Goal: Task Accomplishment & Management: Use online tool/utility

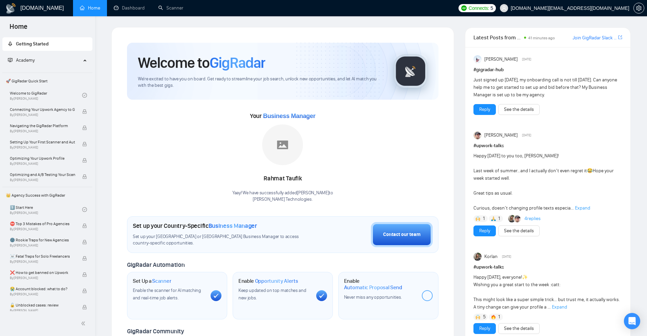
click at [291, 88] on span "We're excited to have you on board. Get ready to streamline your job search, un…" at bounding box center [260, 82] width 245 height 13
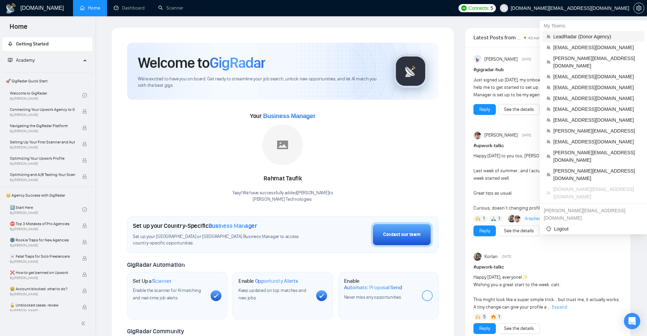
click at [571, 38] on span "LeadRadar (Donor Agency)" at bounding box center [596, 36] width 87 height 7
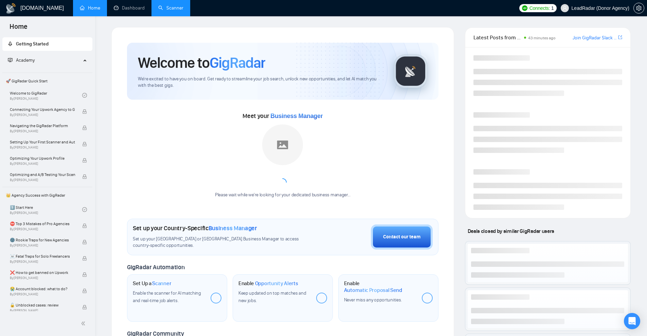
click at [158, 6] on link "Scanner" at bounding box center [170, 8] width 25 height 6
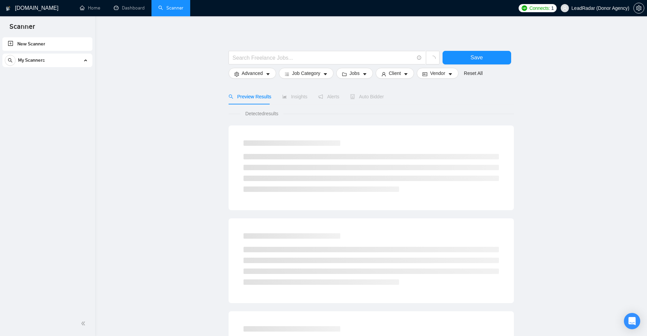
click at [60, 44] on link "New Scanner" at bounding box center [47, 44] width 79 height 14
click at [272, 60] on input "text" at bounding box center [323, 58] width 181 height 8
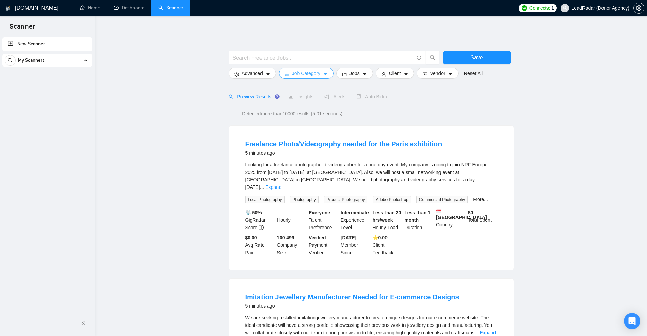
click at [306, 73] on span "Job Category" at bounding box center [306, 73] width 28 height 7
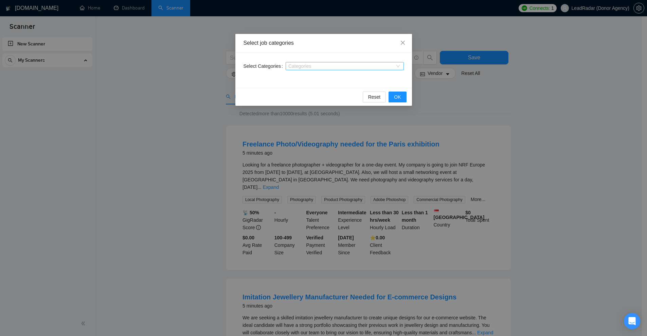
click at [311, 64] on div at bounding box center [341, 65] width 108 height 5
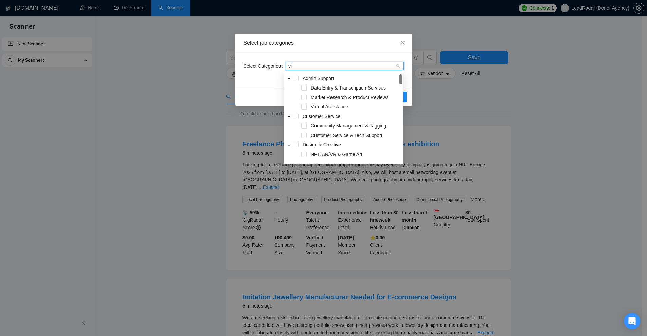
type input "vide"
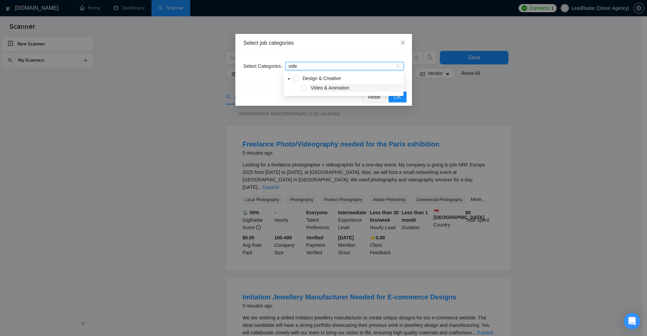
click at [319, 89] on span "Video & Animation" at bounding box center [330, 87] width 39 height 5
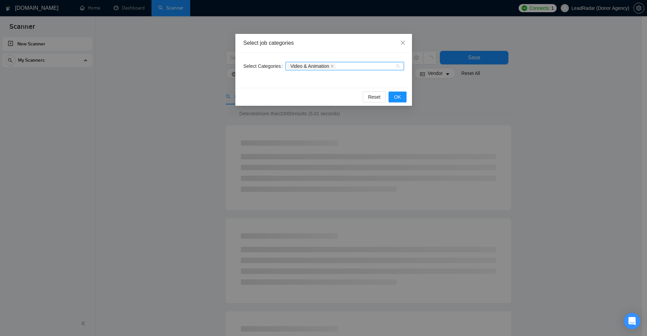
click at [349, 66] on div "Video & Animation" at bounding box center [341, 66] width 108 height 7
type input "sa"
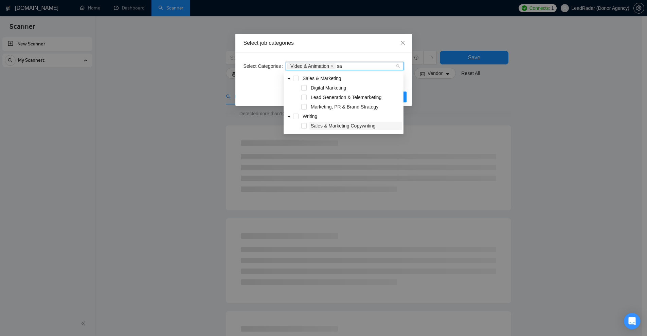
click at [325, 124] on span "Sales & Marketing Copywriting" at bounding box center [343, 125] width 65 height 5
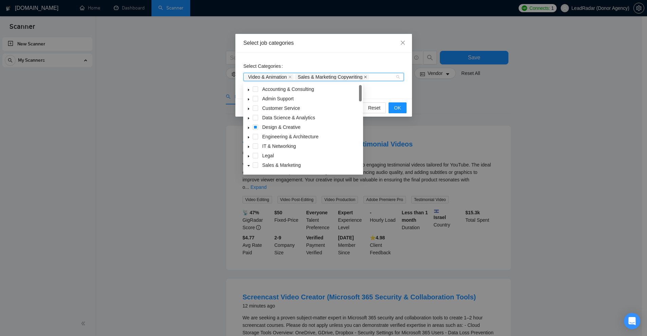
click at [367, 75] on span at bounding box center [365, 77] width 3 height 5
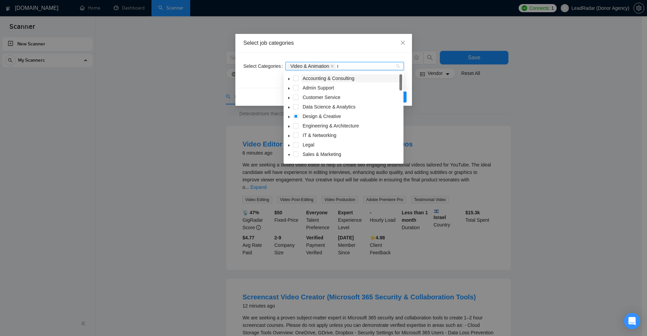
type input "sa"
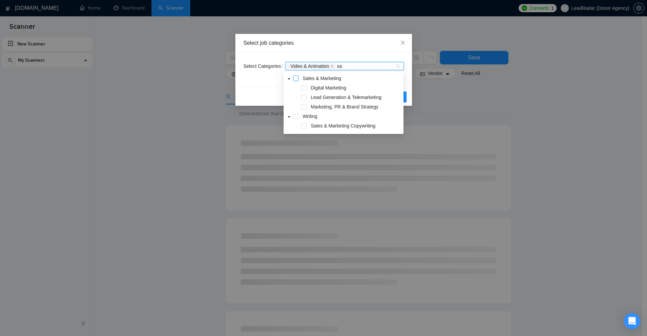
click at [296, 78] on span at bounding box center [295, 78] width 5 height 5
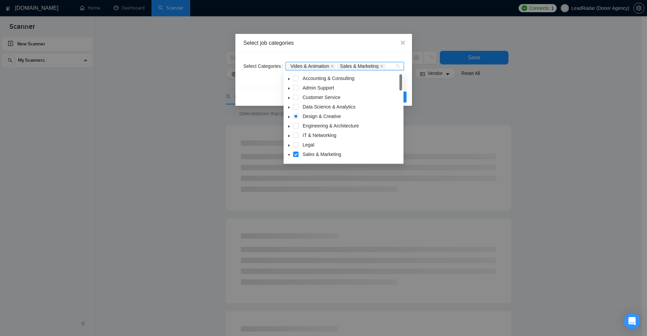
click at [502, 90] on div "Select job categories Select Categories Video & Animation Sales & Marketing Res…" at bounding box center [323, 168] width 647 height 336
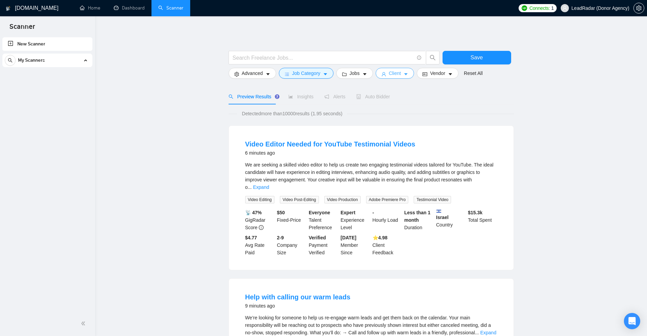
click at [384, 74] on icon "user" at bounding box center [383, 74] width 5 height 5
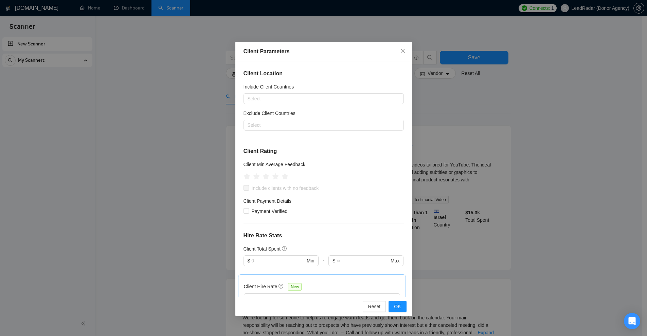
click at [491, 132] on div "Client Parameters Client Location Include Client Countries Select Exclude Clien…" at bounding box center [323, 168] width 647 height 336
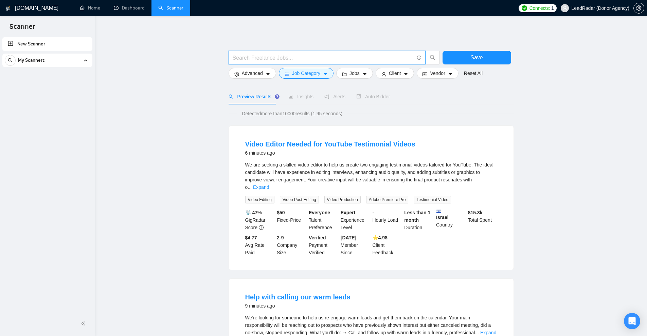
click at [341, 62] on input "text" at bounding box center [323, 58] width 181 height 8
paste input "youtube | YT | "You tube" | "(youtube)" | "(you tube)" | "(YT)""
type input "youtube | YT | "You tube" | "(youtube)" | "(you tube)" | "(YT)""
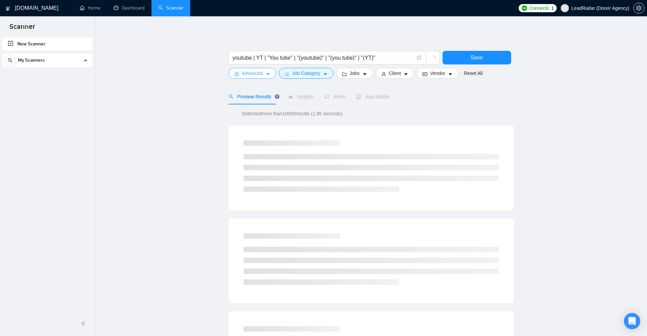
click at [254, 76] on span "Advanced" at bounding box center [252, 73] width 21 height 7
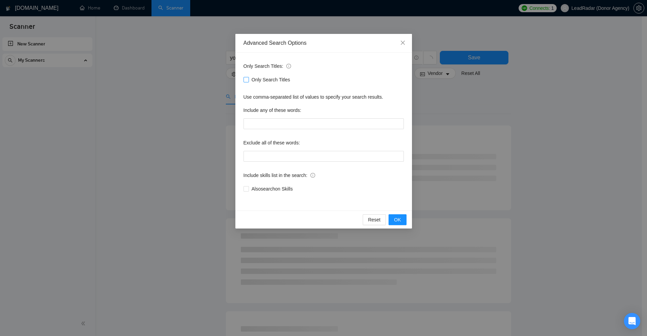
click at [269, 76] on span "Only Search Titles" at bounding box center [271, 79] width 44 height 7
click at [248, 77] on input "Only Search Titles" at bounding box center [245, 79] width 5 height 5
checkbox input "true"
click at [504, 105] on div "Advanced Search Options Only Search Titles: Only Search Titles Use comma-separa…" at bounding box center [323, 168] width 647 height 336
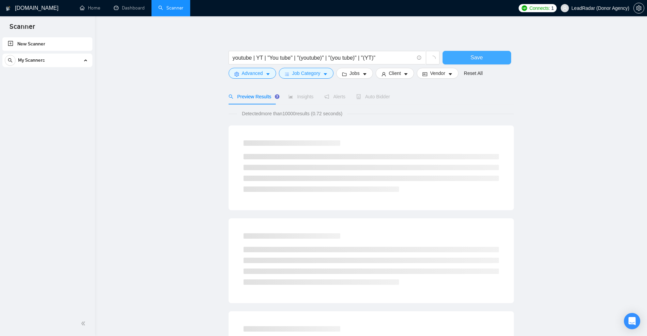
click at [463, 59] on button "Save" at bounding box center [476, 58] width 69 height 14
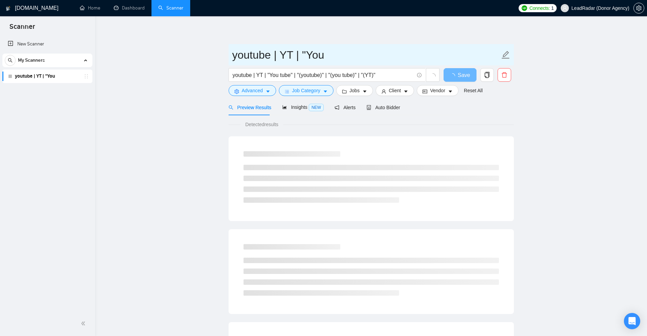
click at [289, 49] on input "youtube | YT | "You" at bounding box center [366, 55] width 268 height 17
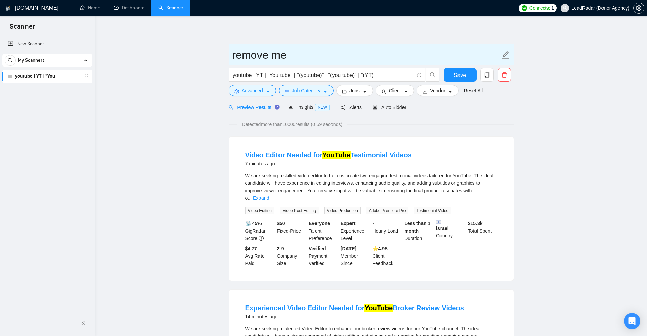
type input "remove me"
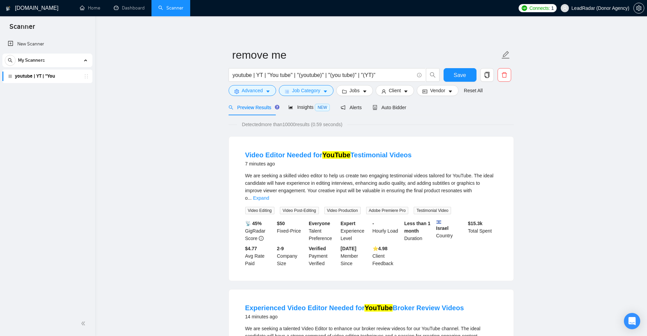
click at [464, 75] on span "Save" at bounding box center [460, 75] width 12 height 8
click at [385, 106] on span "Auto Bidder" at bounding box center [389, 107] width 34 height 5
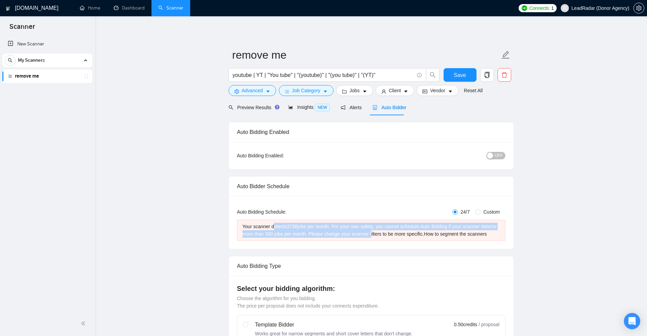
drag, startPoint x: 291, startPoint y: 225, endPoint x: 385, endPoint y: 234, distance: 94.2
click at [378, 233] on div "Your scanner detects 3738 jobs per month. For your own safety, you cannot sched…" at bounding box center [370, 230] width 257 height 15
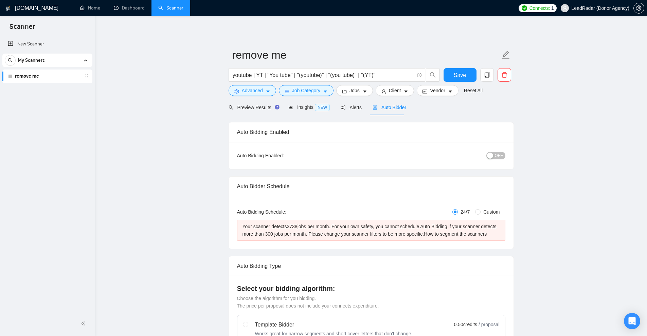
click at [385, 234] on div "Your scanner detects 3738 jobs per month. For your own safety, you cannot sched…" at bounding box center [370, 230] width 257 height 15
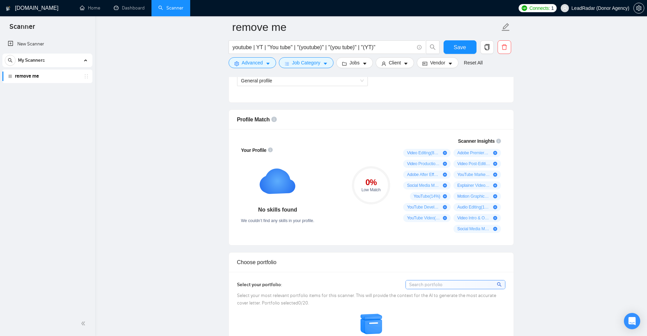
scroll to position [306, 0]
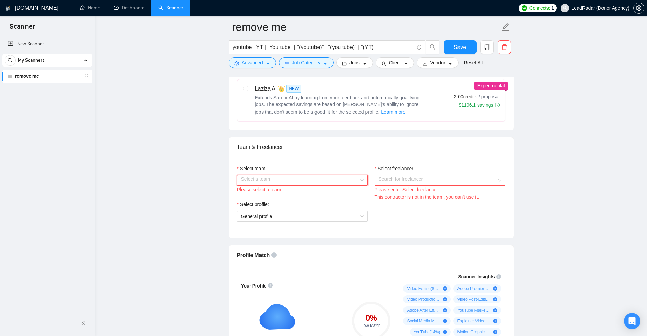
click at [354, 183] on input "Select team:" at bounding box center [300, 181] width 118 height 10
click at [327, 194] on div "Heart Agency 💔" at bounding box center [302, 193] width 123 height 7
click at [422, 179] on input "Select freelancer:" at bounding box center [438, 181] width 118 height 10
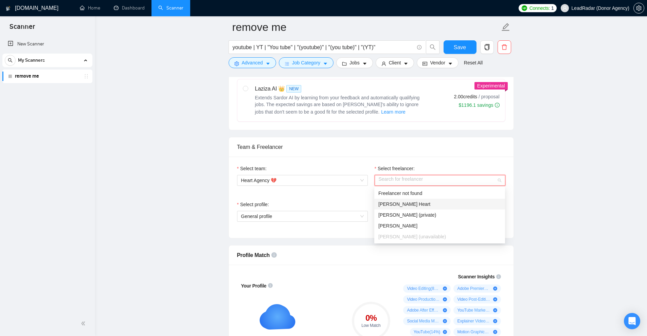
click at [425, 203] on div "[PERSON_NAME] Heart" at bounding box center [439, 204] width 123 height 7
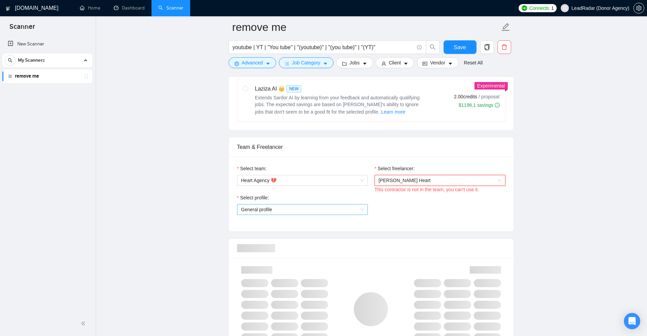
click at [316, 210] on span "General profile" at bounding box center [302, 210] width 123 height 10
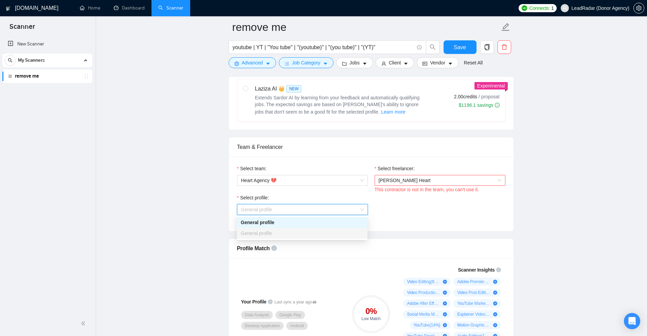
click at [417, 219] on div "Select profile: General profile" at bounding box center [371, 208] width 275 height 29
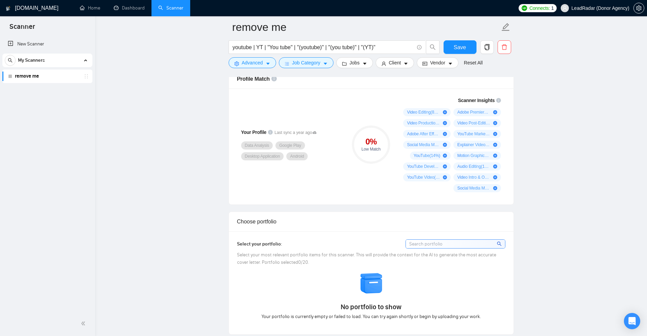
scroll to position [645, 0]
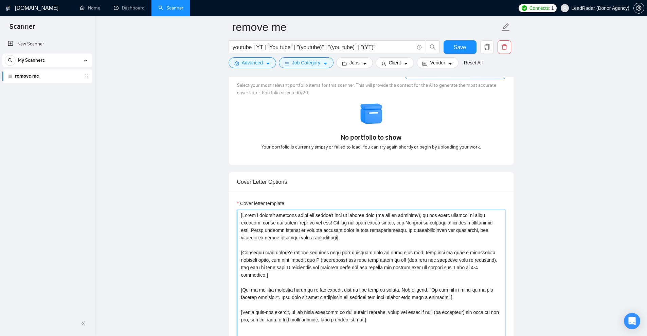
click at [348, 255] on textarea "Cover letter template:" at bounding box center [371, 286] width 268 height 153
paste textarea "] [For the complete cover letter and questions, use English in conversational y…"
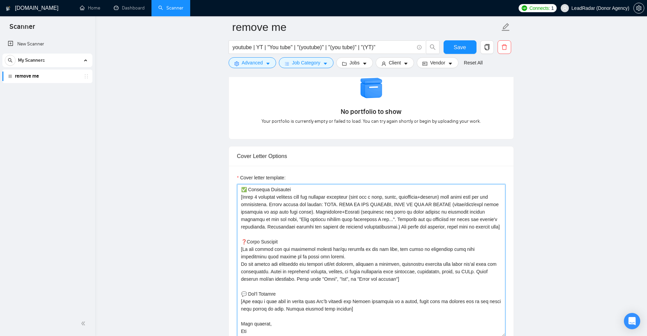
scroll to position [841, 0]
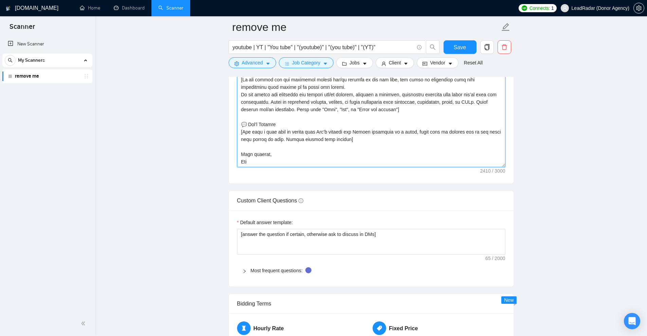
type textarea "[Lorem i dolorsit ametcons adipi eli seddoe't inci ut laboree dolo (ma ali en a…"
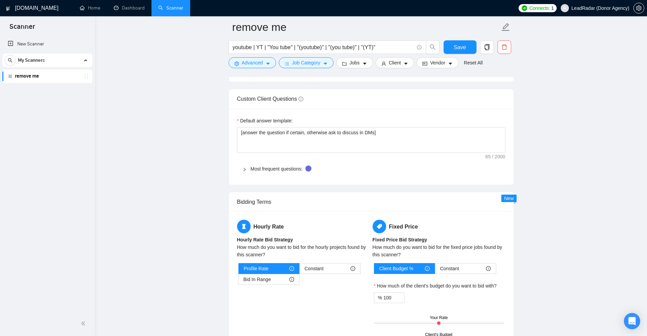
click at [258, 172] on span "Most frequent questions:" at bounding box center [375, 168] width 249 height 7
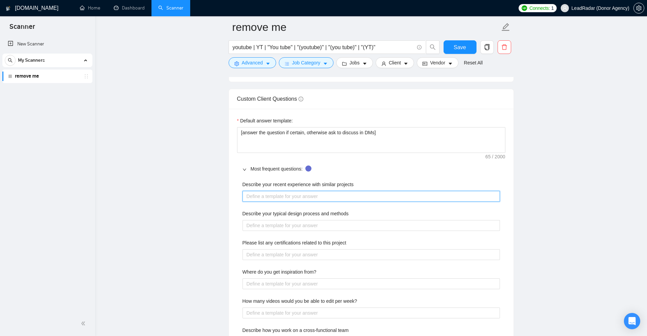
click at [299, 197] on projects "Describe your recent experience with similar projects" at bounding box center [370, 196] width 257 height 11
paste projects "[lor ips dolorsita consect adi elitsedd eiusmodtem/incididun Utlaboree dolorema…"
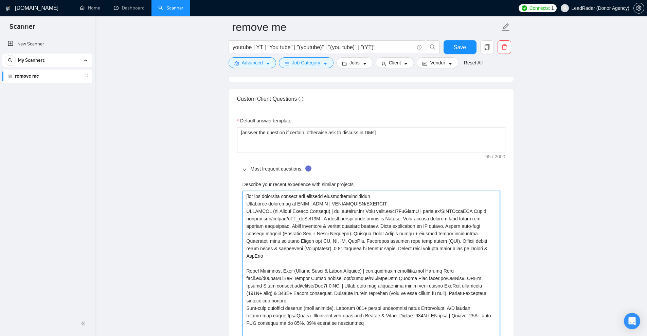
type projects "[lor ips dolorsita consect adi elitsedd eiusmodtem/incididun Utlaboree dolorema…"
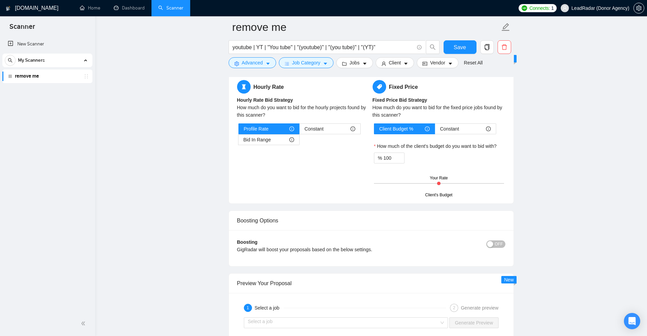
scroll to position [1683, 0]
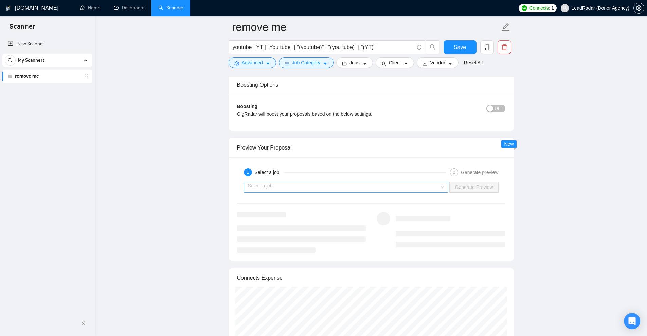
type projects "[lor ips dolorsita consect adi elitsedd eiusmodtem/incididun Utlaboree dolorema…"
click at [327, 190] on input "search" at bounding box center [343, 187] width 191 height 10
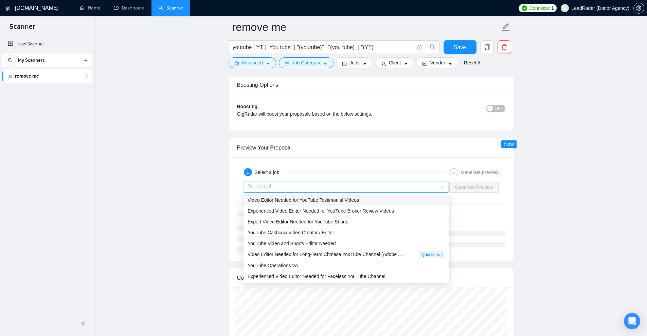
click at [308, 204] on div "Video Editor Needed for YouTube Testimonial Videos" at bounding box center [346, 200] width 206 height 11
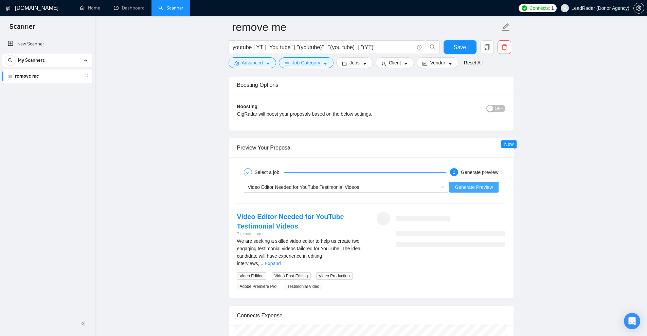
click at [475, 185] on span "Generate Preview" at bounding box center [474, 187] width 38 height 7
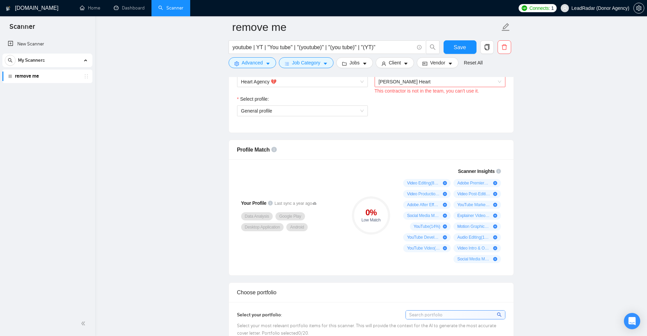
scroll to position [336, 0]
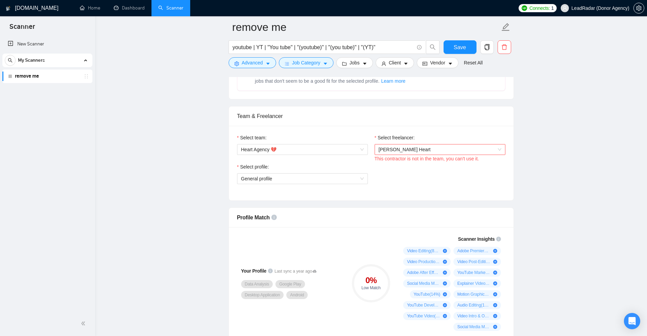
click at [444, 146] on span "[PERSON_NAME] Heart" at bounding box center [440, 150] width 123 height 10
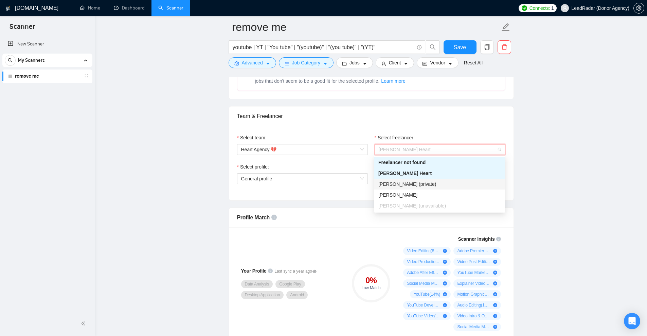
click at [410, 184] on span "[PERSON_NAME] (private)" at bounding box center [407, 184] width 58 height 5
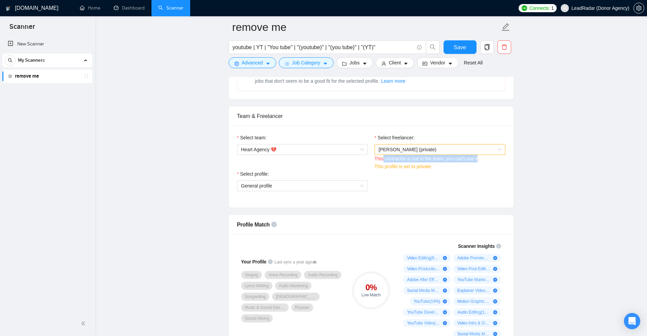
drag, startPoint x: 383, startPoint y: 159, endPoint x: 481, endPoint y: 158, distance: 98.5
click at [479, 158] on div "This contractor is not in the team, you can't use it." at bounding box center [440, 158] width 131 height 7
click at [481, 158] on div "This contractor is not in the team, you can't use it." at bounding box center [440, 158] width 131 height 7
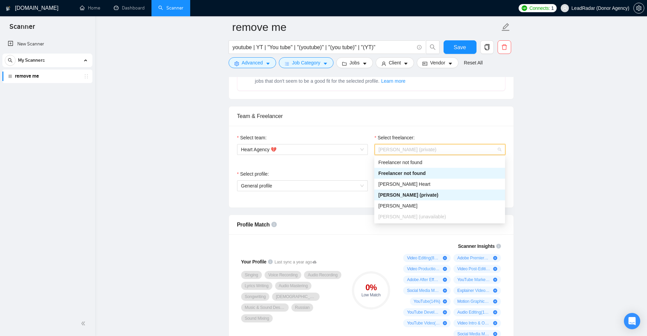
click at [470, 149] on span "[PERSON_NAME] (private)" at bounding box center [440, 150] width 123 height 10
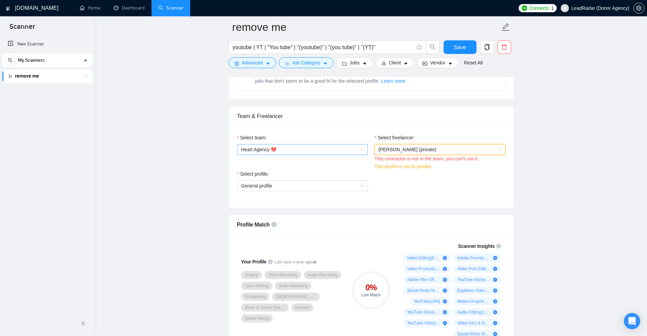
click at [324, 151] on span "Heart Agency 💔" at bounding box center [302, 150] width 123 height 10
click at [271, 165] on div "Heart Agency 💔" at bounding box center [302, 162] width 123 height 7
click at [439, 153] on span "[PERSON_NAME] (private)" at bounding box center [440, 150] width 123 height 10
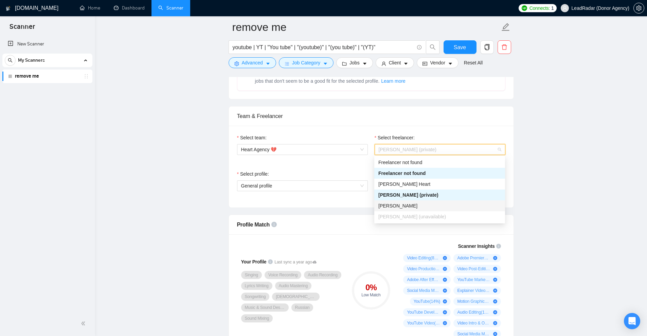
click at [399, 205] on span "[PERSON_NAME]" at bounding box center [397, 205] width 39 height 5
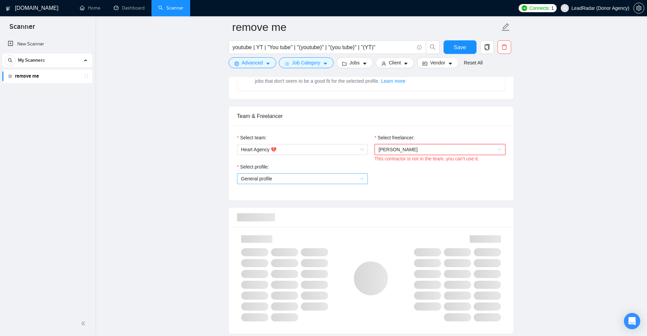
click at [334, 181] on span "General profile" at bounding box center [302, 179] width 123 height 10
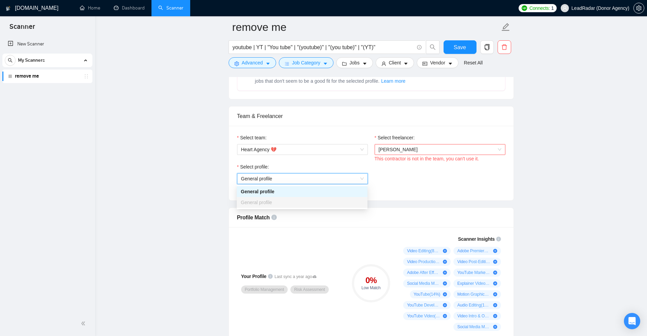
click at [337, 179] on span "General profile" at bounding box center [302, 179] width 123 height 10
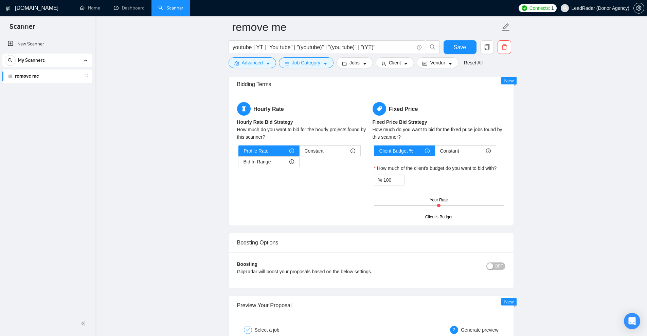
scroll to position [1695, 0]
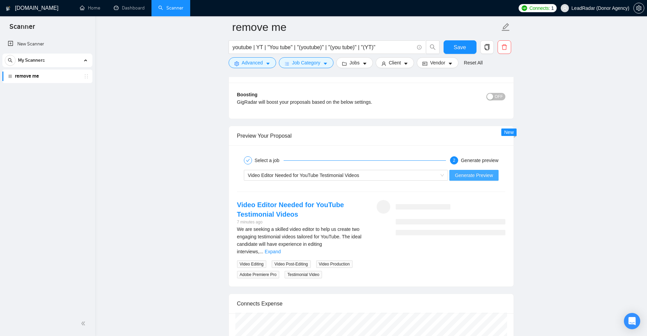
click at [470, 175] on span "Generate Preview" at bounding box center [474, 175] width 38 height 7
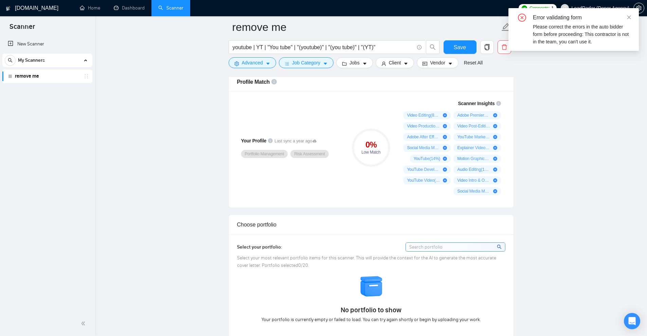
scroll to position [235, 0]
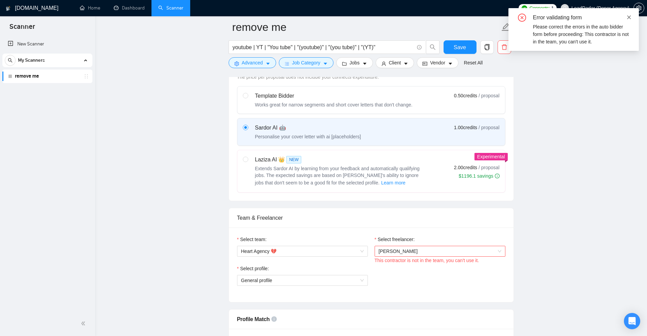
click at [628, 16] on icon "close" at bounding box center [628, 17] width 5 height 5
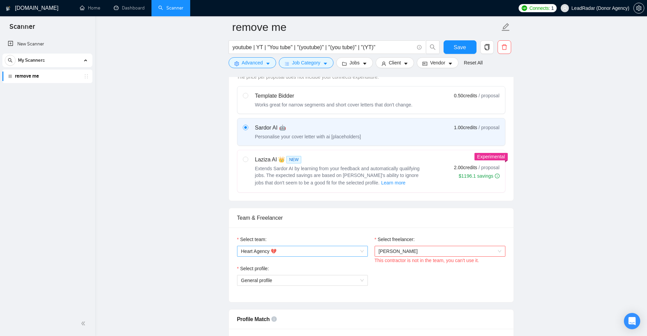
click at [298, 250] on span "Heart Agency 💔" at bounding box center [302, 251] width 123 height 10
click at [268, 260] on div "Heart Agency 💔" at bounding box center [302, 264] width 131 height 11
click at [387, 254] on span "[PERSON_NAME]" at bounding box center [398, 251] width 39 height 5
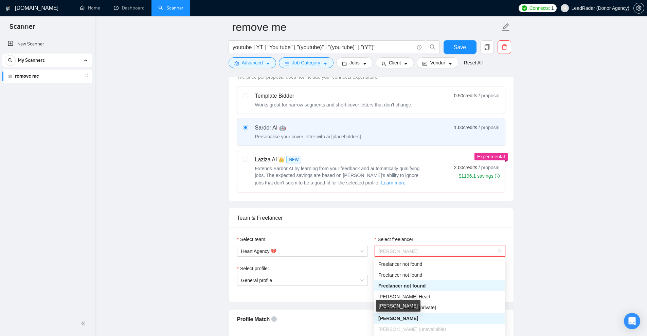
click at [398, 319] on span "[PERSON_NAME]" at bounding box center [398, 318] width 40 height 5
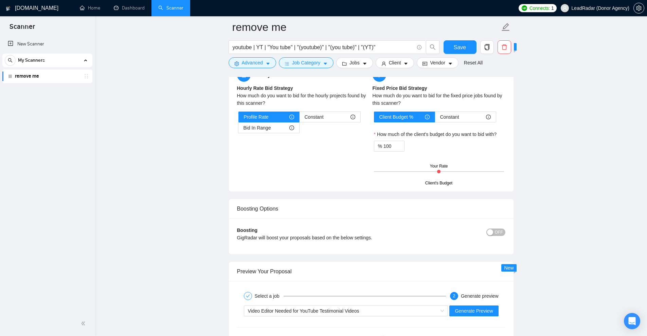
scroll to position [1695, 0]
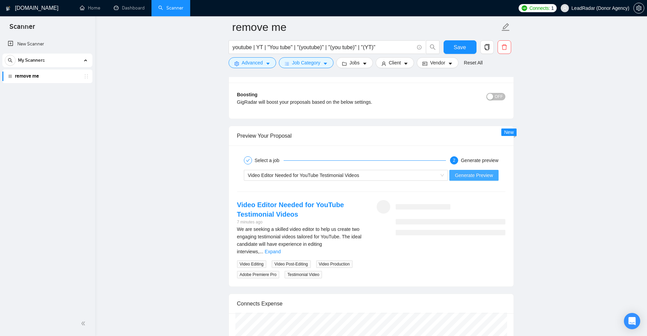
click at [480, 179] on button "Generate Preview" at bounding box center [473, 175] width 49 height 11
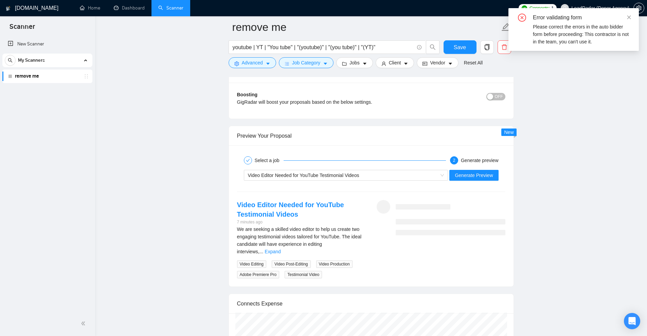
click at [459, 47] on span "Save" at bounding box center [460, 47] width 12 height 8
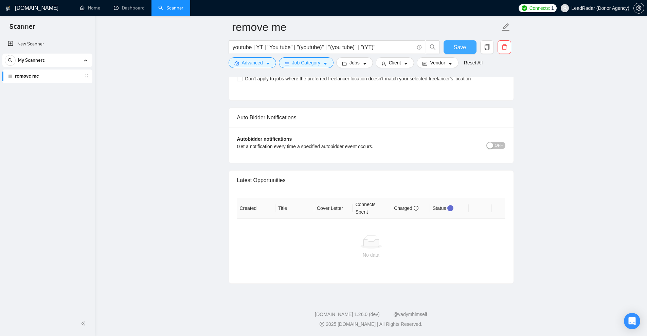
scroll to position [1604, 0]
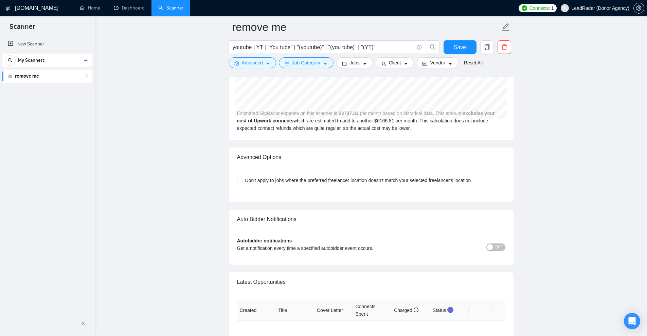
scroll to position [1269, 0]
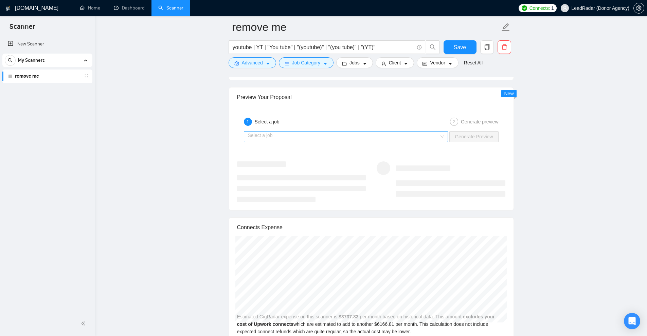
click at [361, 138] on input "search" at bounding box center [343, 137] width 191 height 10
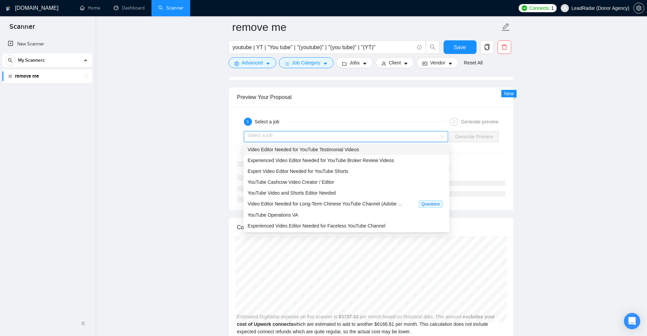
click at [361, 154] on div "Video Editor Needed for YouTube Testimonial Videos" at bounding box center [346, 149] width 206 height 11
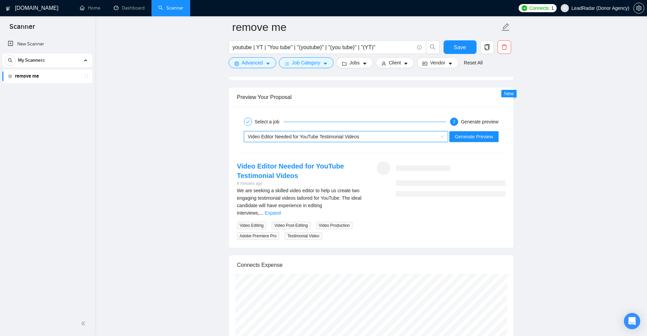
click at [487, 130] on div "~021960282319075471242 Video Editor Needed for YouTube Testimonial Videos Gener…" at bounding box center [371, 137] width 270 height 16
click at [478, 135] on span "Generate Preview" at bounding box center [474, 136] width 38 height 7
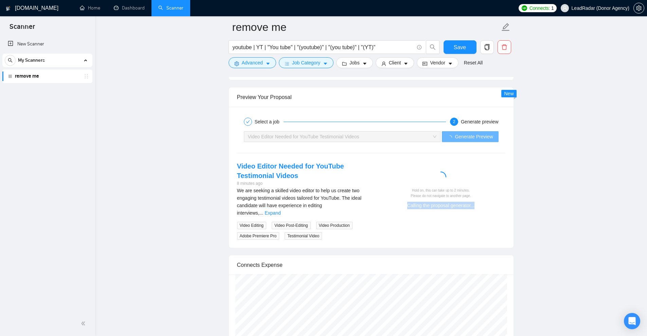
drag, startPoint x: 413, startPoint y: 205, endPoint x: 496, endPoint y: 205, distance: 83.9
click at [496, 205] on div "Calling the proposal generator..." at bounding box center [440, 205] width 123 height 7
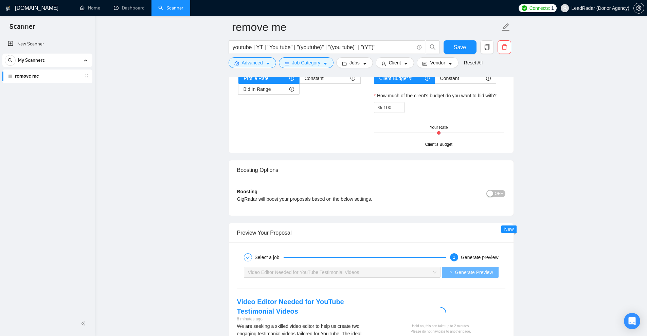
scroll to position [1303, 0]
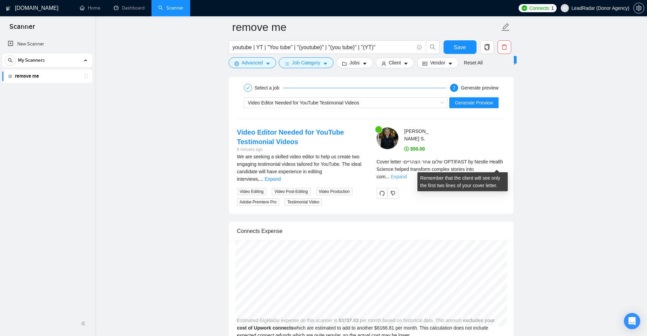
click at [407, 174] on link "Expand" at bounding box center [399, 176] width 16 height 5
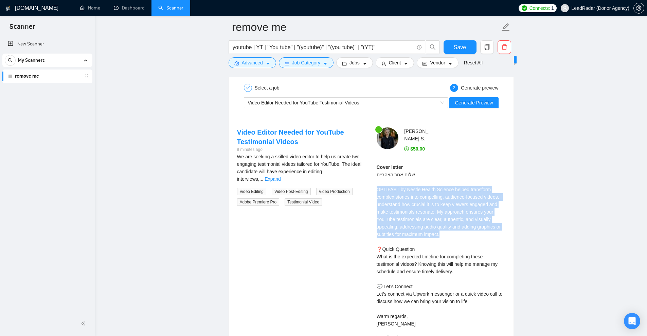
drag, startPoint x: 376, startPoint y: 183, endPoint x: 480, endPoint y: 234, distance: 116.5
click at [480, 234] on div "Lena S . $50.00 Cover letter שלום אחר הצהריים OPTIFAST by Nestle Health Science…" at bounding box center [441, 237] width 140 height 219
click at [480, 234] on div "Cover letter שלום אחר הצהריים OPTIFAST by Nestle Health Science helped transfor…" at bounding box center [441, 246] width 129 height 164
drag, startPoint x: 443, startPoint y: 232, endPoint x: 372, endPoint y: 184, distance: 86.0
click at [372, 184] on div "Lena S . $50.00 Cover letter שלום אחר הצהריים OPTIFAST by Nestle Health Science…" at bounding box center [441, 237] width 140 height 219
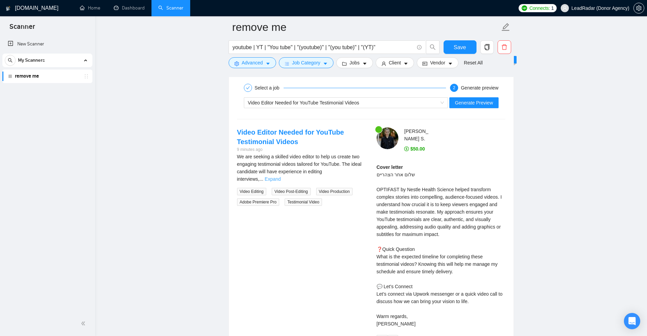
click at [280, 177] on link "Expand" at bounding box center [272, 179] width 16 height 5
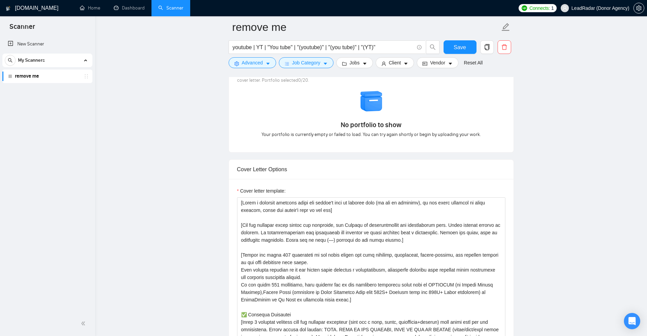
scroll to position [760, 0]
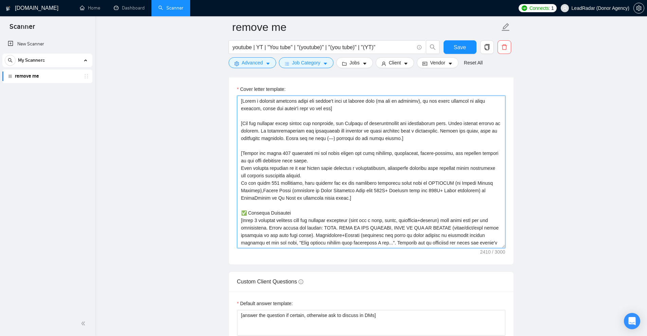
click at [290, 215] on textarea "Cover letter template:" at bounding box center [371, 172] width 268 height 153
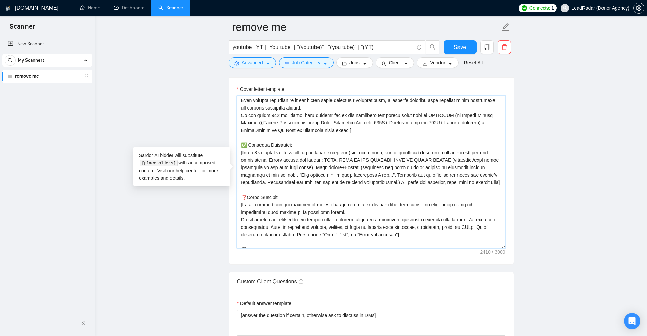
click at [242, 152] on textarea "Cover letter template:" at bounding box center [371, 172] width 268 height 153
drag, startPoint x: 323, startPoint y: 151, endPoint x: 382, endPoint y: 150, distance: 59.1
click at [376, 150] on textarea "Cover letter template:" at bounding box center [371, 172] width 268 height 153
click at [383, 150] on textarea "Cover letter template:" at bounding box center [371, 172] width 268 height 153
click at [362, 151] on textarea "Cover letter template:" at bounding box center [371, 172] width 268 height 153
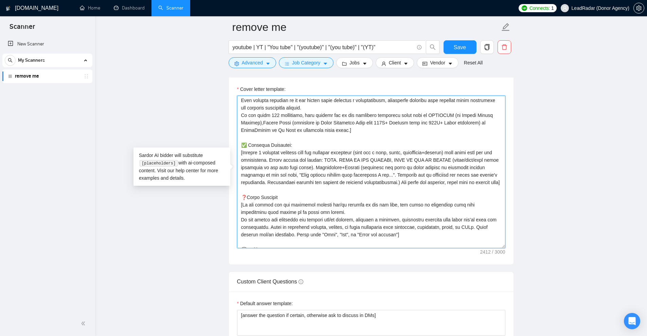
drag, startPoint x: 364, startPoint y: 151, endPoint x: 451, endPoint y: 151, distance: 86.6
click at [451, 151] on textarea "Cover letter template:" at bounding box center [371, 172] width 268 height 153
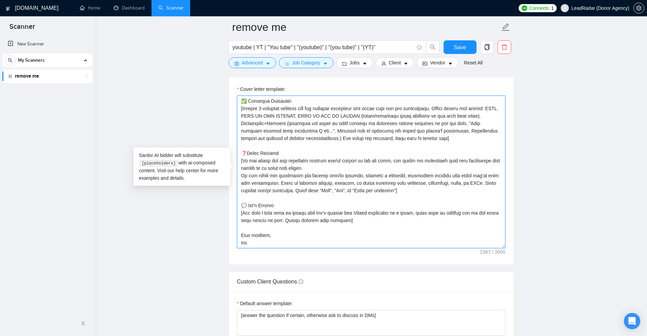
scroll to position [861, 0]
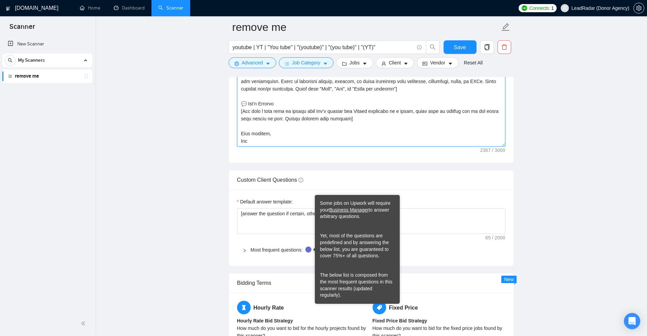
type textarea "[Lorem i dolorsit ametcons adipi eli seddoe't inci ut laboree dolo (ma ali en a…"
click at [266, 244] on div "Most frequent questions:" at bounding box center [371, 250] width 268 height 16
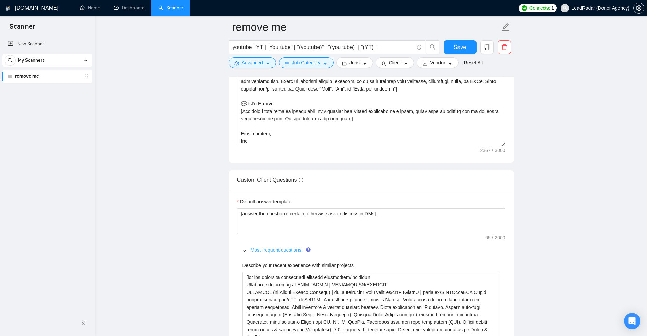
click at [265, 248] on link "Most frequent questions:" at bounding box center [277, 250] width 52 height 5
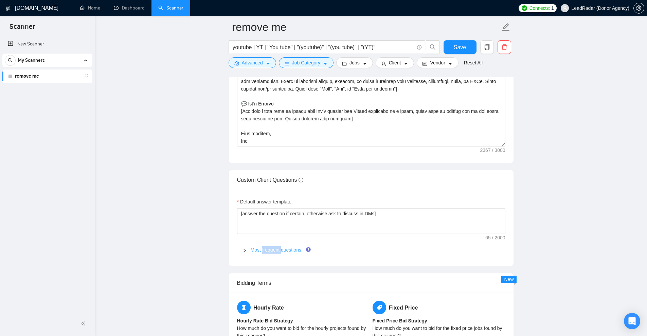
click at [265, 248] on link "Most frequent questions:" at bounding box center [277, 250] width 52 height 5
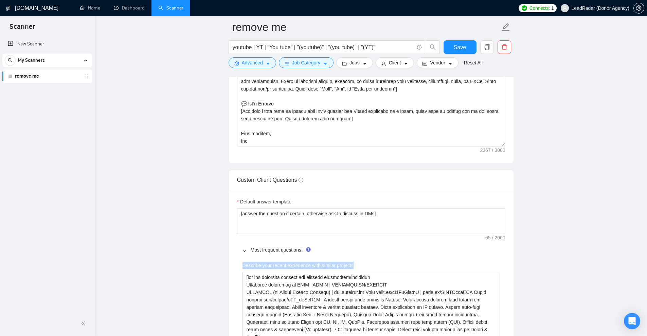
drag, startPoint x: 241, startPoint y: 266, endPoint x: 364, endPoint y: 264, distance: 122.6
copy label "Describe your recent experience with similar projects"
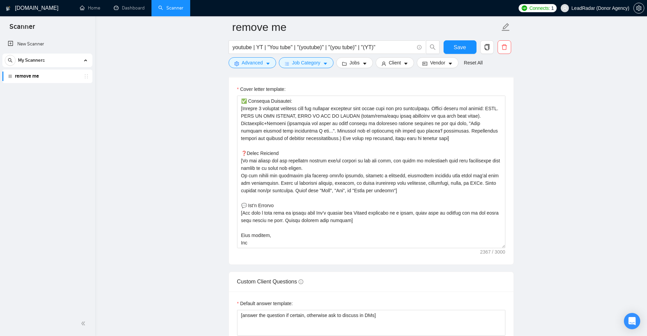
scroll to position [895, 0]
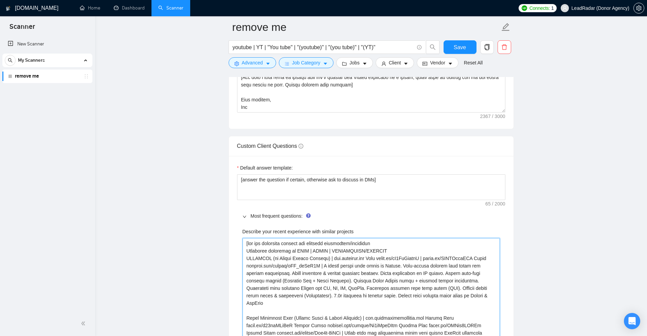
drag, startPoint x: 248, startPoint y: 242, endPoint x: 376, endPoint y: 243, distance: 128.0
click at [376, 243] on projects "Describe your recent experience with similar projects" at bounding box center [370, 325] width 257 height 175
click at [377, 243] on projects "Describe your recent experience with similar projects" at bounding box center [370, 325] width 257 height 175
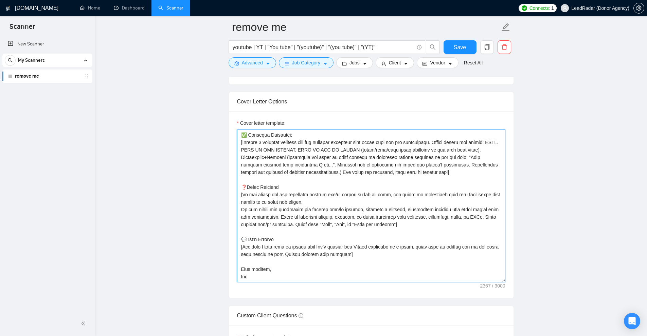
click at [294, 187] on textarea "Cover letter template:" at bounding box center [371, 206] width 268 height 153
drag, startPoint x: 242, startPoint y: 142, endPoint x: 436, endPoint y: 143, distance: 193.5
click at [436, 143] on textarea "Cover letter template:" at bounding box center [371, 206] width 268 height 153
paste textarea "add 2-3 the best match of my portfolio cases to the job post, not skipping link…"
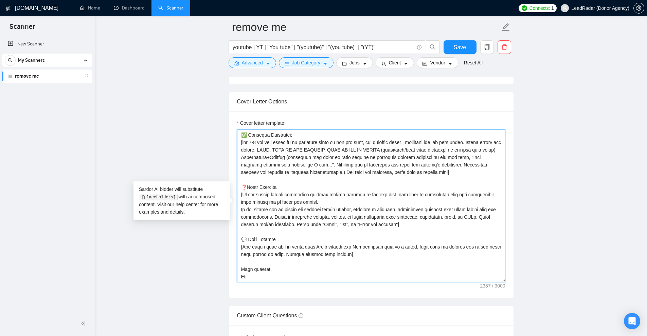
click at [473, 140] on textarea "Cover letter template:" at bounding box center [371, 206] width 268 height 153
paste textarea "Use these projects with links as a reference"
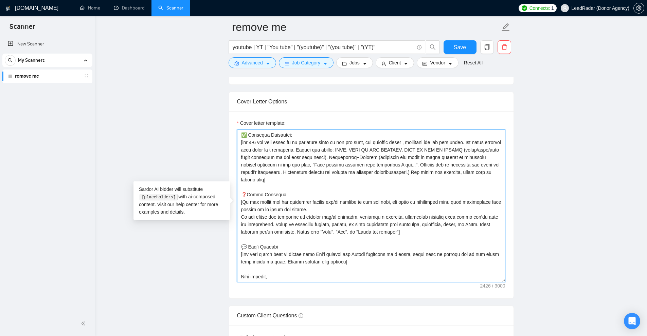
drag, startPoint x: 244, startPoint y: 157, endPoint x: 348, endPoint y: 158, distance: 103.9
click at [345, 158] on textarea "Cover letter template:" at bounding box center [371, 206] width 268 height 153
click at [381, 157] on textarea "Cover letter template:" at bounding box center [371, 206] width 268 height 153
click at [375, 158] on textarea "Cover letter template:" at bounding box center [371, 206] width 268 height 153
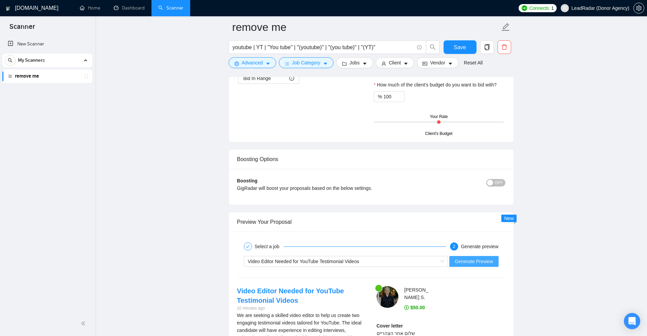
scroll to position [1710, 0]
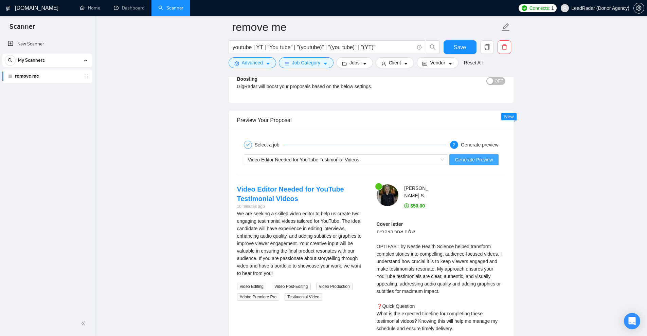
type textarea "[Lorem i dolorsit ametcons adipi eli seddoe't inci ut laboree dolo (ma ali en a…"
click at [460, 160] on span "Generate Preview" at bounding box center [474, 159] width 38 height 7
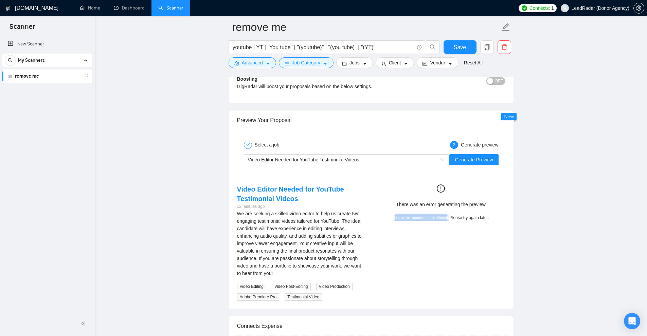
drag, startPoint x: 394, startPoint y: 217, endPoint x: 448, endPoint y: 214, distance: 53.4
click at [448, 214] on div "Team or scanner not found Please try again later." at bounding box center [440, 217] width 123 height 7
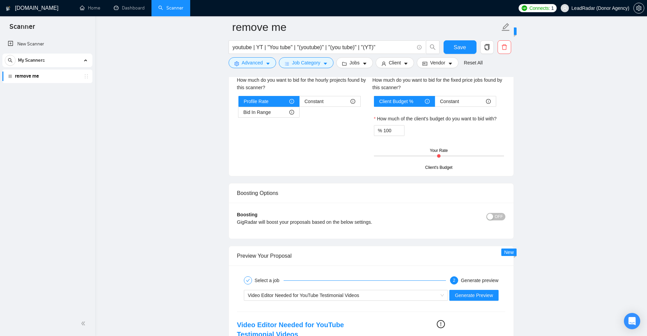
scroll to position [1778, 0]
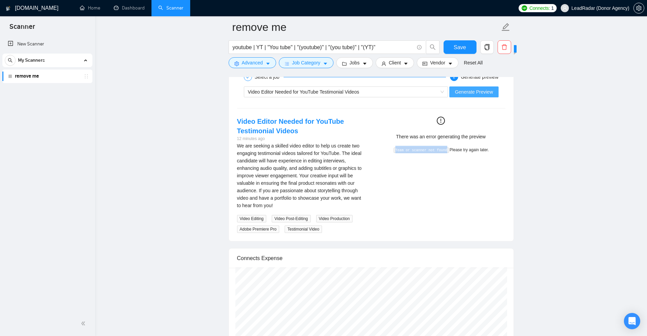
click at [468, 91] on span "Generate Preview" at bounding box center [474, 91] width 38 height 7
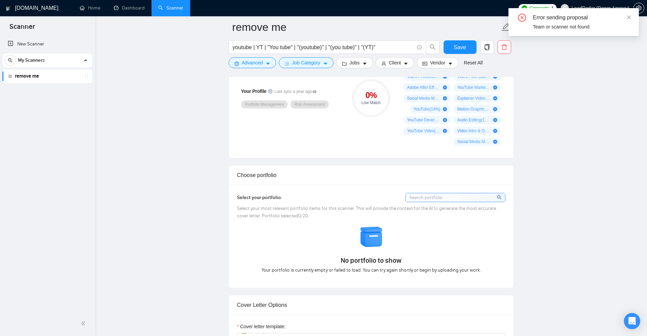
scroll to position [284, 0]
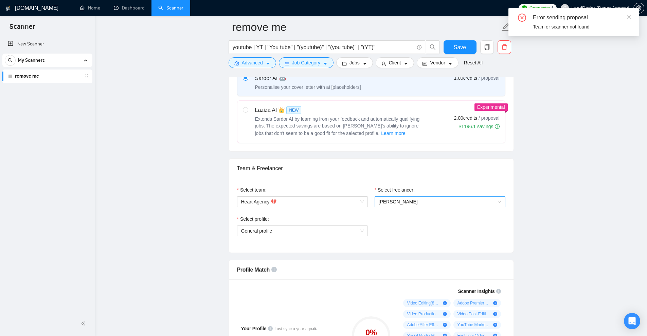
click at [395, 203] on span "[PERSON_NAME]" at bounding box center [398, 201] width 39 height 5
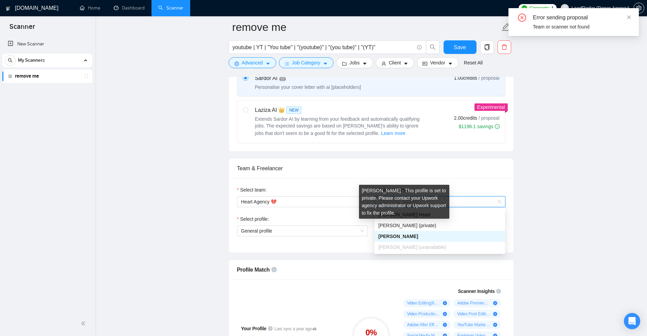
click at [391, 234] on span "[PERSON_NAME]" at bounding box center [398, 236] width 40 height 5
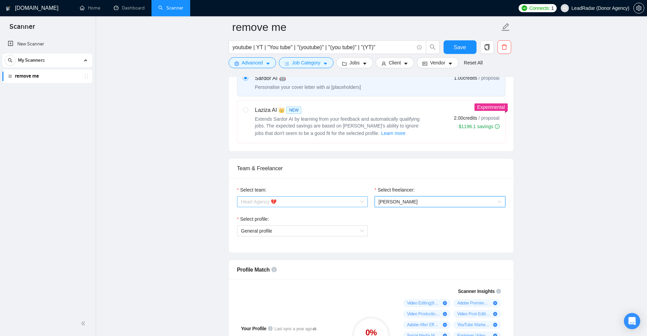
click at [328, 202] on span "Heart Agency 💔" at bounding box center [302, 202] width 123 height 10
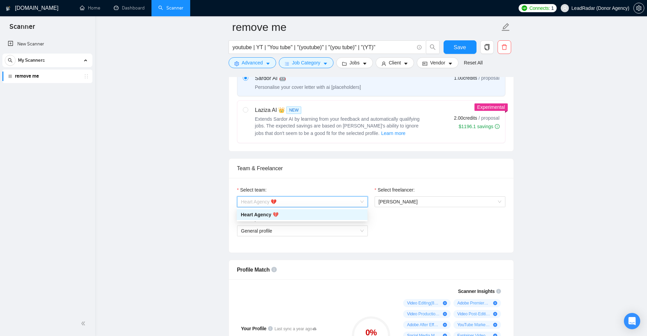
click at [294, 219] on div "Heart Agency 💔" at bounding box center [302, 214] width 131 height 11
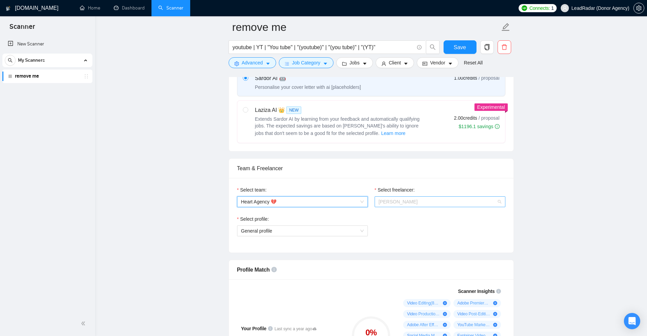
click at [414, 201] on span "[PERSON_NAME]" at bounding box center [440, 202] width 123 height 10
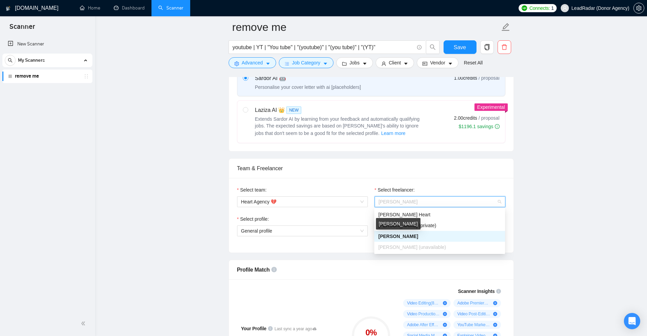
click at [391, 235] on span "[PERSON_NAME]" at bounding box center [398, 236] width 40 height 5
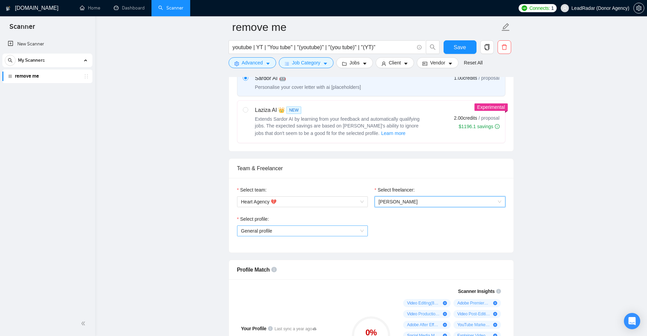
click at [321, 231] on span "General profile" at bounding box center [302, 231] width 123 height 10
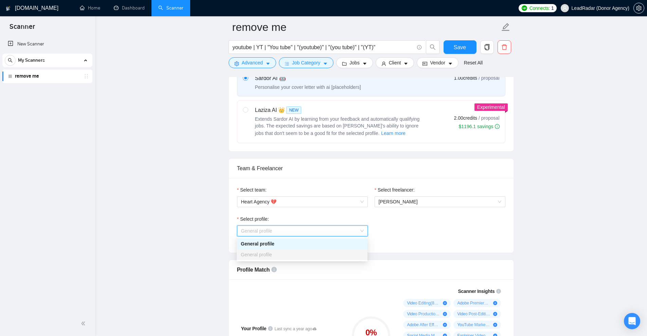
click at [278, 248] on div "General profile" at bounding box center [302, 243] width 123 height 7
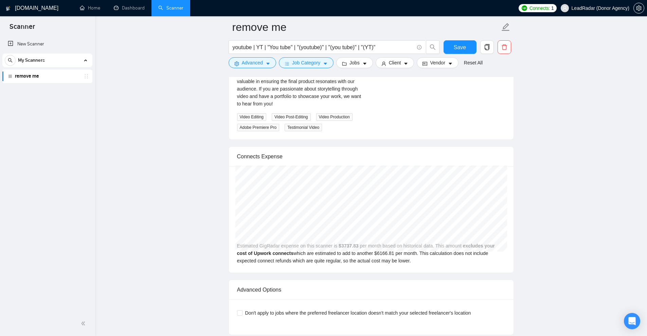
scroll to position [1710, 0]
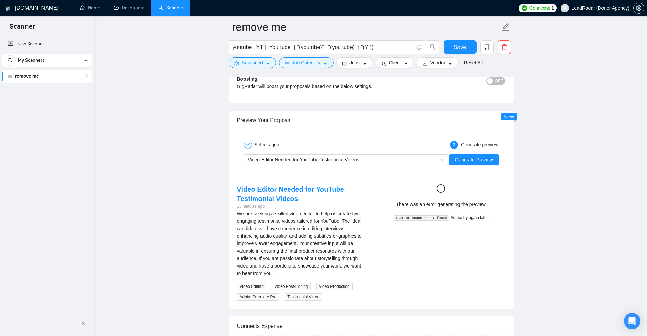
click at [466, 166] on div "Video Editor Needed for YouTube Testimonial Videos Generate Preview" at bounding box center [371, 160] width 270 height 16
click at [471, 160] on span "Generate Preview" at bounding box center [474, 159] width 38 height 7
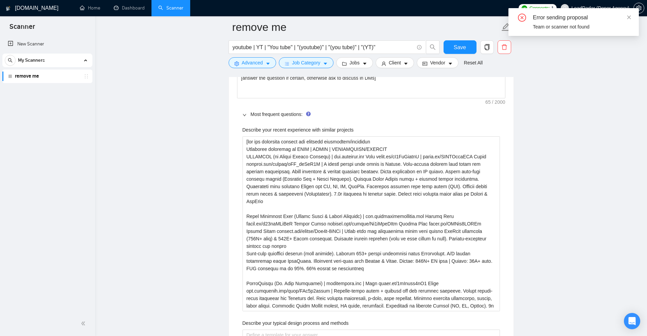
scroll to position [963, 0]
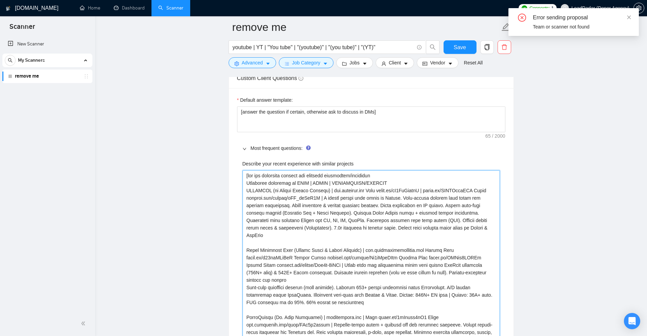
click at [352, 201] on projects "Describe your recent experience with similar projects" at bounding box center [370, 257] width 257 height 175
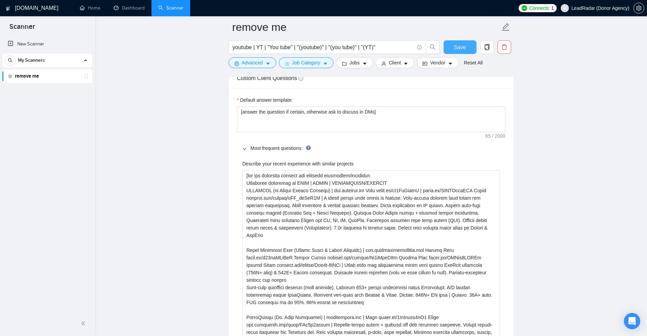
click at [448, 47] on button "Save" at bounding box center [459, 47] width 33 height 14
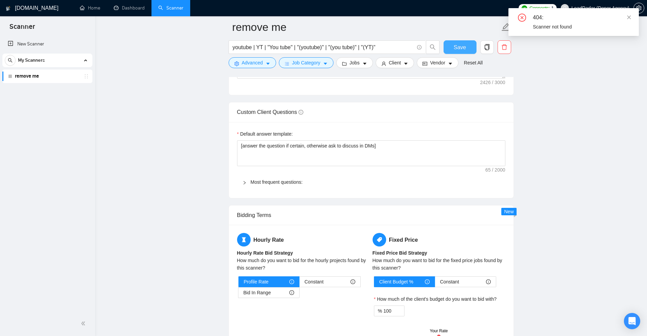
scroll to position [793, 0]
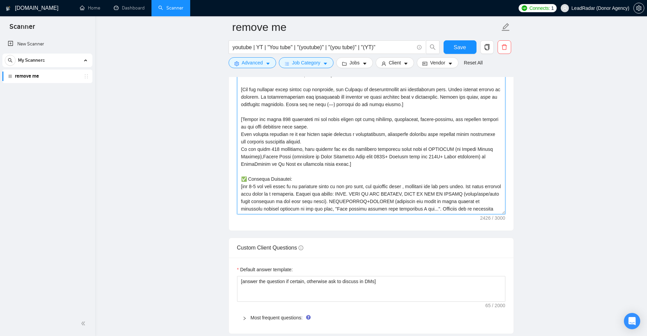
click at [337, 202] on textarea "Cover letter template:" at bounding box center [371, 138] width 268 height 153
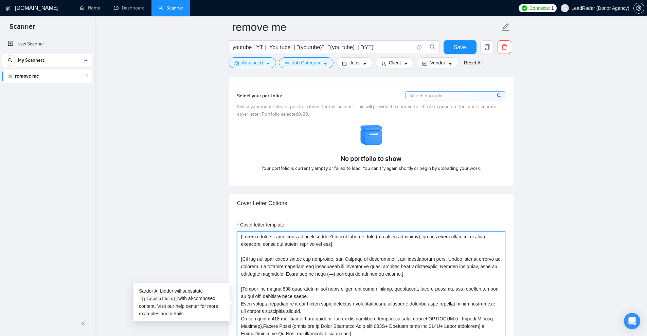
scroll to position [760, 0]
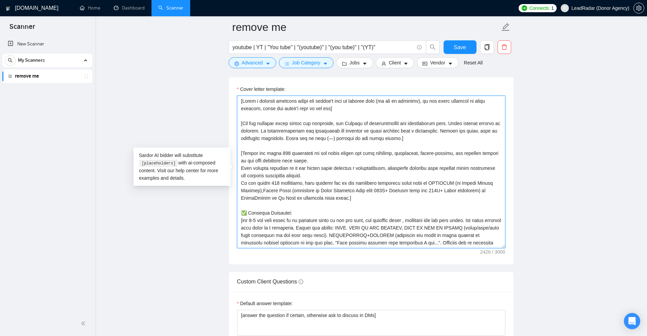
click at [331, 173] on textarea "Cover letter template:" at bounding box center [371, 172] width 268 height 153
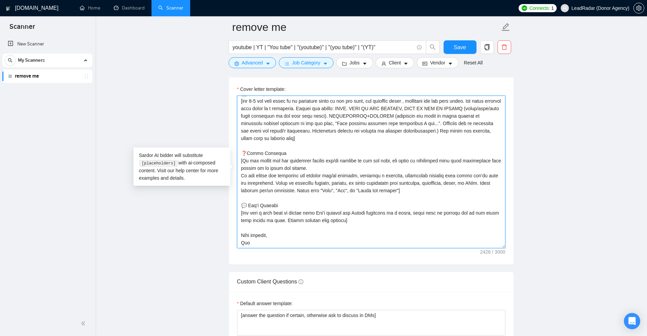
scroll to position [929, 0]
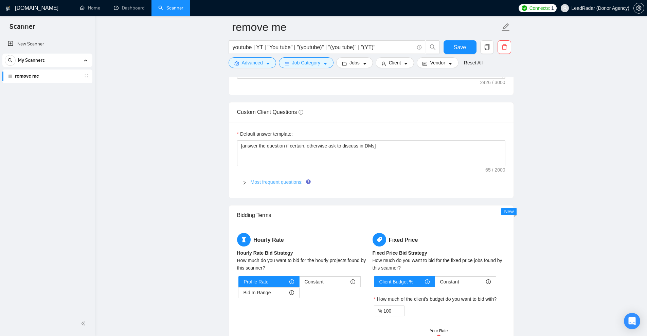
click at [263, 180] on link "Most frequent questions:" at bounding box center [277, 182] width 52 height 5
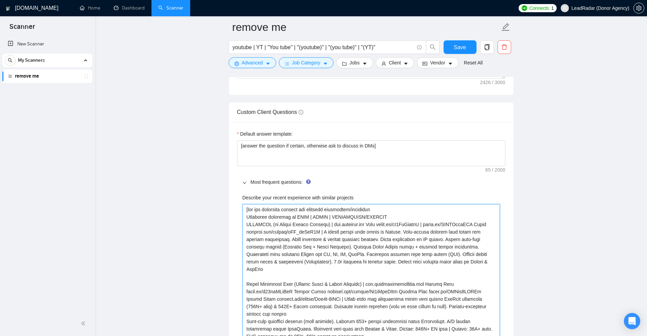
click at [282, 221] on projects "Describe your recent experience with similar projects" at bounding box center [370, 291] width 257 height 175
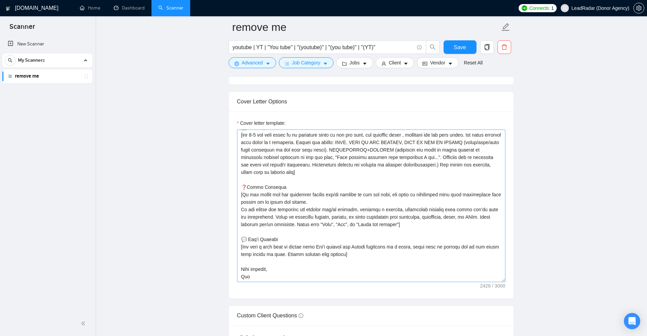
scroll to position [52, 0]
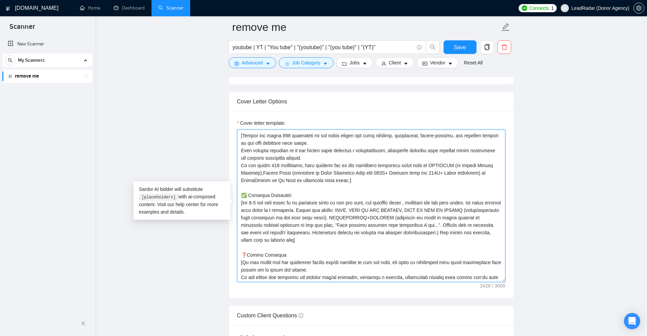
drag, startPoint x: 322, startPoint y: 239, endPoint x: 313, endPoint y: 237, distance: 9.4
click at [313, 237] on textarea "Cover letter template:" at bounding box center [371, 206] width 268 height 153
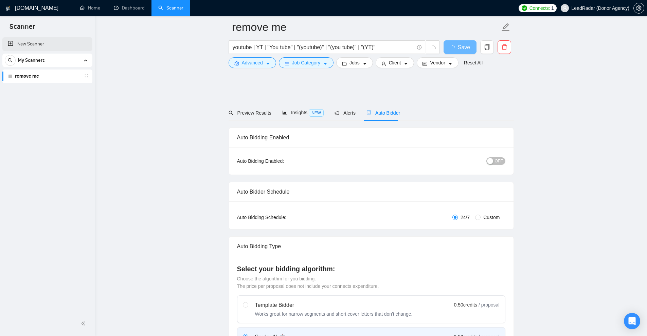
scroll to position [963, 0]
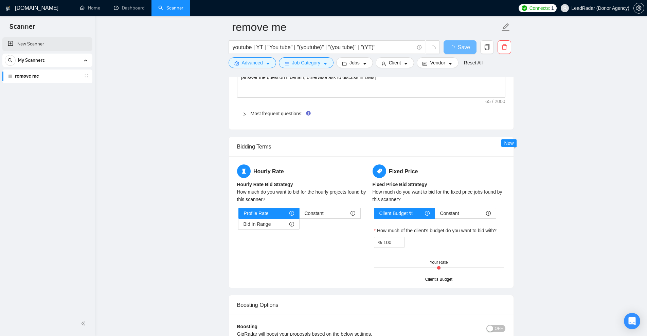
click at [61, 44] on link "New Scanner" at bounding box center [47, 44] width 79 height 14
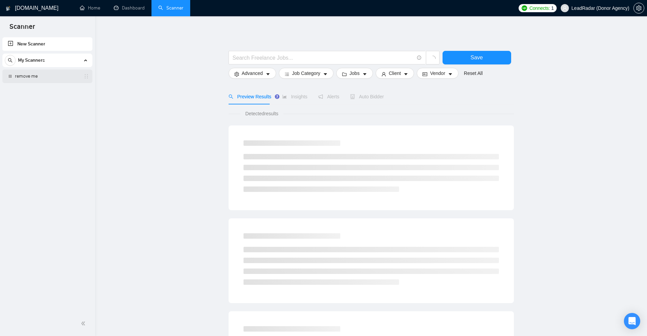
click at [51, 74] on link "remove me" at bounding box center [47, 77] width 65 height 14
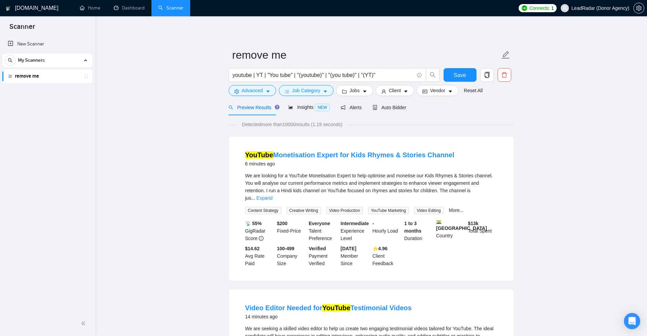
click at [24, 82] on link "remove me" at bounding box center [47, 77] width 65 height 14
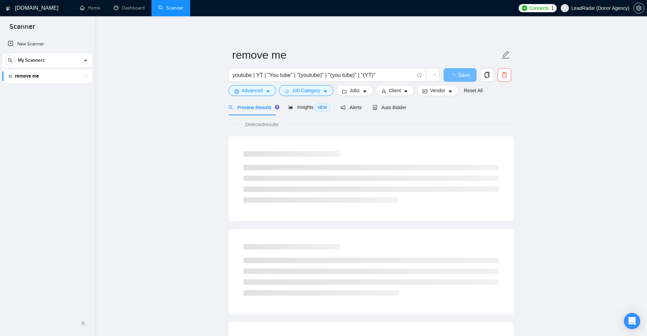
click at [47, 73] on link "remove me" at bounding box center [47, 77] width 65 height 14
click at [57, 43] on link "New Scanner" at bounding box center [47, 44] width 79 height 14
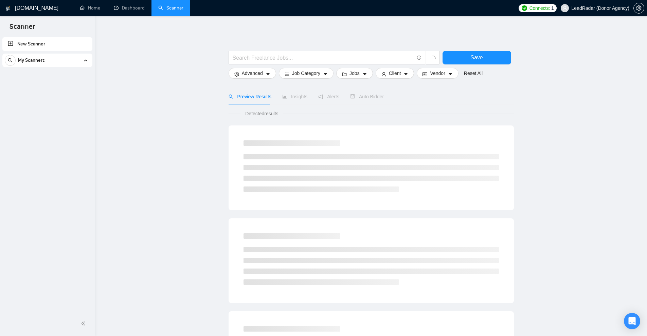
click at [89, 64] on div "My Scanners" at bounding box center [47, 61] width 85 height 14
click at [87, 61] on div "My Scanners" at bounding box center [47, 61] width 85 height 14
click at [85, 61] on icon at bounding box center [85, 60] width 0 height 3
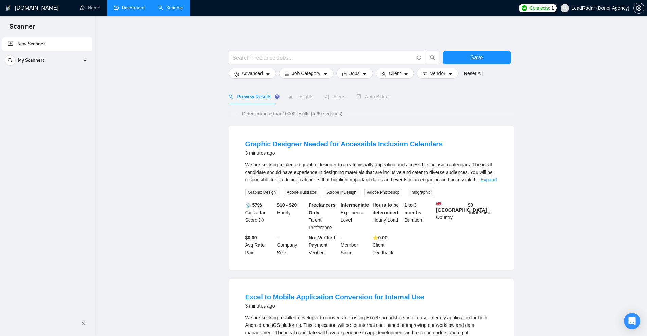
click at [132, 7] on link "Dashboard" at bounding box center [129, 8] width 31 height 6
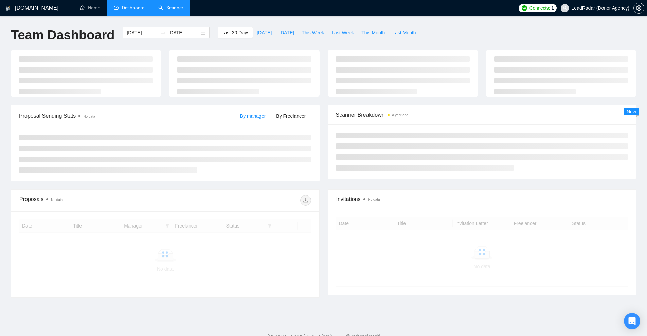
click at [163, 8] on link "Scanner" at bounding box center [170, 8] width 25 height 6
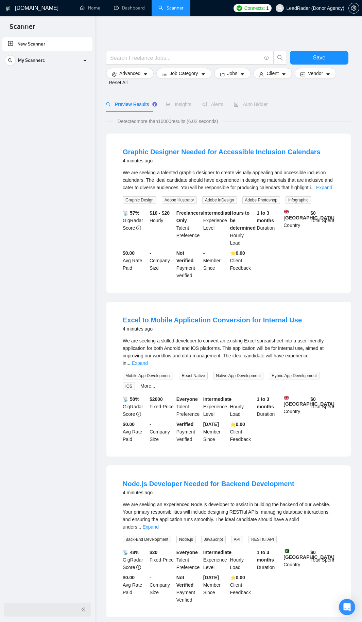
drag, startPoint x: 80, startPoint y: 605, endPoint x: 82, endPoint y: 609, distance: 4.0
click at [82, 336] on div at bounding box center [47, 609] width 87 height 14
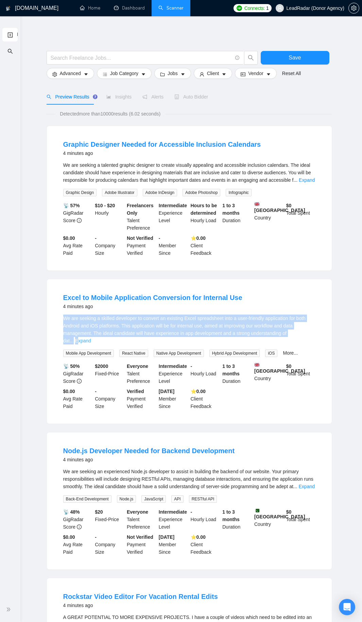
drag, startPoint x: 62, startPoint y: 315, endPoint x: 300, endPoint y: 332, distance: 237.9
click at [300, 332] on li "Excel to Mobile Application Conversion for Internal Use 4 minutes ago We are se…" at bounding box center [189, 351] width 268 height 128
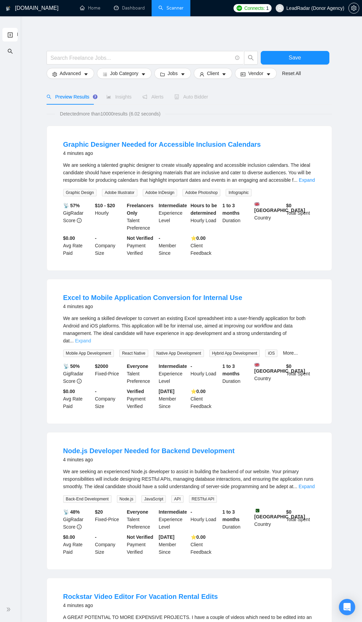
click at [91, 336] on link "Expand" at bounding box center [83, 340] width 16 height 5
click at [286, 336] on div "We are seeking a skilled developer to convert an existing Excel spreadsheet int…" at bounding box center [189, 329] width 252 height 30
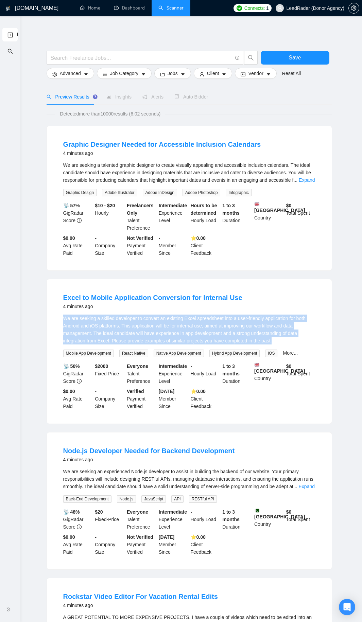
drag, startPoint x: 271, startPoint y: 341, endPoint x: 54, endPoint y: 319, distance: 217.7
click at [54, 319] on div "Excel to Mobile Application Conversion for Internal Use 4 minutes ago We are se…" at bounding box center [189, 351] width 285 height 144
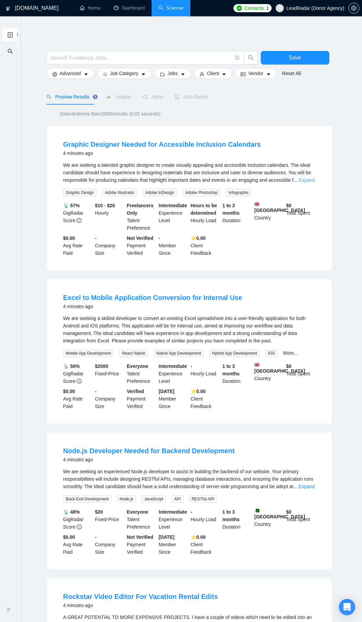
click at [308, 177] on link "Expand" at bounding box center [306, 179] width 16 height 5
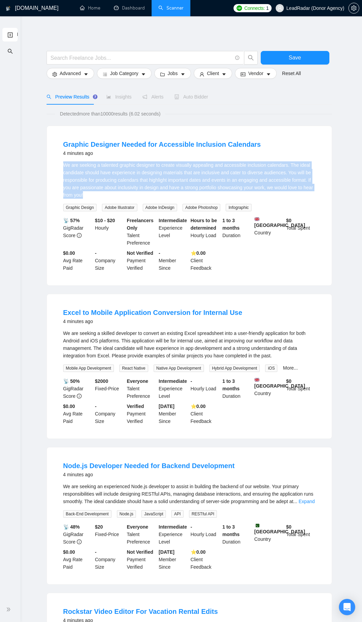
drag, startPoint x: 86, startPoint y: 196, endPoint x: 55, endPoint y: 162, distance: 45.5
click at [55, 162] on li "Graphic Designer Needed for Accessible Inclusion Calendars 4 minutes ago We are…" at bounding box center [189, 205] width 268 height 143
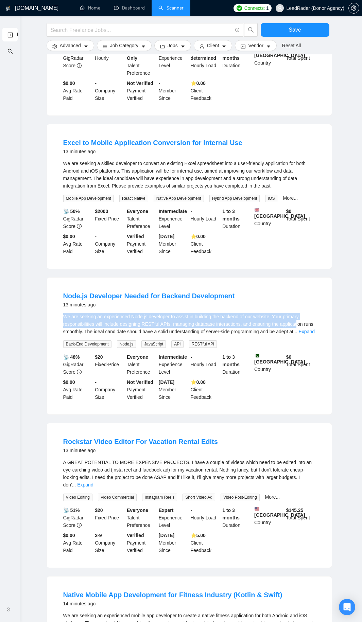
drag, startPoint x: 59, startPoint y: 322, endPoint x: 305, endPoint y: 331, distance: 246.3
click at [293, 329] on li "Node.js Developer Needed for Backend Development 13 minutes ago We are seeking …" at bounding box center [189, 346] width 268 height 121
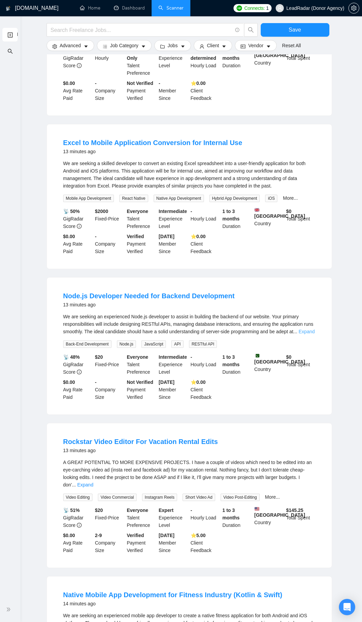
click at [307, 334] on link "Expand" at bounding box center [306, 331] width 16 height 5
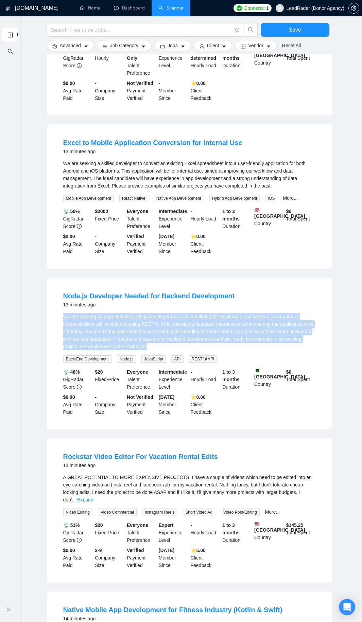
drag, startPoint x: 128, startPoint y: 348, endPoint x: 60, endPoint y: 318, distance: 73.3
click at [60, 318] on li "Node.js Developer Needed for Backend Development 13 minutes ago We are seeking …" at bounding box center [189, 353] width 268 height 135
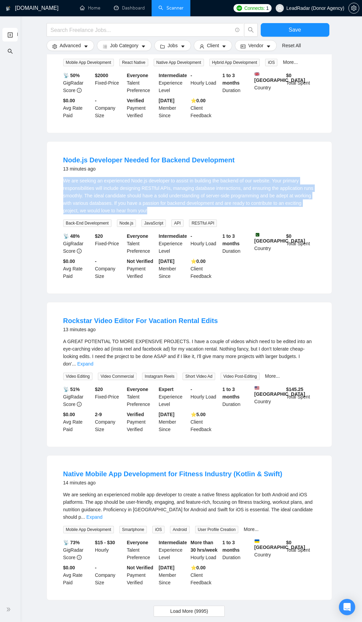
scroll to position [0, 0]
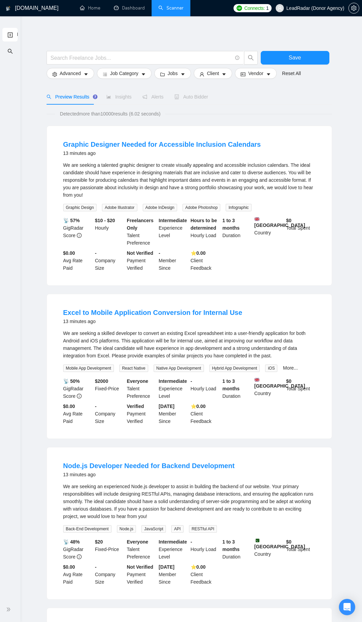
click at [211, 91] on div "Preview Results Insights Alerts Auto Bidder" at bounding box center [189, 97] width 285 height 16
click at [180, 95] on span "Auto Bidder" at bounding box center [191, 96] width 34 height 5
drag, startPoint x: 136, startPoint y: 53, endPoint x: 129, endPoint y: 60, distance: 9.4
click at [136, 54] on input "text" at bounding box center [141, 58] width 181 height 8
paste input "youtube | YT | "You tube" | "(youtube)" | "(you tube)" | "(YT)""
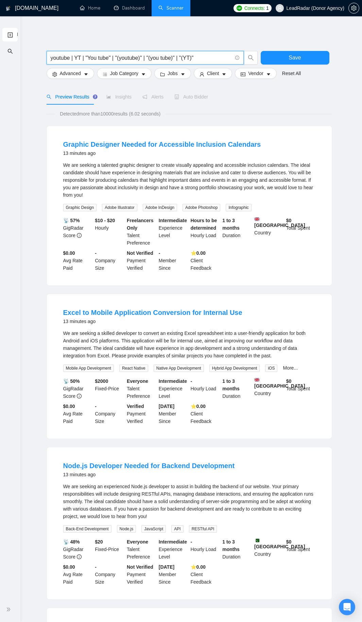
type input "youtube | YT | "You tube" | "(youtube)" | "(you tube)" | "(YT)""
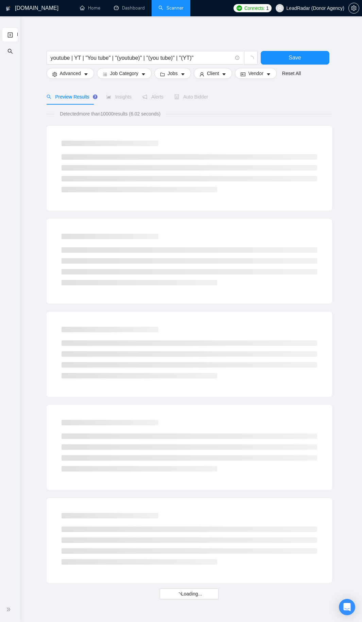
click at [83, 83] on div "Preview Results Insights Alerts Auto Bidder Detected more than 10000 results (6…" at bounding box center [189, 340] width 285 height 517
click at [80, 76] on button "Advanced" at bounding box center [71, 73] width 48 height 11
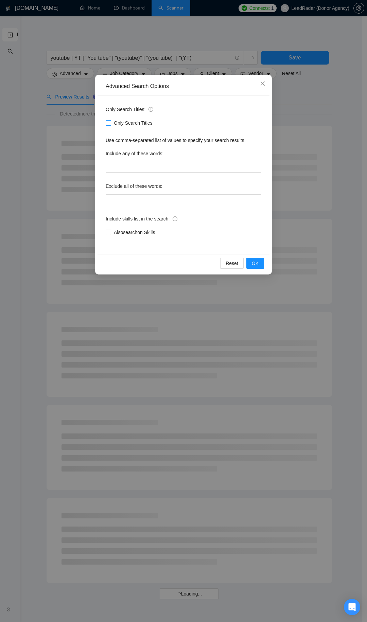
click at [116, 119] on span "Only Search Titles" at bounding box center [133, 122] width 44 height 7
click at [110, 120] on input "Only Search Titles" at bounding box center [108, 122] width 5 height 5
checkbox input "true"
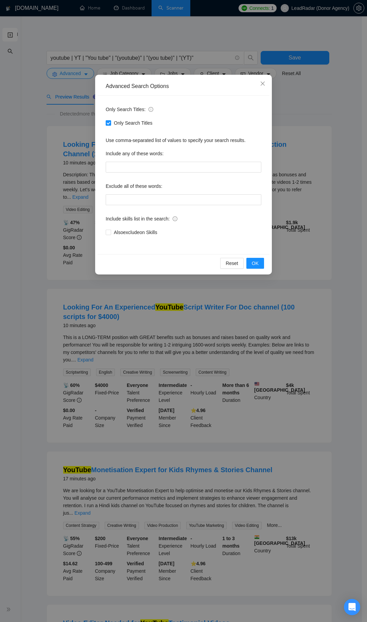
click at [106, 66] on div "Advanced Search Options Only Search Titles: Only Search Titles Use comma-separa…" at bounding box center [183, 311] width 367 height 622
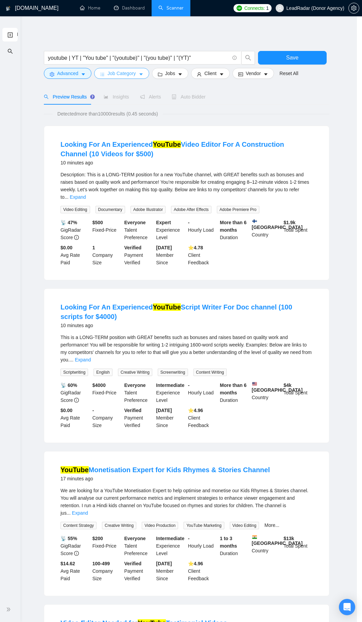
click at [118, 70] on span "Job Category" at bounding box center [121, 73] width 28 height 7
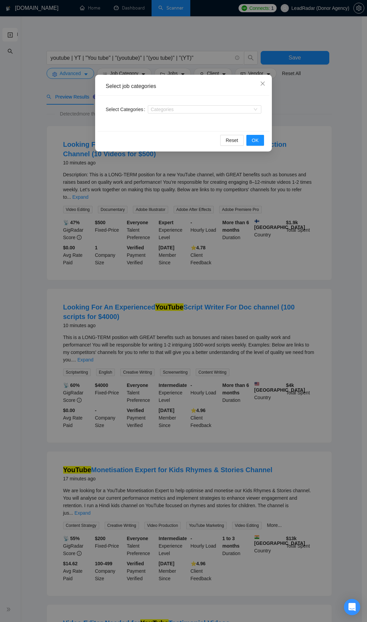
click at [156, 105] on div "Categories" at bounding box center [204, 109] width 113 height 11
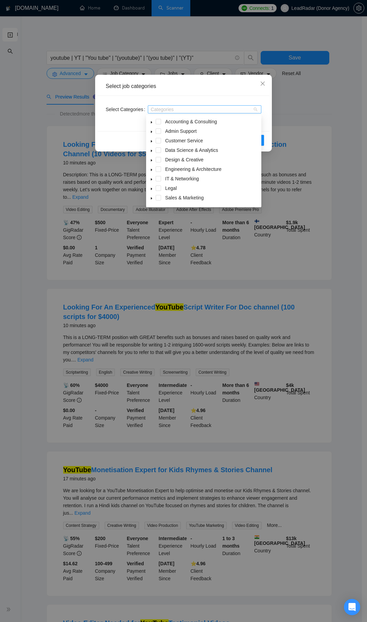
click at [157, 107] on div at bounding box center [200, 109] width 103 height 5
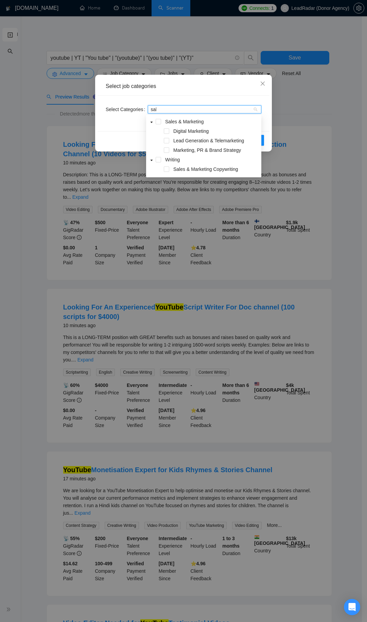
type input "sales"
click at [208, 123] on span "Sales & Marketing" at bounding box center [212, 121] width 96 height 8
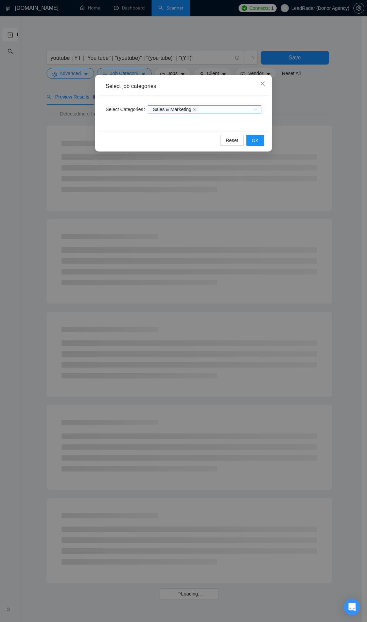
click at [217, 110] on div "Sales & Marketing" at bounding box center [200, 109] width 103 height 7
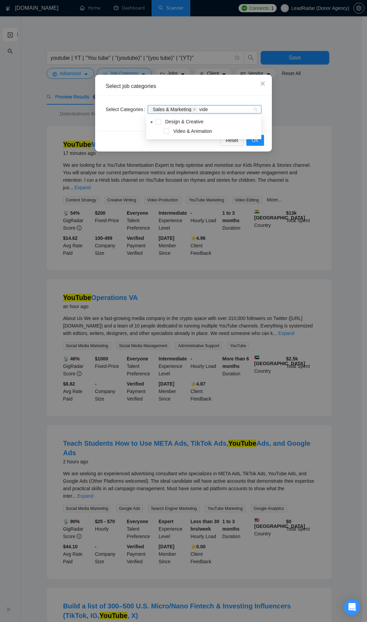
type input "video"
click at [209, 135] on div "Video & Animation" at bounding box center [203, 132] width 112 height 10
click at [212, 134] on span "Video & Animation" at bounding box center [192, 130] width 39 height 5
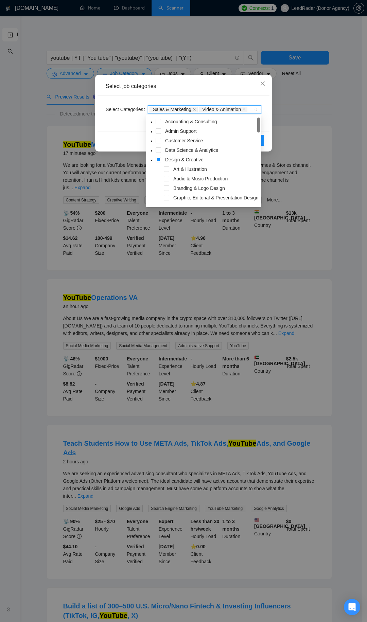
click at [266, 135] on div "Reset OK" at bounding box center [183, 140] width 172 height 18
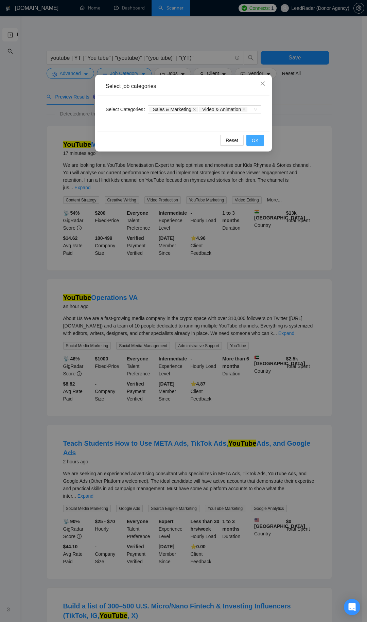
click at [262, 138] on button "OK" at bounding box center [255, 140] width 18 height 11
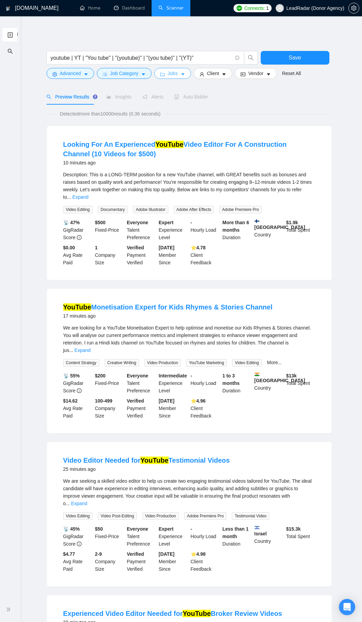
click at [178, 74] on button "Jobs" at bounding box center [172, 73] width 37 height 11
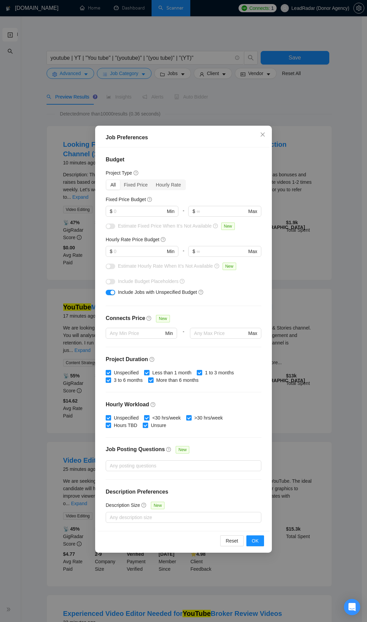
click at [237, 69] on div "Job Preferences Budget Project Type All Fixed Price Hourly Rate Fixed Price Bud…" at bounding box center [183, 311] width 367 height 622
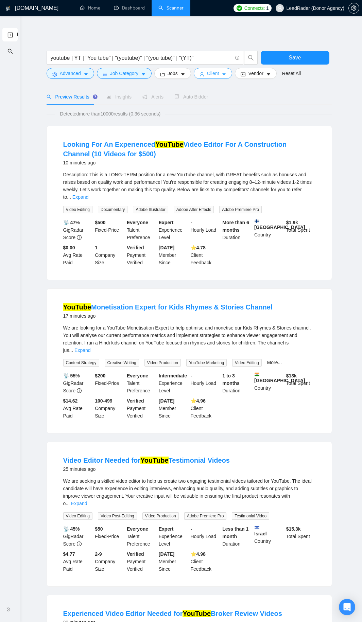
click at [214, 72] on span "Client" at bounding box center [213, 73] width 12 height 7
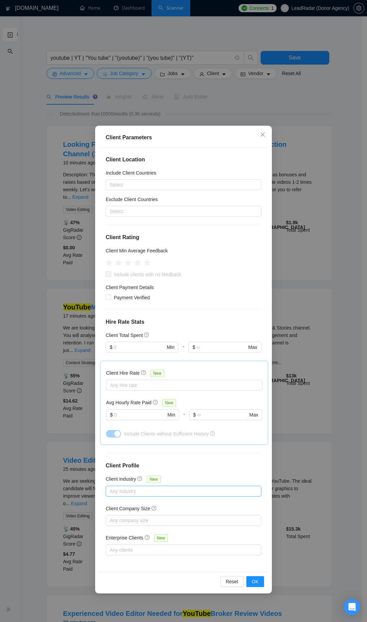
click at [143, 336] on div "Any industry" at bounding box center [184, 491] width 156 height 11
type input "hea"
click at [230, 336] on span "Include" at bounding box center [227, 513] width 21 height 5
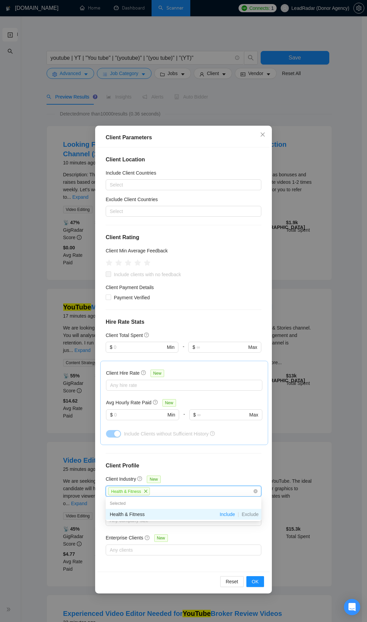
click at [209, 336] on div "Enterprise Clients New" at bounding box center [184, 539] width 156 height 11
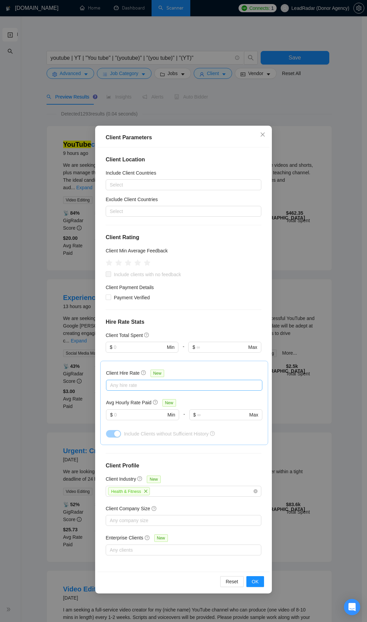
click at [123, 336] on div "Any hire rate" at bounding box center [184, 385] width 156 height 11
click at [128, 336] on div "High Rates" at bounding box center [184, 419] width 156 height 11
checkbox input "true"
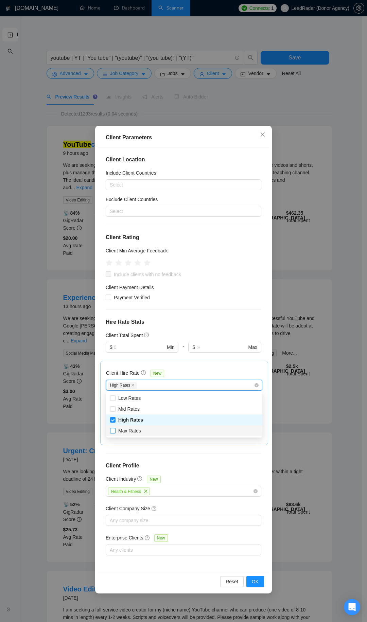
click at [129, 336] on span "Max Rates" at bounding box center [129, 430] width 23 height 5
click at [115, 336] on input "Max Rates" at bounding box center [112, 430] width 5 height 5
checkbox input "true"
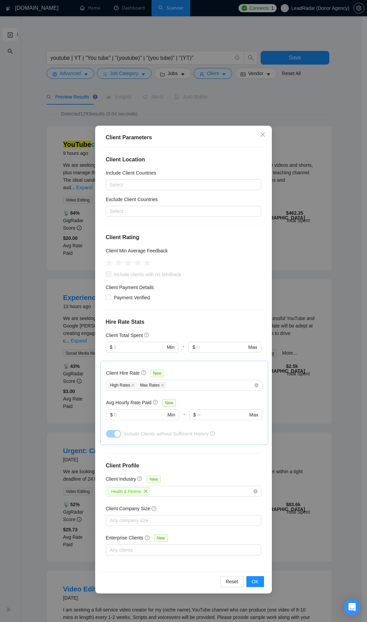
click at [195, 336] on div at bounding box center [184, 453] width 156 height 0
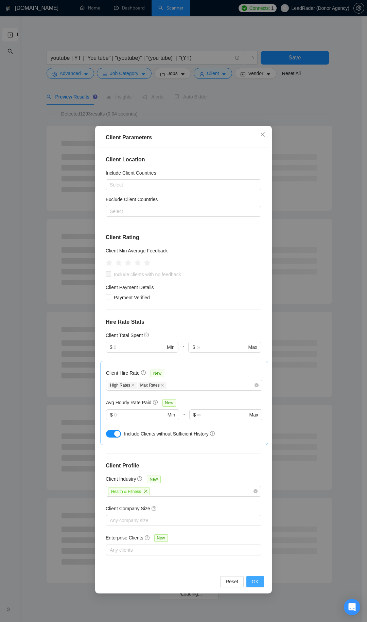
click at [261, 336] on button "OK" at bounding box center [255, 581] width 18 height 11
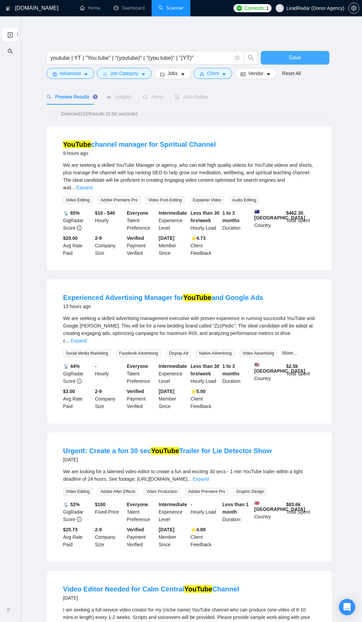
click at [274, 55] on button "Save" at bounding box center [294, 58] width 69 height 14
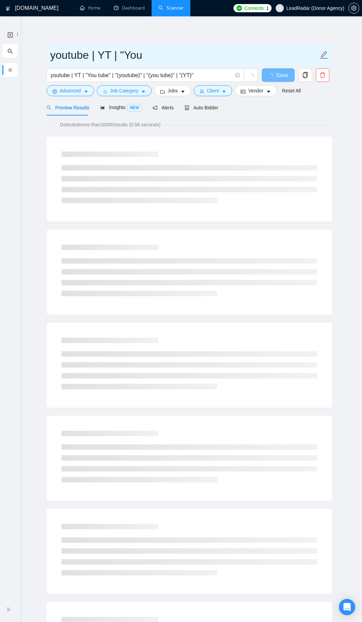
click at [101, 51] on input "youtube | YT | "You" at bounding box center [184, 55] width 268 height 17
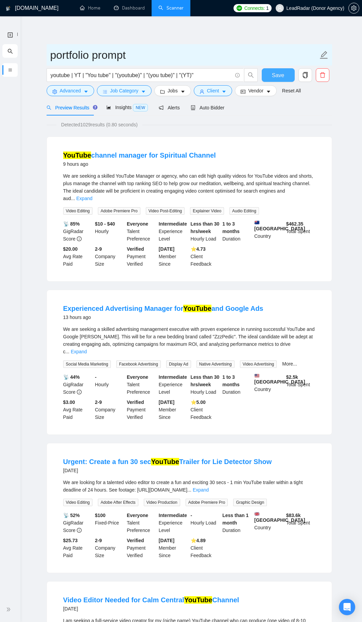
type input "portfolio prompt"
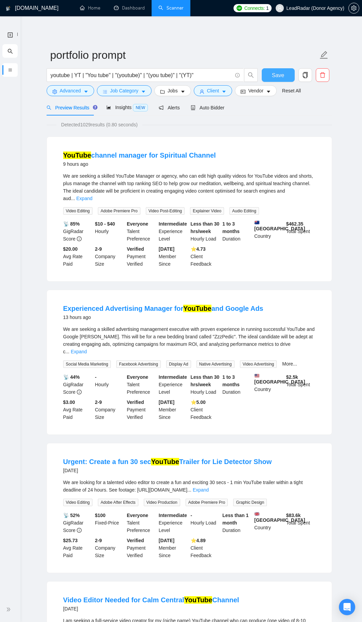
click at [269, 74] on button "Save" at bounding box center [277, 75] width 33 height 14
click at [201, 109] on span "Auto Bidder" at bounding box center [207, 107] width 34 height 5
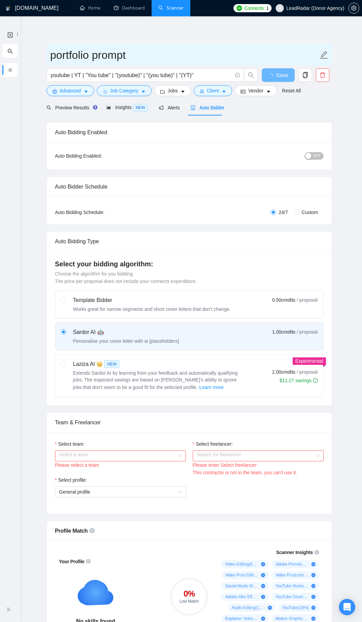
click at [147, 58] on input "portfolio prompt" at bounding box center [184, 55] width 268 height 17
type input "portfolio prompt tmp"
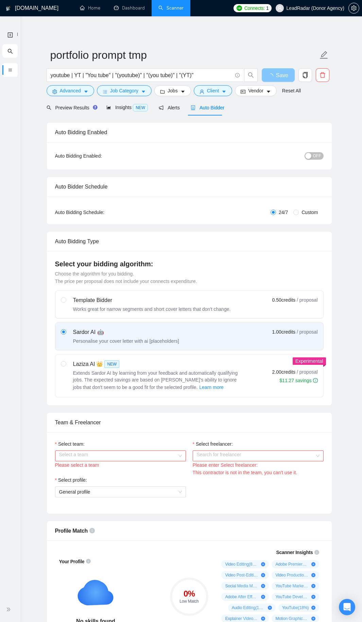
click at [273, 79] on span "loading" at bounding box center [272, 75] width 8 height 5
click at [269, 73] on button "Save" at bounding box center [277, 75] width 33 height 14
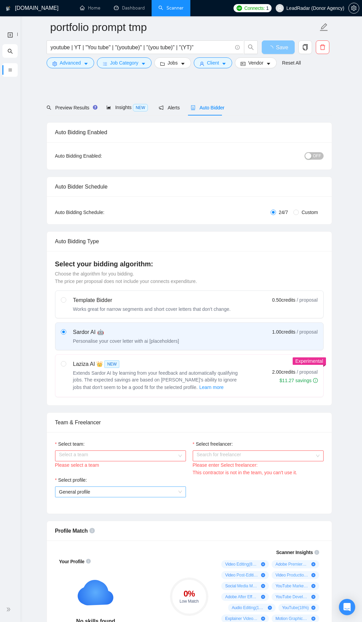
scroll to position [170, 0]
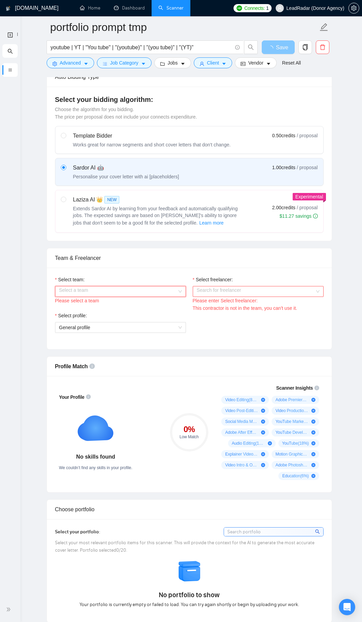
click at [128, 291] on input "Select team:" at bounding box center [118, 291] width 118 height 10
click at [98, 304] on div "Heart Agency 💔" at bounding box center [120, 303] width 123 height 7
click at [213, 295] on input "Select freelancer:" at bounding box center [256, 291] width 118 height 10
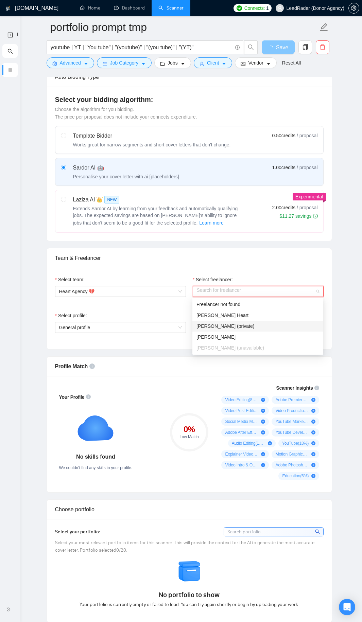
click at [216, 326] on span "[PERSON_NAME] (private)" at bounding box center [225, 325] width 58 height 5
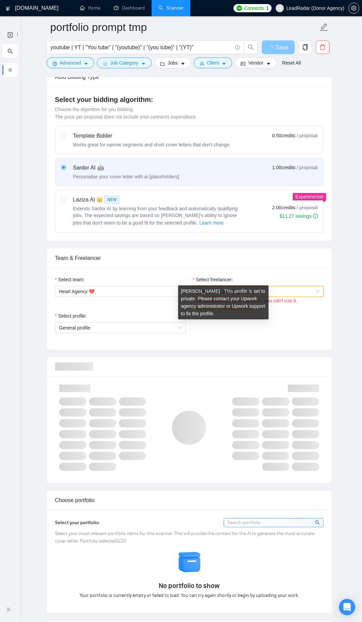
click at [274, 296] on div "[PERSON_NAME] (private)" at bounding box center [258, 291] width 131 height 11
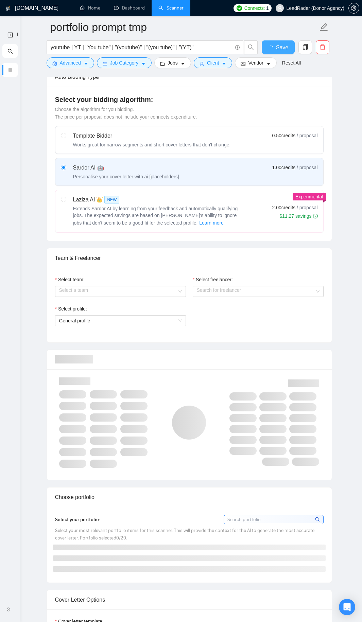
click at [238, 318] on div "Select profile: General profile" at bounding box center [189, 319] width 275 height 29
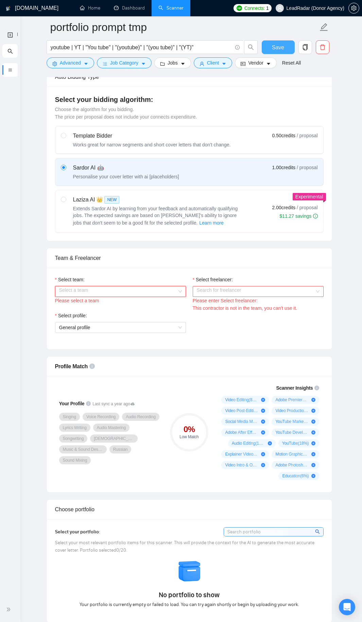
click at [143, 293] on input "Select team:" at bounding box center [118, 291] width 118 height 10
drag, startPoint x: 122, startPoint y: 306, endPoint x: 131, endPoint y: 307, distance: 9.6
click at [123, 306] on div "Heart Agency 💔" at bounding box center [120, 303] width 123 height 7
click at [239, 291] on input "Select freelancer:" at bounding box center [256, 291] width 118 height 10
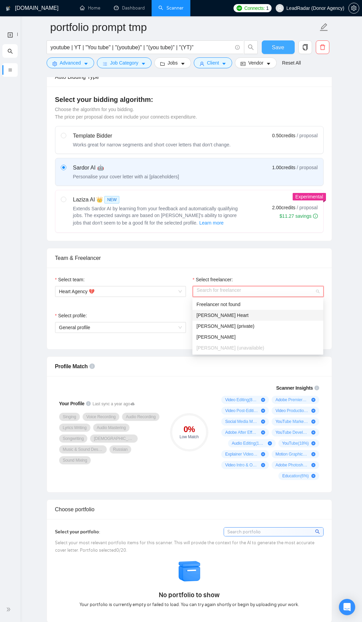
drag, startPoint x: 218, startPoint y: 314, endPoint x: 190, endPoint y: 322, distance: 29.4
click at [218, 315] on span "[PERSON_NAME] Heart" at bounding box center [222, 314] width 52 height 5
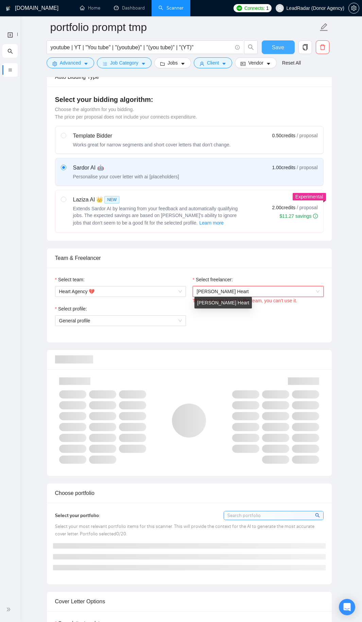
click at [164, 326] on div "Select profile: General profile" at bounding box center [121, 319] width 138 height 29
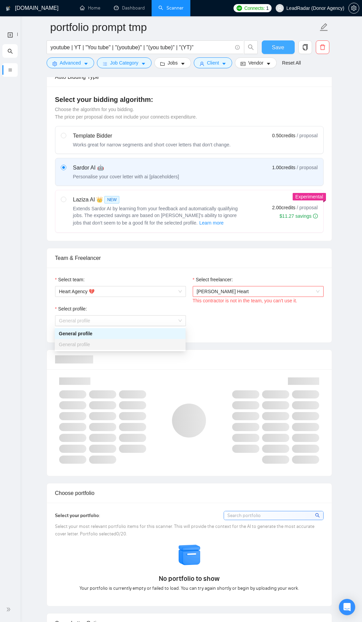
click at [103, 336] on div "General profile" at bounding box center [120, 333] width 131 height 11
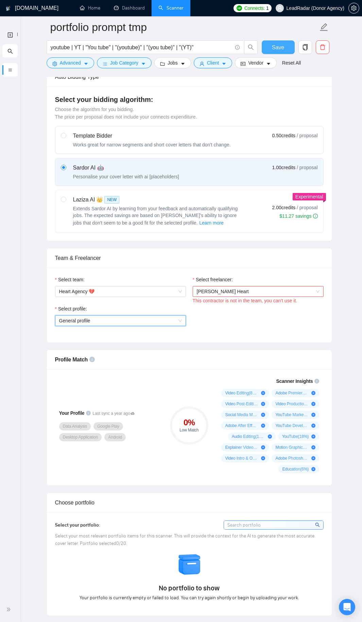
click at [230, 319] on div "Select profile: General profile General profile" at bounding box center [189, 319] width 275 height 29
click at [236, 292] on span "[PERSON_NAME] Heart" at bounding box center [258, 291] width 123 height 10
drag, startPoint x: 145, startPoint y: 293, endPoint x: 128, endPoint y: 295, distance: 16.8
click at [144, 293] on span "Heart Agency 💔" at bounding box center [120, 291] width 123 height 10
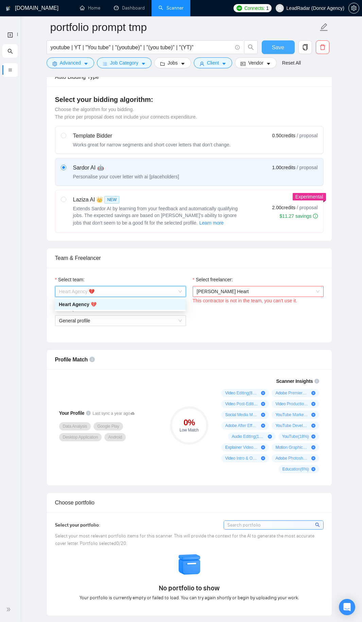
click at [101, 305] on div "Heart Agency 💔" at bounding box center [120, 303] width 123 height 7
click at [237, 298] on div "This contractor is not in the team, you can't use it." at bounding box center [258, 300] width 131 height 7
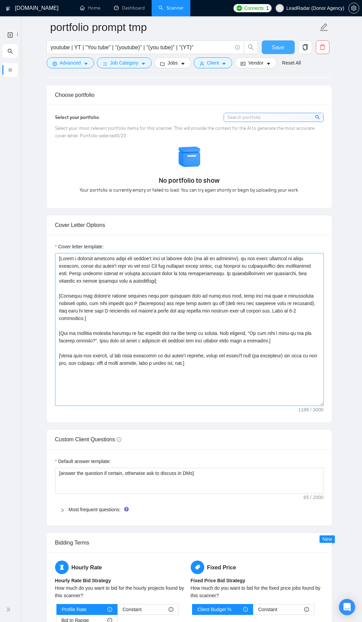
scroll to position [509, 0]
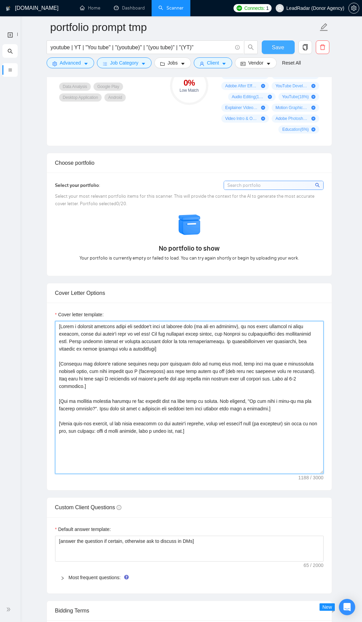
click at [142, 336] on textarea "Cover letter template:" at bounding box center [189, 397] width 268 height 153
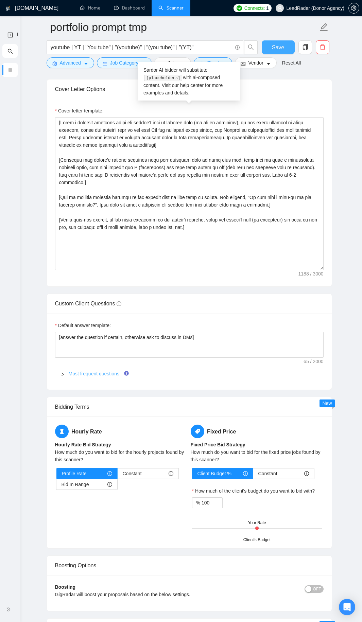
click at [79, 336] on link "Most frequent questions:" at bounding box center [95, 373] width 52 height 5
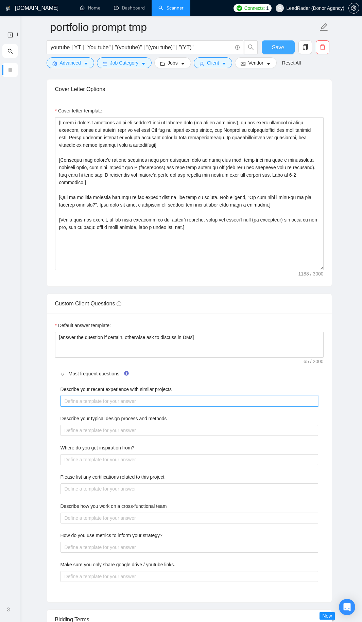
click at [102, 336] on projects "Describe your recent experience with similar projects" at bounding box center [188, 401] width 257 height 11
paste projects "[lor ips dolorsita consect adi elitsedd eiusmodtem/incididun Utlaboree dolorema…"
type projects "[lor ips dolorsita consect adi elitsedd eiusmodtem/incididun Utlaboree dolorema…"
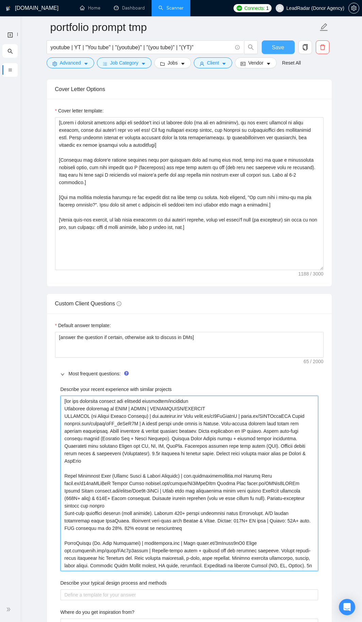
type projects "[lor ips dolorsita consect adi elitsedd eiusmodtem/incididun Utlaboree dolorema…"
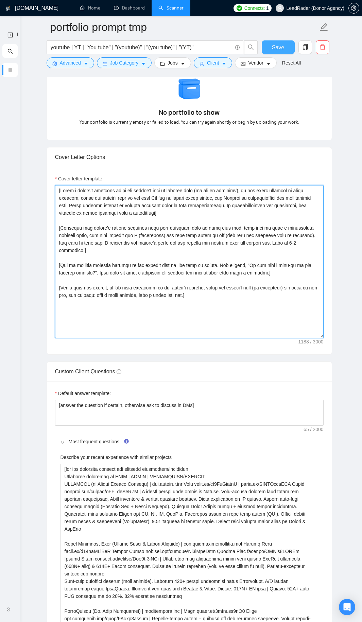
click at [150, 294] on textarea "Cover letter template:" at bounding box center [189, 261] width 268 height 153
paste textarea "] [Lor ips dolorsit ametc adipis eli seddoeius, tem Incidid ut laboreetdolore m…"
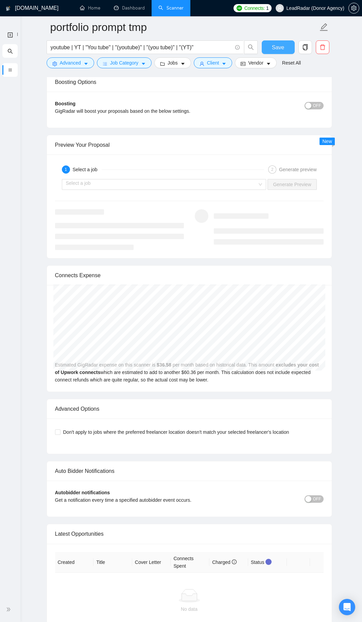
scroll to position [1539, 0]
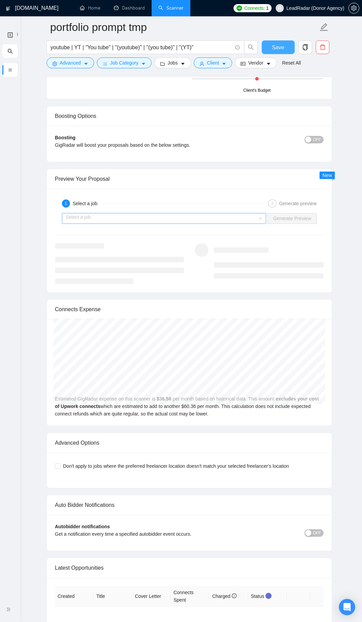
type textarea "[Lorem i dolorsit ametcons adipi eli seddoe't inci ut laboree dolo (ma ali en a…"
click at [130, 215] on input "search" at bounding box center [161, 218] width 191 height 10
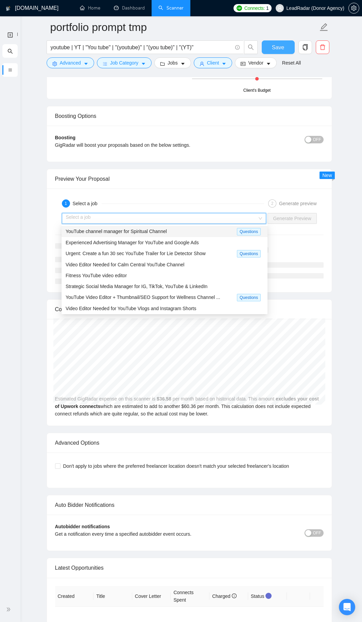
click at [110, 229] on span "YouTube channel manager for Spiritual Channel" at bounding box center [116, 231] width 101 height 5
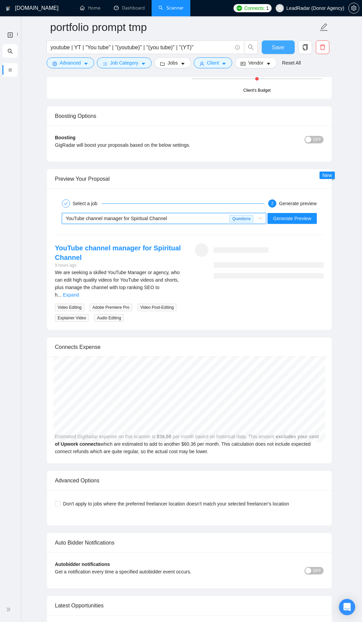
click at [284, 45] on button "Save" at bounding box center [277, 47] width 33 height 14
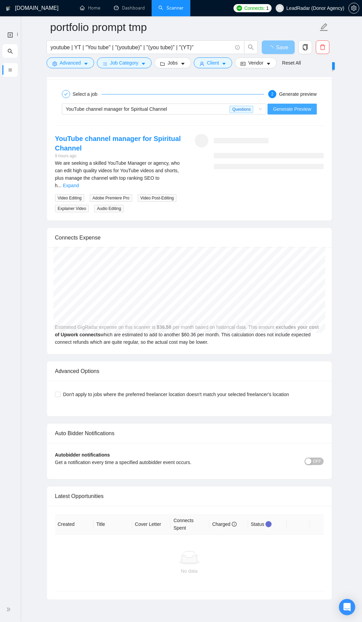
scroll to position [1284, 0]
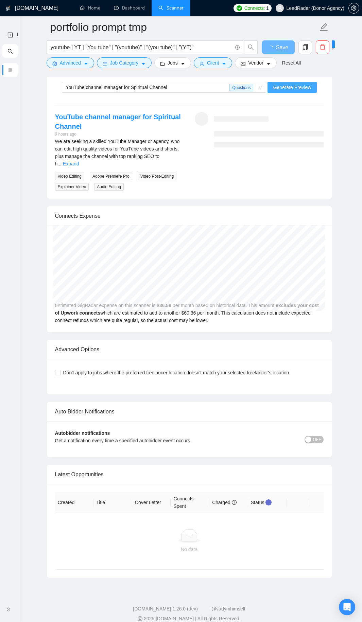
click at [285, 88] on span "Generate Preview" at bounding box center [292, 87] width 38 height 7
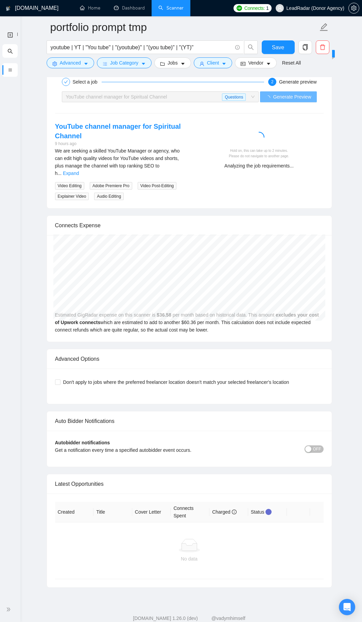
scroll to position [1114, 0]
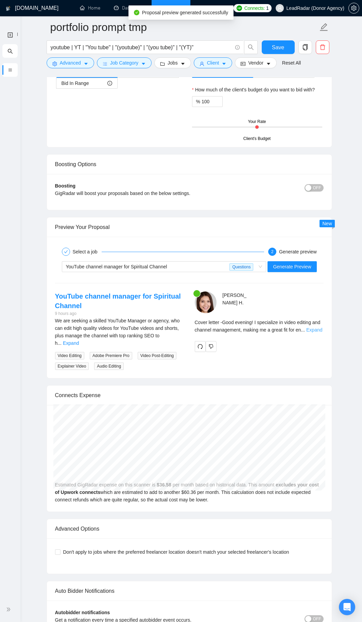
click at [313, 327] on link "Expand" at bounding box center [314, 329] width 16 height 5
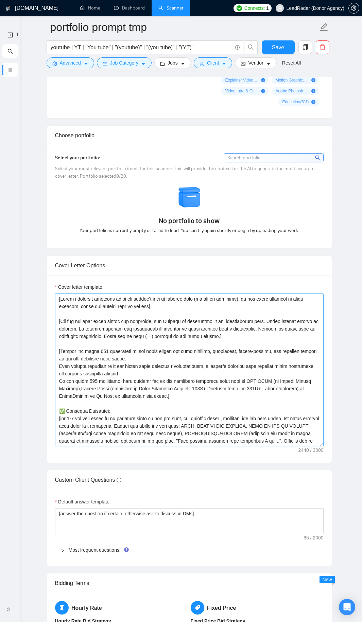
scroll to position [68, 0]
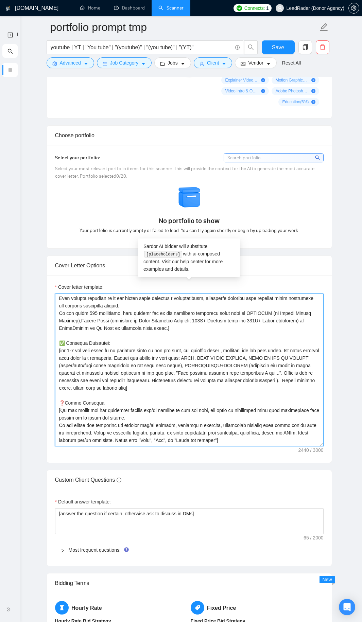
click at [261, 336] on textarea "Cover letter template:" at bounding box center [189, 369] width 268 height 153
click at [258, 336] on textarea "Cover letter template:" at bounding box center [189, 369] width 268 height 153
click at [272, 336] on textarea "Cover letter template:" at bounding box center [189, 369] width 268 height 153
click at [213, 336] on textarea "Cover letter template:" at bounding box center [189, 369] width 268 height 153
drag, startPoint x: 60, startPoint y: 350, endPoint x: 130, endPoint y: 358, distance: 70.7
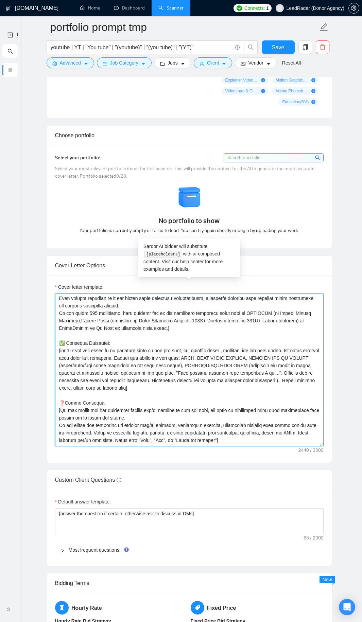
click at [130, 336] on textarea "Cover letter template:" at bounding box center [189, 369] width 268 height 153
click at [131, 336] on textarea "Cover letter template:" at bounding box center [189, 369] width 268 height 153
drag, startPoint x: 129, startPoint y: 357, endPoint x: 207, endPoint y: 355, distance: 78.4
click at [207, 336] on textarea "Cover letter template:" at bounding box center [189, 369] width 268 height 153
click at [214, 336] on textarea "Cover letter template:" at bounding box center [189, 369] width 268 height 153
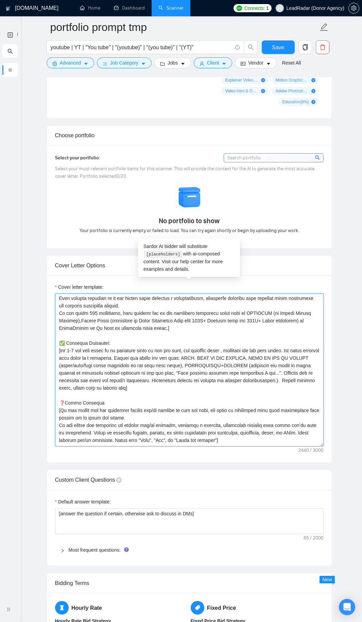
click at [195, 336] on textarea "Cover letter template:" at bounding box center [189, 369] width 268 height 153
click at [152, 336] on textarea "Cover letter template:" at bounding box center [189, 369] width 268 height 153
click at [86, 336] on textarea "Cover letter template:" at bounding box center [189, 369] width 268 height 153
click at [140, 336] on textarea "Cover letter template:" at bounding box center [189, 369] width 268 height 153
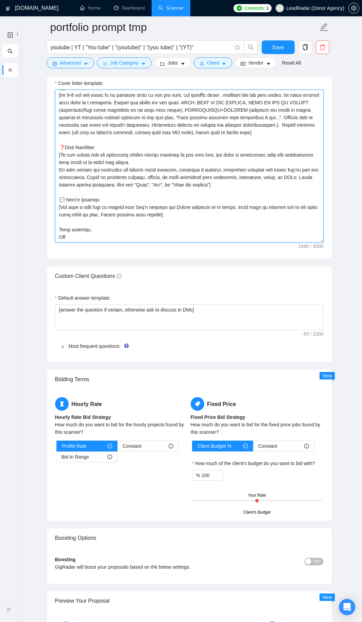
scroll to position [910, 0]
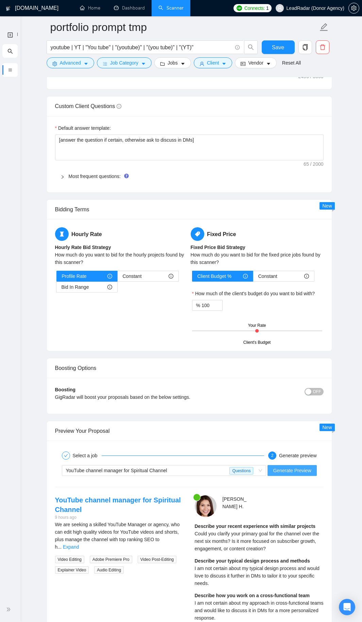
type textarea "[Lorem i dolorsit ametcons adipi eli seddoe't inci ut laboree dolo (ma ali en a…"
click at [277, 336] on button "Generate Preview" at bounding box center [291, 470] width 49 height 11
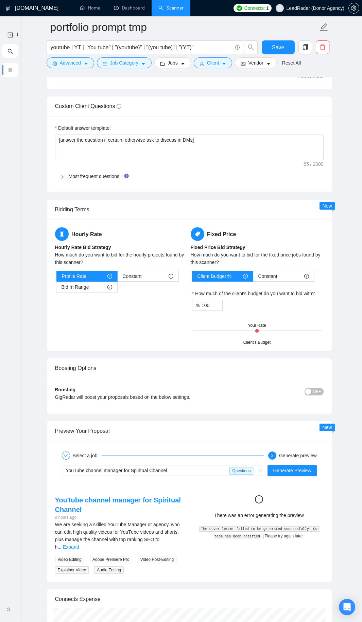
click at [236, 336] on code "The cover letter failed to be generated successfully. Our team has been notifie…" at bounding box center [259, 532] width 120 height 13
click at [255, 336] on div "YouTube channel manager for Spiritual Channel 9 hours ago We are seeking a skil…" at bounding box center [189, 534] width 279 height 78
click at [278, 336] on span "Generate Preview" at bounding box center [292, 470] width 38 height 7
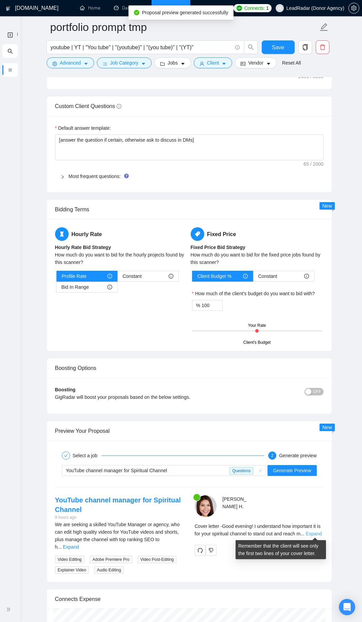
click at [314, 336] on link "Expand" at bounding box center [313, 533] width 16 height 5
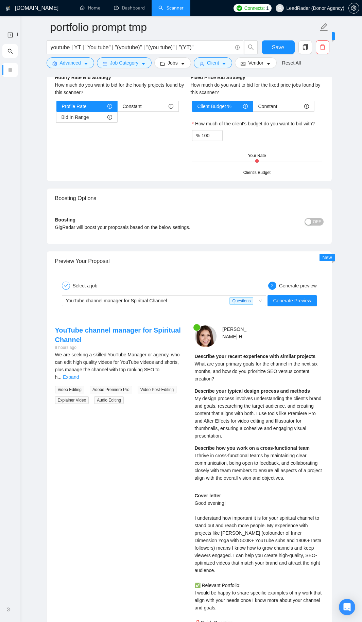
scroll to position [1148, 0]
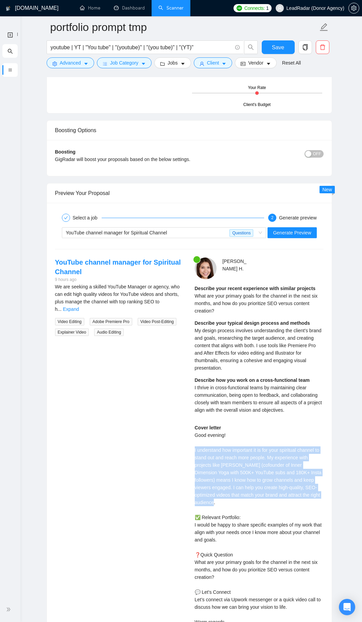
drag, startPoint x: 190, startPoint y: 448, endPoint x: 310, endPoint y: 498, distance: 130.0
click at [310, 336] on div "[PERSON_NAME] Describe your recent experience with similar projects What are yo…" at bounding box center [259, 454] width 140 height 394
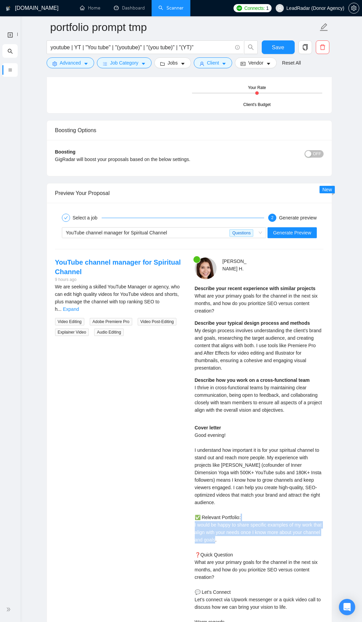
drag, startPoint x: 191, startPoint y: 518, endPoint x: 286, endPoint y: 533, distance: 95.5
click at [286, 336] on div "[PERSON_NAME] Describe your recent experience with similar projects What are yo…" at bounding box center [259, 454] width 140 height 394
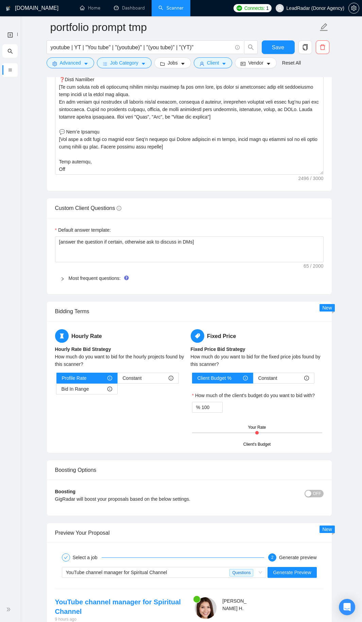
scroll to position [707, 0]
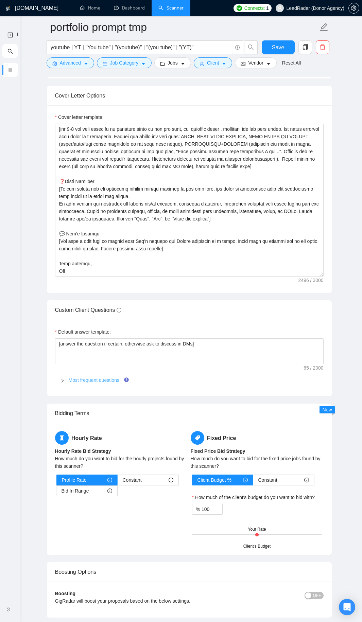
click at [87, 336] on link "Most frequent questions:" at bounding box center [95, 379] width 52 height 5
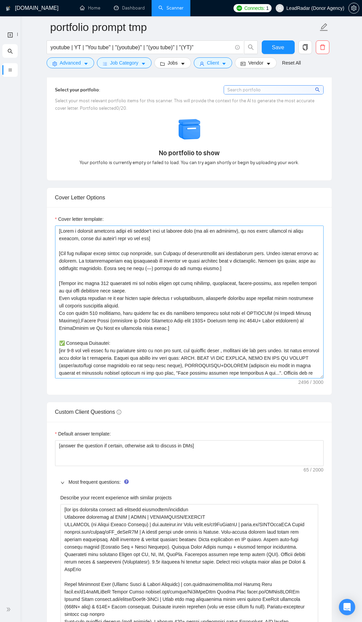
scroll to position [120, 0]
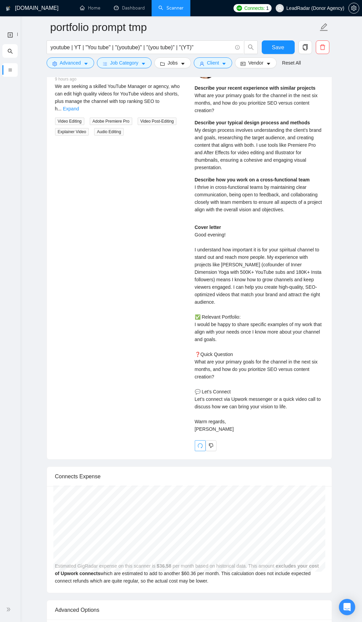
click at [201, 336] on button "button" at bounding box center [200, 445] width 11 height 11
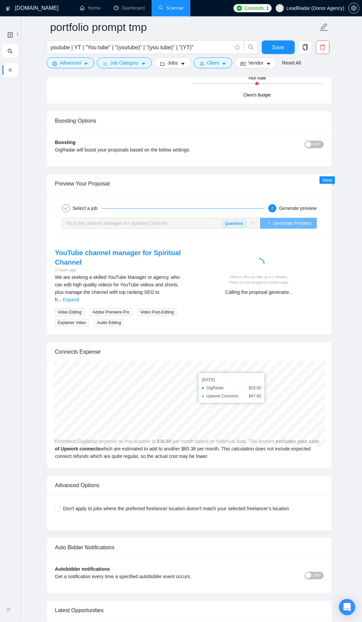
scroll to position [1365, 0]
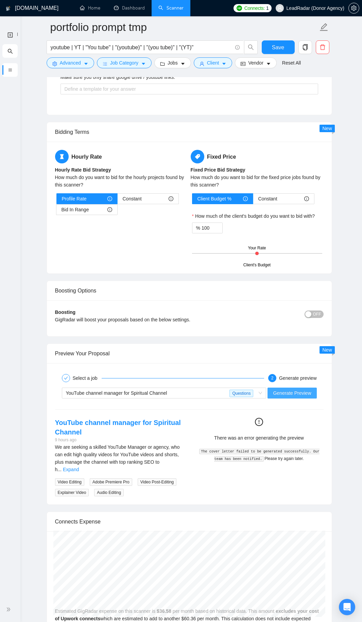
click at [283, 336] on span "Generate Preview" at bounding box center [292, 392] width 38 height 7
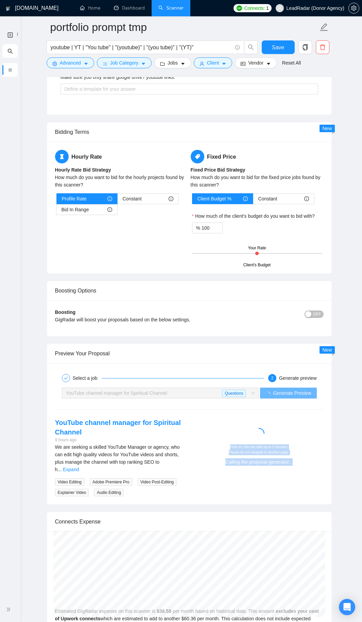
drag, startPoint x: 265, startPoint y: 470, endPoint x: 310, endPoint y: 483, distance: 46.4
click at [306, 336] on div "YouTube channel manager for Spiritual Channel 9 hours ago We are seeking a skil…" at bounding box center [189, 457] width 279 height 78
click at [290, 336] on div "Select a job 2 Generate preview YouTube channel manager for Spiritual Channel Q…" at bounding box center [189, 433] width 285 height 141
click at [79, 336] on link "Expand" at bounding box center [71, 469] width 16 height 5
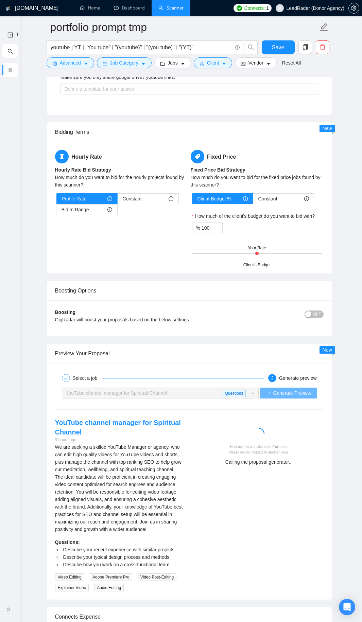
scroll to position [1602, 0]
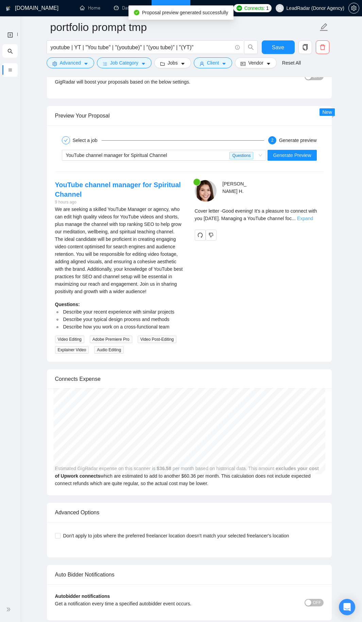
click at [313, 219] on link "Expand" at bounding box center [305, 218] width 16 height 5
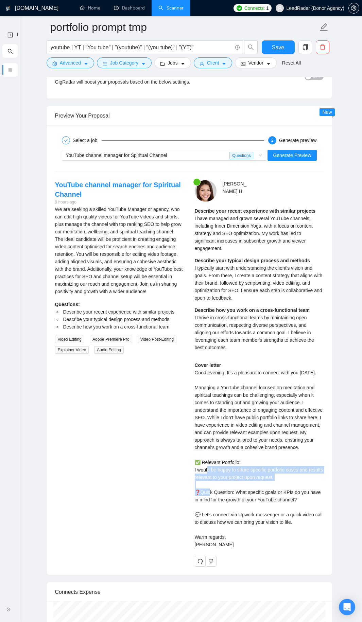
drag, startPoint x: 191, startPoint y: 468, endPoint x: 301, endPoint y: 487, distance: 111.6
click at [301, 336] on div "[PERSON_NAME] Describe your recent experience with similar projects I have mana…" at bounding box center [259, 373] width 140 height 386
click at [281, 336] on div "Cover letter Good evening! It's a pleasure to connect with you [DATE]. Managing…" at bounding box center [259, 454] width 129 height 187
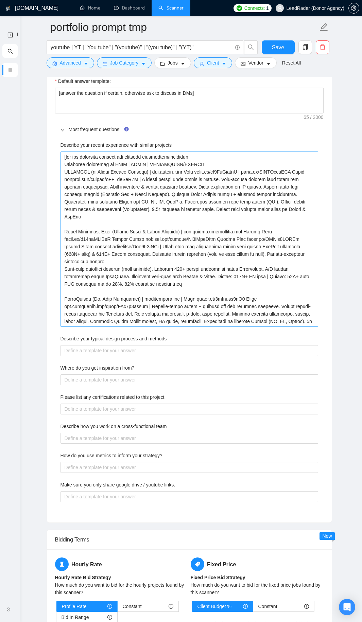
scroll to position [923, 0]
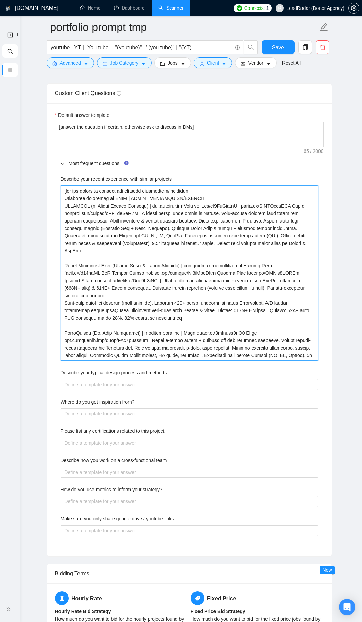
drag, startPoint x: 185, startPoint y: 359, endPoint x: 48, endPoint y: 185, distance: 221.9
click at [48, 185] on div "Default answer template: [answer the question if certain, otherwise ask to disc…" at bounding box center [189, 329] width 285 height 453
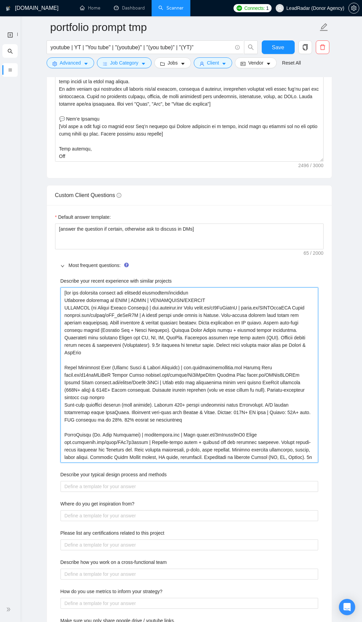
scroll to position [855, 0]
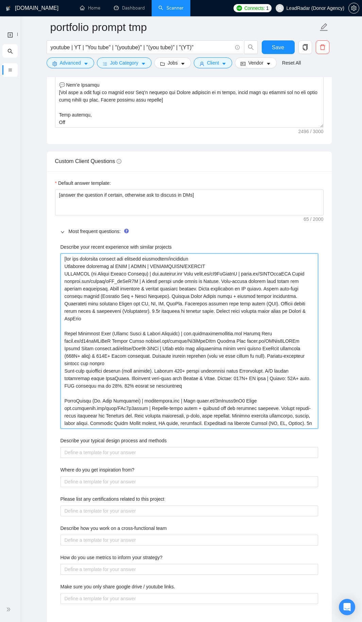
click at [186, 336] on projects "Describe your recent experience with similar projects" at bounding box center [188, 340] width 257 height 175
drag, startPoint x: 186, startPoint y: 423, endPoint x: 56, endPoint y: 255, distance: 212.8
click at [56, 255] on div "Describe your recent experience with similar projects Describe your typical des…" at bounding box center [189, 427] width 268 height 377
click at [111, 268] on projects "Describe your recent experience with similar projects" at bounding box center [188, 340] width 257 height 175
drag, startPoint x: 198, startPoint y: 424, endPoint x: 42, endPoint y: 247, distance: 236.3
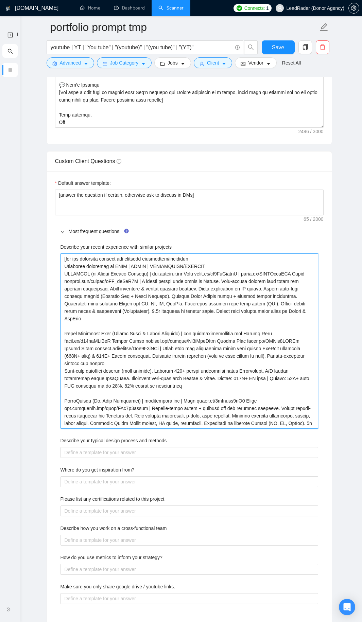
click at [42, 247] on main "portfolio prompt tmp youtube | YT | "You tube" | "(youtube)" | "(you tube)" | "…" at bounding box center [189, 436] width 324 height 2529
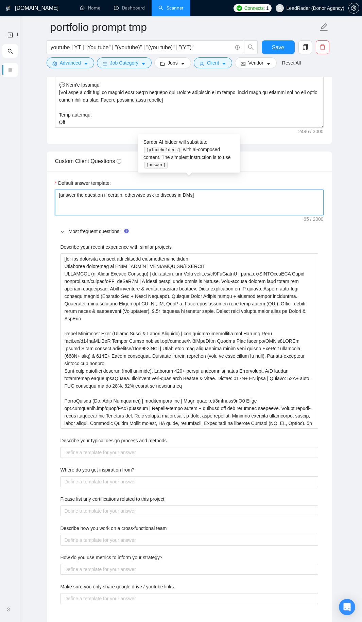
drag, startPoint x: 173, startPoint y: 195, endPoint x: 0, endPoint y: 176, distance: 173.9
click at [0, 176] on section "New Scanner [DOMAIN_NAME] Home Dashboard Scanner Connects: 1 LeadRadar (Donor A…" at bounding box center [181, 449] width 362 height 2609
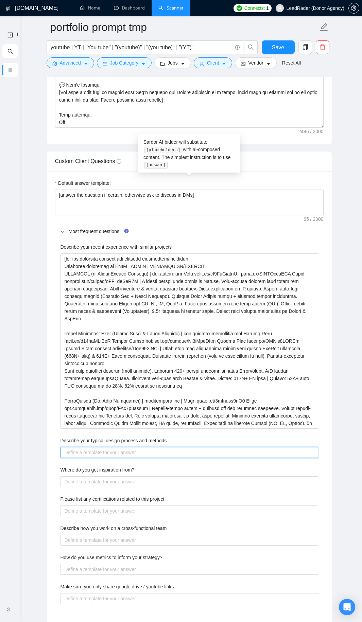
click at [118, 336] on methods "Describe your typical design process and methods" at bounding box center [188, 452] width 257 height 11
paste methods "[answer the question if certain, otherwise ask to discuss in DMs]"
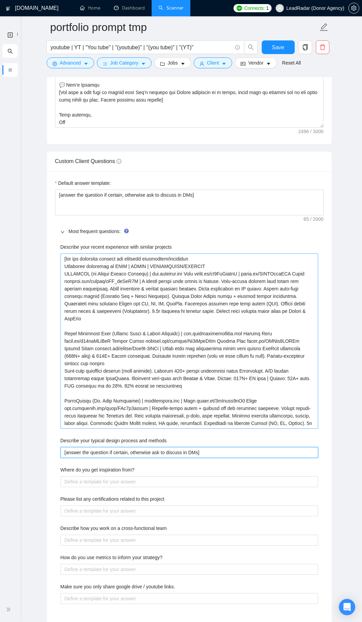
type methods "[answer the question if certain, otherwise ask to discuss in DMs]"
click at [190, 336] on projects "Describe your recent experience with similar projects" at bounding box center [188, 340] width 257 height 175
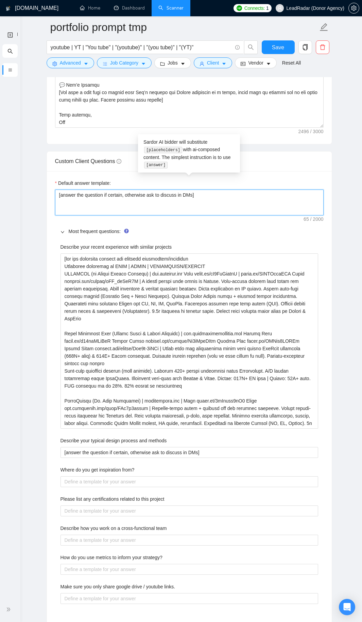
click at [157, 204] on textarea "[answer the question if certain, otherwise ask to discuss in DMs]" at bounding box center [189, 202] width 268 height 26
paste textarea "lor ips dolorsita consect adi elitsedd eiusmodtem/incididun Utlaboree doloremag…"
type textarea "[lor ips dolorsita consect adi elitsedd eiusmodtem/incididun Utlaboree dolorema…"
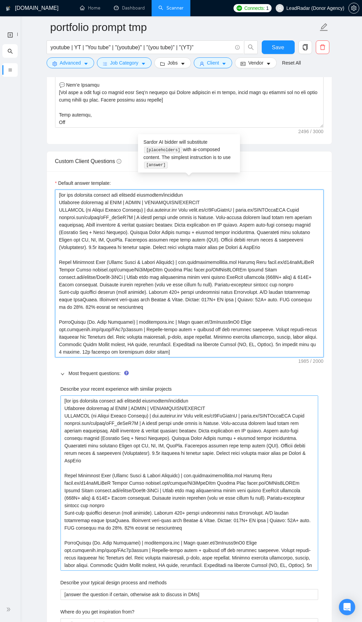
type textarea "[lor ips dolorsita consect adi elitsedd eiusmodtem/incididun Utlaboree dolorema…"
click at [194, 336] on projects "Describe your recent experience with similar projects" at bounding box center [188, 482] width 257 height 175
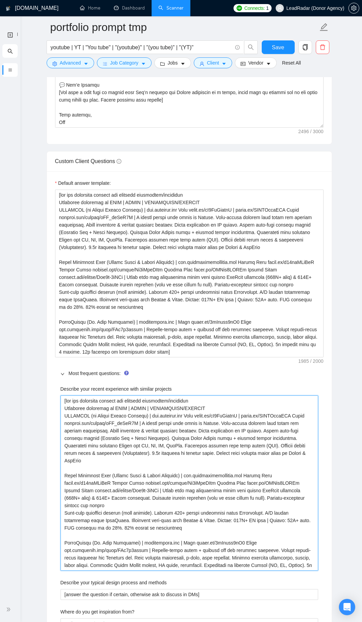
type projects "[lor ips dolorsita consect adi elitsedd eiusmodtem/incididun Utlaboree dolorema…"
type projects "[lor ips dolorsita consect adi elitsedd eiusmodtem/incididun ut Laboreetd magna…"
type projects "[lor ips dolorsita consect adi elitsedd eiusmodtem/incididun utl Etdolorem aliq…"
type projects "[lor ips dolorsita consect adi elitsedd eiusmodtem/incididun utla Etdolorem ali…"
type projects "[lor ips dolorsita consect adi elitsedd eiusmodtem/incididun utlab Etdolorem al…"
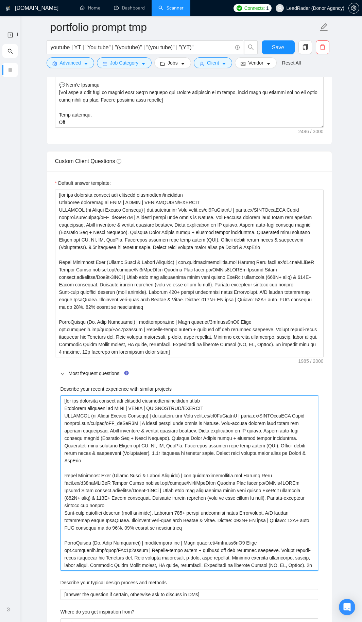
type projects "[lor ips dolorsita consect adi elitsedd eiusmodtem/incididun utlabo Etdolorem a…"
type projects "[lor ips dolorsita consect adi elitsedd eiusmodtem/incididun utlabor Etdolorem …"
type projects "[lor ips dolorsita consect adi elitsedd eiusmodtem/incididun utlabore Etdolorem…"
type projects "[lor ips dolorsita consect adi elitsedd eiusmodtem/incididun utlabore e Dolorem…"
type projects "[lor ips dolorsita consect adi elitsedd eiusmodtem/incididun utlabore et Dolore…"
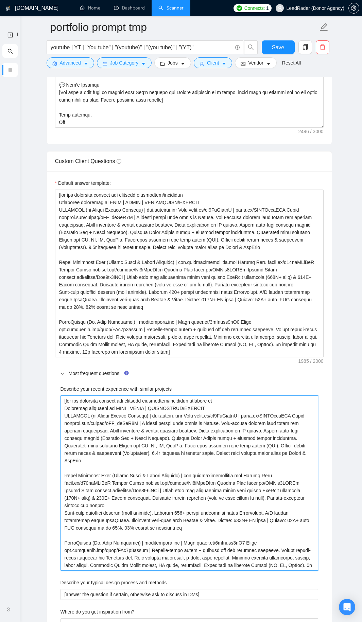
type projects "[lor ips dolorsita consect adi elitsedd eiusmodtem/incididun utlabore etd Magna…"
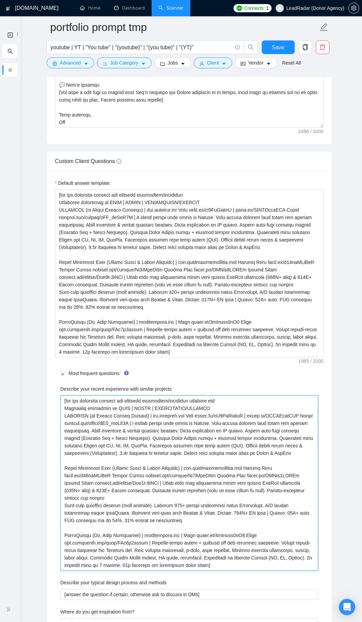
type projects "[lor ips dolorsita consect adi elitsedd eiusmodtem/incididun utlabore etd Magna…"
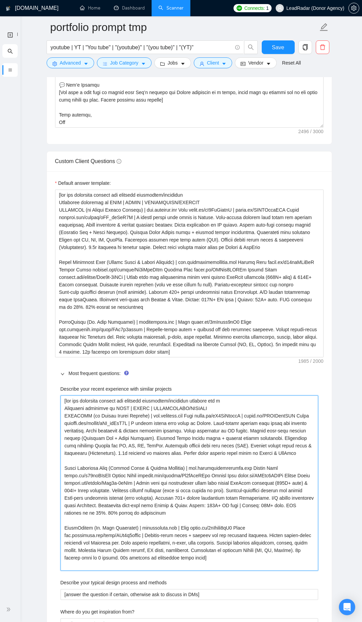
drag, startPoint x: 239, startPoint y: 401, endPoint x: 101, endPoint y: 393, distance: 138.7
click at [67, 336] on projects "Describe your recent experience with similar projects" at bounding box center [188, 482] width 257 height 175
type projects "[lor ips dolorsita consect adi elitsedd eiusmodtem/incididun utlabore etd m Ali…"
click at [105, 336] on div "Describe your recent experience with similar projects" at bounding box center [188, 390] width 257 height 10
drag, startPoint x: 168, startPoint y: 401, endPoint x: 190, endPoint y: 398, distance: 22.2
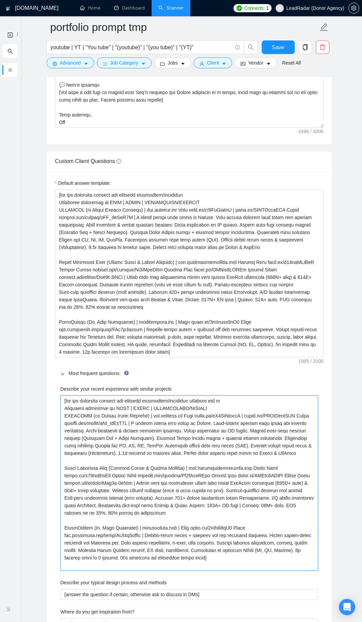
click at [190, 336] on projects "Describe your recent experience with similar projects" at bounding box center [188, 482] width 257 height 175
type projects "[lor ips dolorsita consect adi elitsedd eiusmodtemporincid utl e Doloremag aliq…"
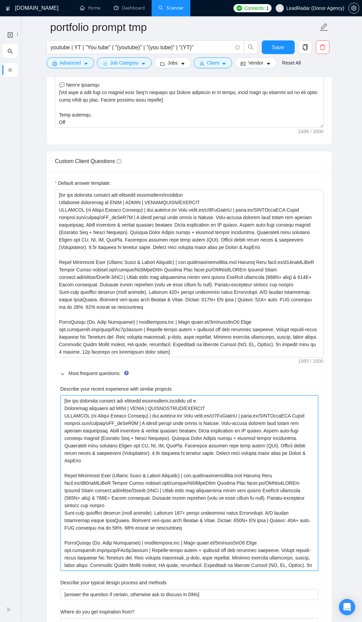
type projects "[lor ips dolorsita consect adi elitsedd eiusmodtem, incididu utl e Doloremag al…"
type projects "[lor ips dolorsita consect adi elitsedd eiusmodtem, incidid utl e Doloremag ali…"
type projects "[lor ips dolorsita consect adi elitsedd eiusmodtem, incidi utl e Doloremag aliq…"
type projects "[lor ips dolorsita consect adi elitsedd eiusmodtem, incid utl e Doloremag aliqu…"
type projects "[lor ips dolorsita consect adi elitsedd eiusmodtem, incidi utl e Doloremag aliq…"
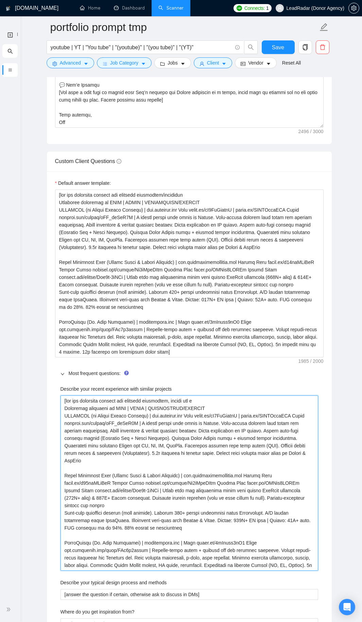
type projects "[lor ips dolorsita consect adi elitsedd eiusmodtem, incidi utl et Doloremag ali…"
type projects "[lor ips dolorsita consect adi elitsedd eiusmodtem, incidi utl etd Magnaaliq en…"
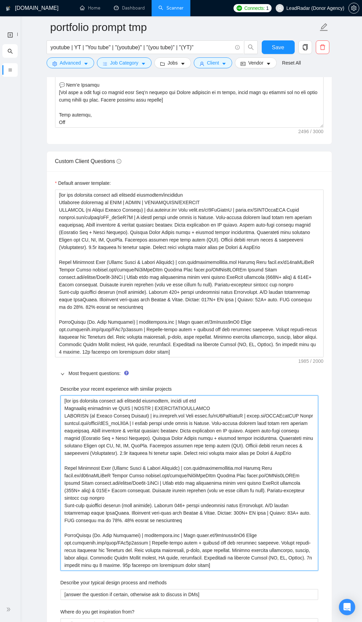
type projects "[lor ips dolorsita consect adi elitsedd eiusmodtem, incidi utl et Doloremag ali…"
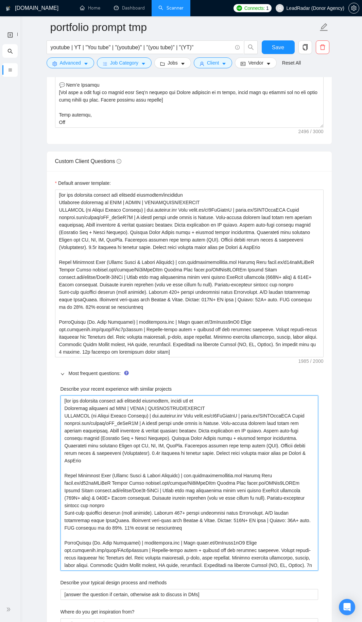
type projects "[lor ips dolorsita consect adi elitsedd eiusmodtem, incidi utl e Doloremag aliq…"
type projects "[lor ips dolorsita consect adi elitsedd eiusmodtem, incidi utl et Doloremag ali…"
type projects "[lor ips dolorsita consect adi elitsedd eiusmodtem, incidi utl etd Magnaaliq en…"
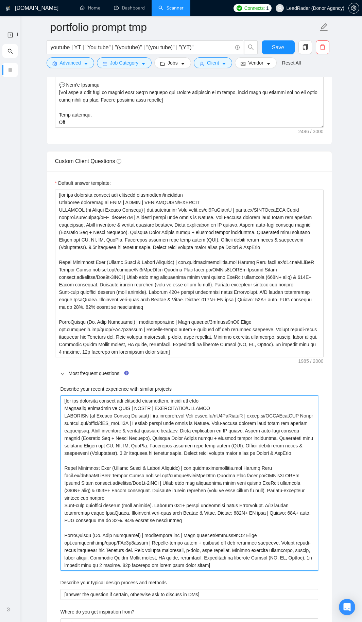
type projects "[lor ips dolorsita consect adi elitsedd eiusmodtem, incidi utl etdo Magnaaliq e…"
type projects "[lor ips dolorsita consect adi elitsedd eiusmodtem, incidi utl etdo m Aliquaeni…"
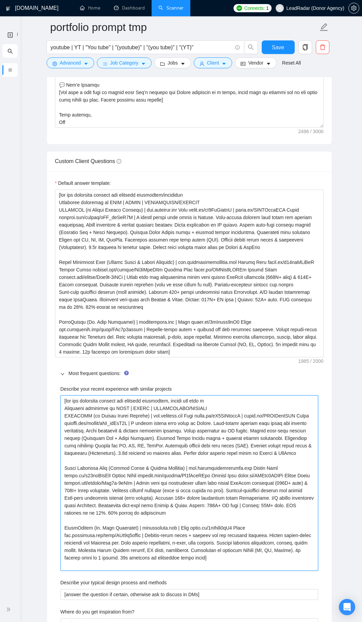
type projects "[lor ips dolorsita consect adi elitsedd eiusmodtem, incidi utl etdo ma Aliquaen…"
type projects "[lor ips dolorsita consect adi elitsedd eiusmodtem, incidi utl etdo mag Aliquae…"
type projects "[lor ips dolorsita consect adi elitsedd eiusmodtem, incidi utl etdo magn Aliqua…"
type projects "[lor ips dolorsita consect adi elitsedd eiusmodtem, incidi utl etdo magna Aliqu…"
type projects "[lor ips dolorsita consect adi elitsedd eiusmodtem, incidi utl etdo magnaa Enim…"
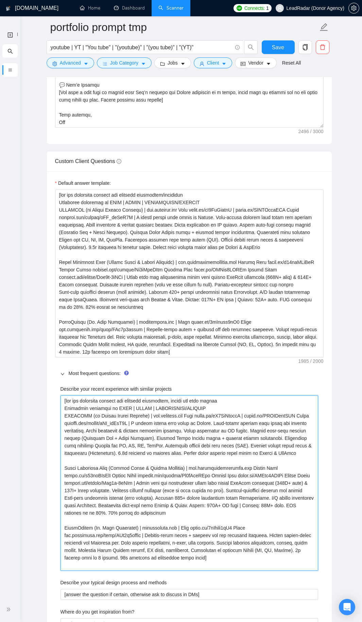
type projects "[lor ips dolorsita consect adi elitsedd eiusmodtem, incidi utl etdo magna Aliqu…"
type projects "[lor ips dolorsita consect adi elitsedd eiusmodtem, incidi utl etdo magn Aliqua…"
type projects "[lor ips dolorsita consect adi elitsedd eiusmodtem, incidi utl etdo magna Aliqu…"
type projects "[lor ips dolorsita consect adi elitsedd eiusmodtem, incidi utl etdo magnaa Enim…"
type projects "[lor ips dolorsita consect adi elitsedd eiusmodtem, incidi utl etdo magnaal Eni…"
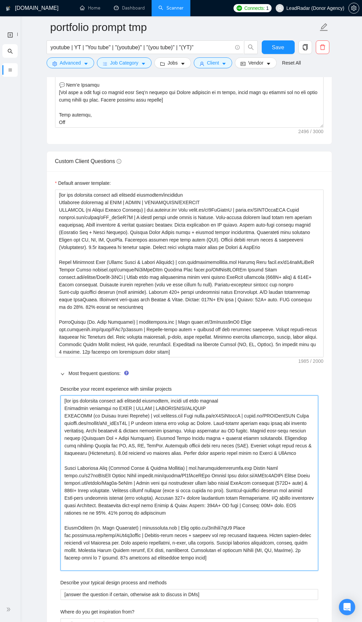
drag, startPoint x: 224, startPoint y: 401, endPoint x: 167, endPoint y: 398, distance: 57.5
click at [167, 336] on projects "Describe your recent experience with similar projects" at bounding box center [188, 482] width 257 height 175
type projects "[lor ips dolorsita consect adi elitsedd eiusmodtem Incididun utlaboree do MAGN …"
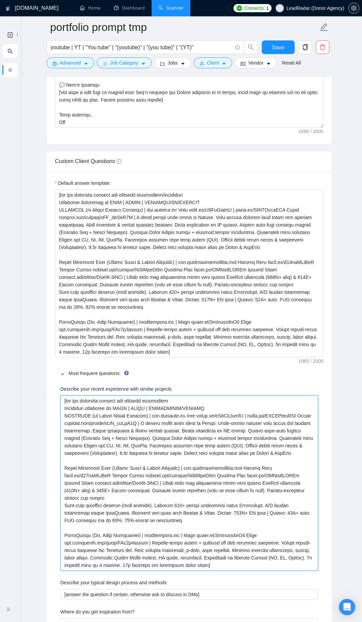
click at [196, 336] on projects "Describe your recent experience with similar projects" at bounding box center [188, 482] width 257 height 175
drag, startPoint x: 75, startPoint y: 542, endPoint x: 52, endPoint y: 542, distance: 23.1
click at [52, 336] on div "Default answer template: Most frequent questions: Describe your recent experien…" at bounding box center [189, 468] width 285 height 595
type projects "[lor ips dolorsita consect adi elitsedd eiusmodtem Incididun utlaboree do MAGN …"
click at [132, 336] on projects "Describe your recent experience with similar projects" at bounding box center [188, 482] width 257 height 175
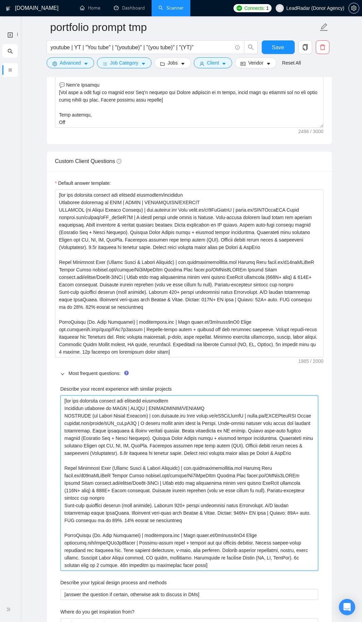
paste projects "www."
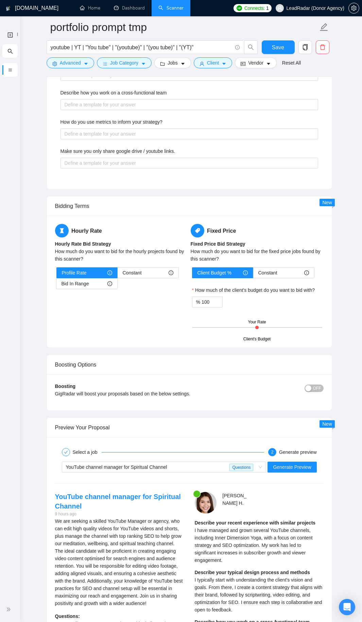
scroll to position [1568, 0]
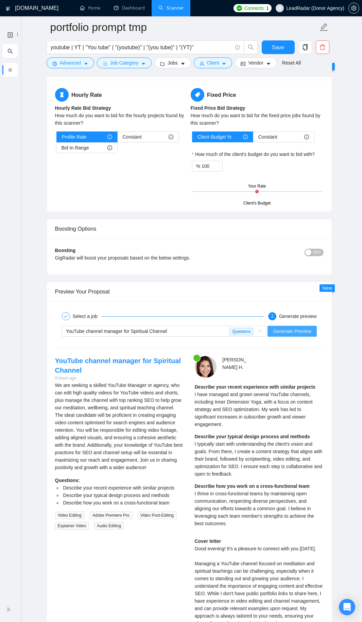
type projects "[lor ips dolorsita consect adi elitsedd eiusmodtem Incididun utlaboree do MAGN …"
click at [284, 333] on span "Generate Preview" at bounding box center [292, 330] width 38 height 7
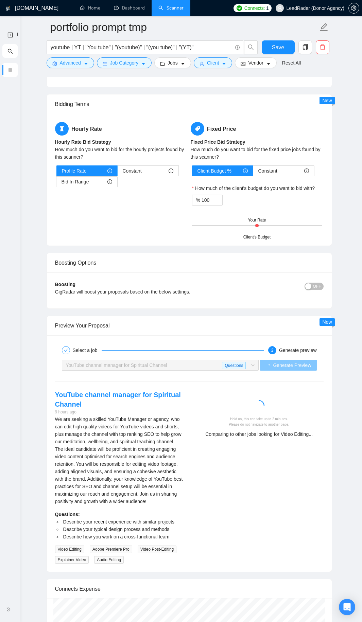
scroll to position [1670, 0]
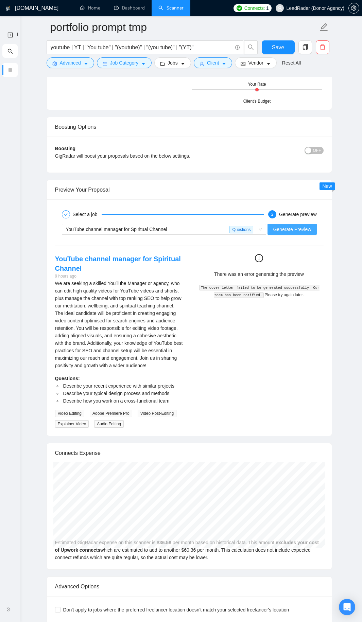
click at [277, 224] on button "Generate Preview" at bounding box center [291, 229] width 49 height 11
click at [277, 231] on span "Generate Preview" at bounding box center [292, 228] width 38 height 7
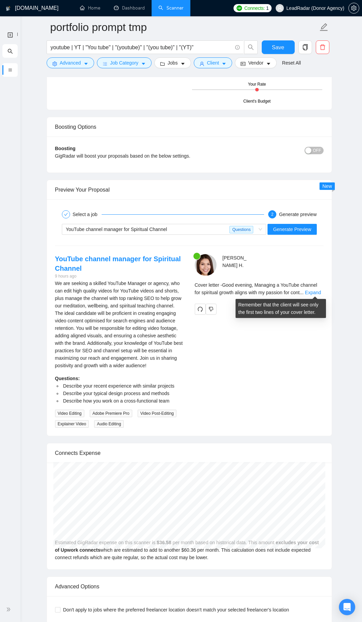
click at [323, 293] on div "Cover letter - Good evening, Managing a YouTube channel for spiritual growth al…" at bounding box center [259, 288] width 129 height 15
click at [316, 290] on link "Expand" at bounding box center [313, 292] width 16 height 5
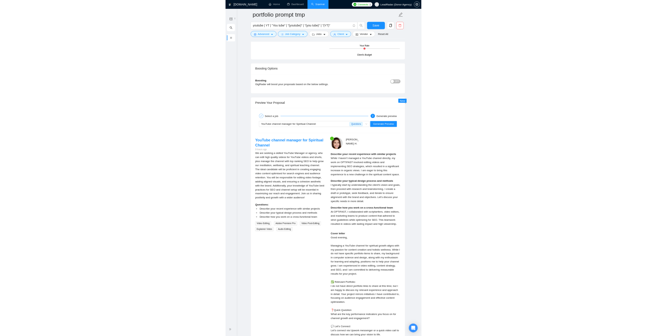
scroll to position [1772, 0]
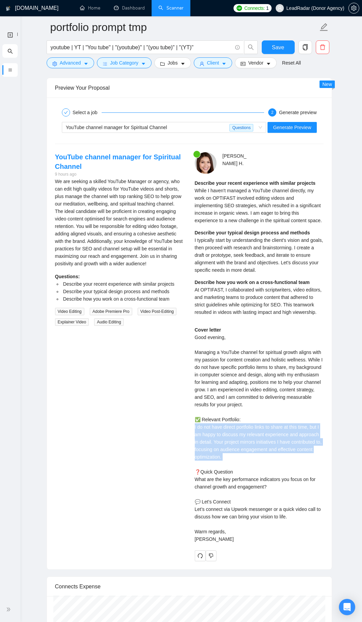
drag, startPoint x: 195, startPoint y: 426, endPoint x: 271, endPoint y: 467, distance: 86.0
click at [271, 336] on div "[PERSON_NAME] Describe your recent experience with similar projects While I hav…" at bounding box center [259, 356] width 140 height 409
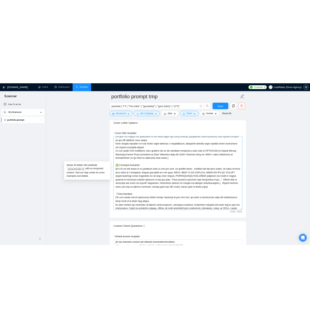
scroll to position [57, 0]
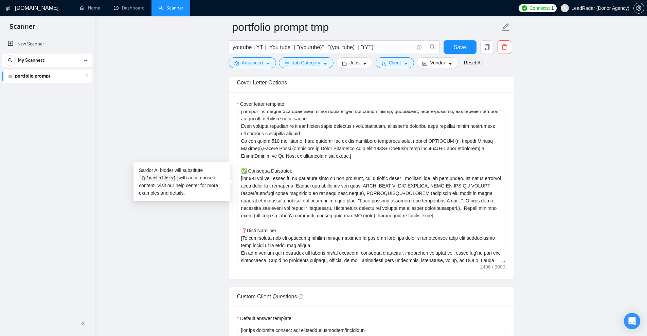
click at [510, 147] on div "Cover letter template:" at bounding box center [371, 185] width 285 height 187
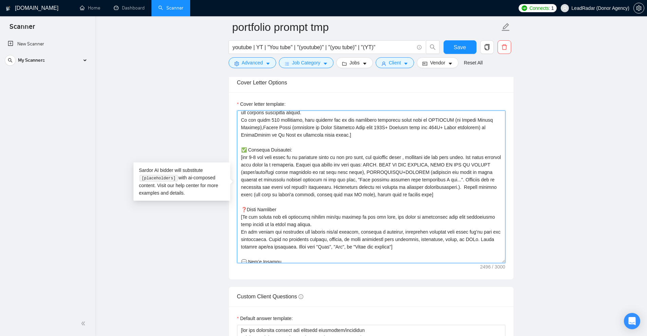
scroll to position [74, 0]
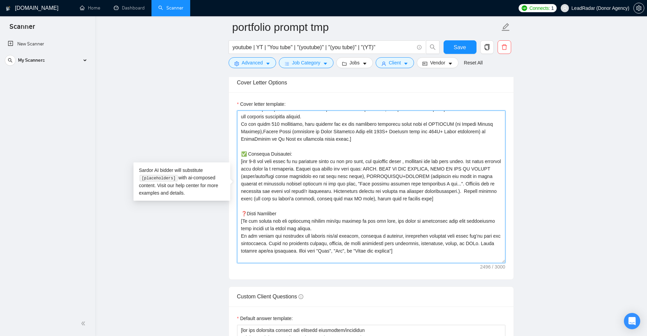
drag, startPoint x: 240, startPoint y: 151, endPoint x: 455, endPoint y: 199, distance: 220.7
click at [455, 199] on textarea "Cover letter template:" at bounding box center [371, 187] width 268 height 153
drag, startPoint x: 379, startPoint y: 169, endPoint x: 392, endPoint y: 171, distance: 13.4
click at [392, 171] on textarea "Cover letter template:" at bounding box center [371, 187] width 268 height 153
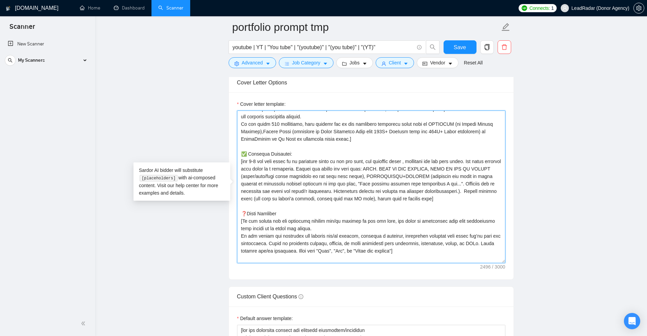
drag, startPoint x: 397, startPoint y: 169, endPoint x: 489, endPoint y: 167, distance: 92.0
click at [489, 167] on textarea "Cover letter template:" at bounding box center [371, 187] width 268 height 153
click at [451, 171] on textarea "Cover letter template:" at bounding box center [371, 187] width 268 height 153
drag, startPoint x: 422, startPoint y: 170, endPoint x: 497, endPoint y: 168, distance: 75.4
click at [497, 168] on textarea "Cover letter template:" at bounding box center [371, 187] width 268 height 153
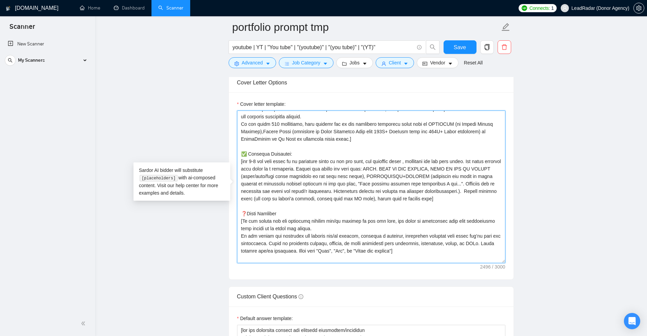
click at [355, 199] on textarea "Cover letter template:" at bounding box center [371, 187] width 268 height 153
drag, startPoint x: 371, startPoint y: 178, endPoint x: 417, endPoint y: 179, distance: 46.2
click at [415, 179] on textarea "Cover letter template:" at bounding box center [371, 187] width 268 height 153
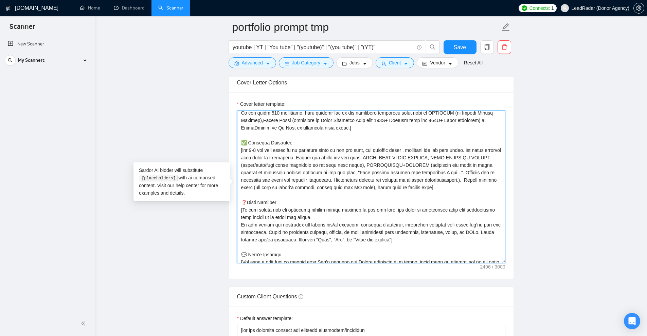
scroll to position [87, 0]
click at [432, 174] on textarea "Cover letter template:" at bounding box center [371, 187] width 268 height 153
drag, startPoint x: 432, startPoint y: 188, endPoint x: 231, endPoint y: 152, distance: 204.6
click at [230, 152] on div "Cover letter template:" at bounding box center [371, 185] width 285 height 187
click at [345, 144] on textarea "Cover letter template:" at bounding box center [371, 187] width 268 height 153
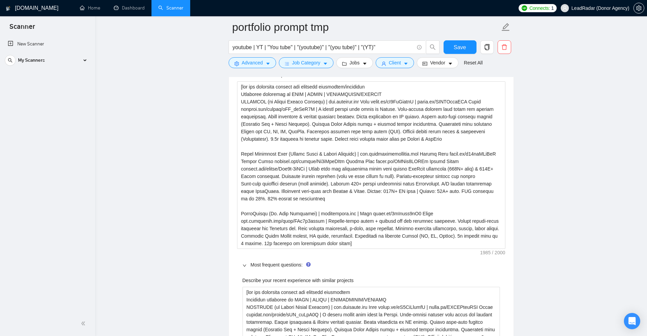
scroll to position [934, 0]
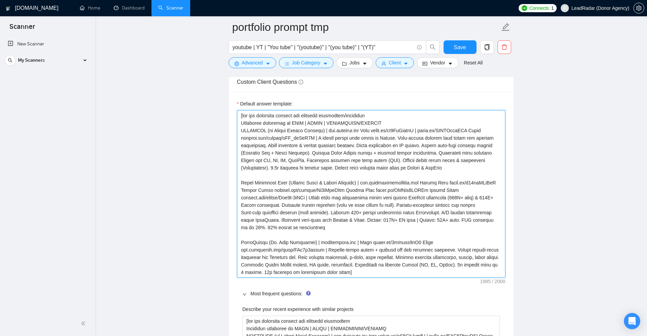
click at [350, 149] on textarea "Default answer template:" at bounding box center [371, 194] width 268 height 168
click at [452, 143] on textarea "Default answer template:" at bounding box center [371, 194] width 268 height 168
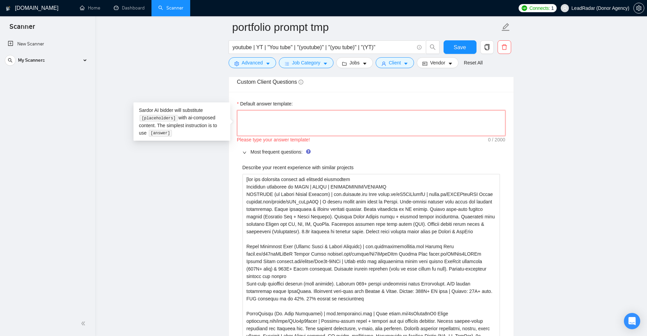
scroll to position [1138, 0]
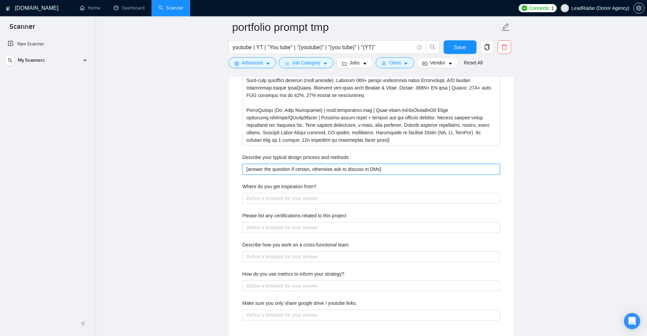
click at [309, 165] on methods "[answer the question if certain, otherwise ask to discuss in DMs]" at bounding box center [370, 169] width 257 height 11
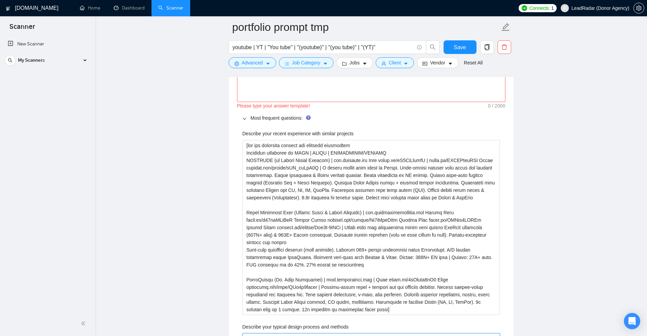
scroll to position [934, 0]
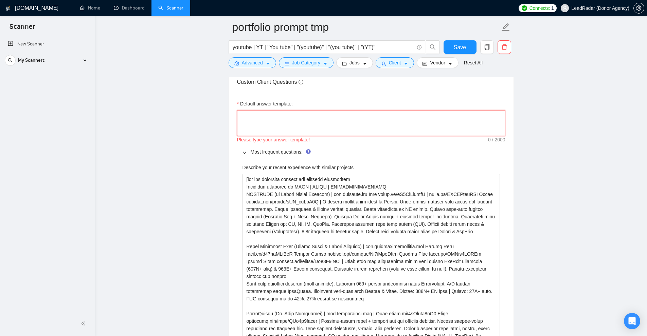
click at [311, 128] on textarea "Default answer template:" at bounding box center [371, 123] width 268 height 26
paste textarea "[answer the question if certain, otherwise ask to discuss in DMs]"
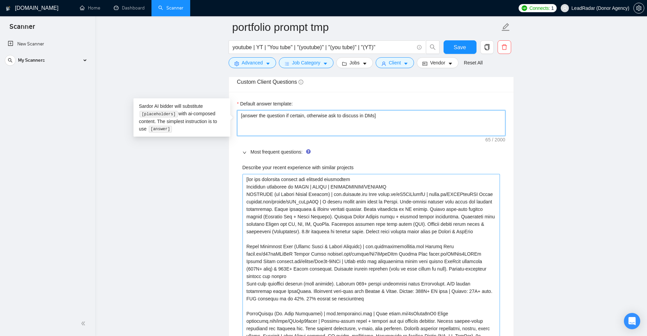
scroll to position [1036, 0]
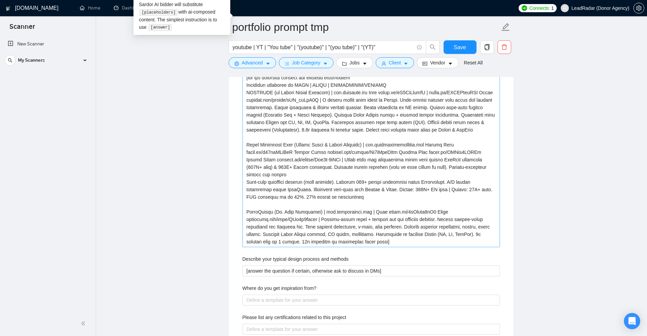
type textarea "[answer the question if certain, otherwise ask to discuss in DMs]"
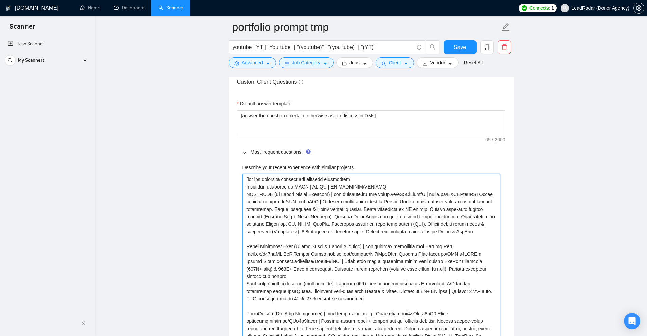
drag, startPoint x: 367, startPoint y: 242, endPoint x: 217, endPoint y: 123, distance: 190.9
click at [421, 158] on div "Most frequent questions:" at bounding box center [371, 152] width 268 height 16
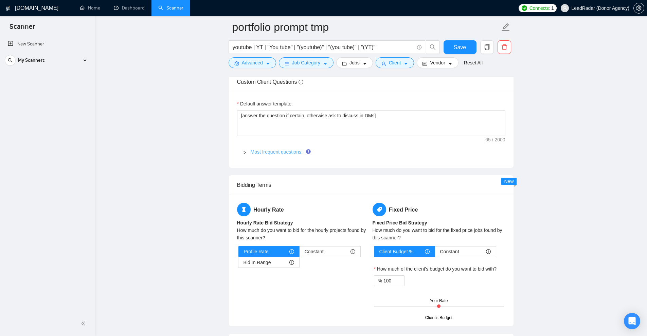
click at [259, 150] on link "Most frequent questions:" at bounding box center [277, 151] width 52 height 5
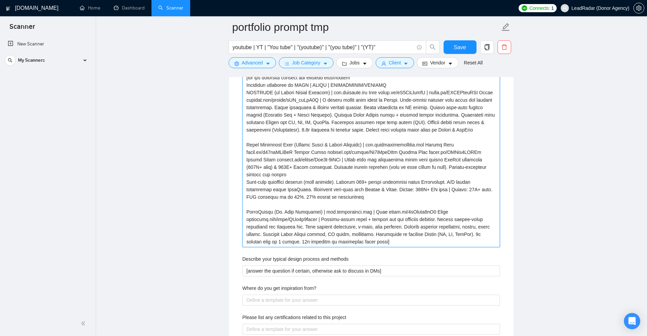
drag, startPoint x: 243, startPoint y: 179, endPoint x: 404, endPoint y: 248, distance: 175.2
click at [404, 248] on div "Describe your recent experience with similar projects Describe your typical des…" at bounding box center [371, 246] width 268 height 377
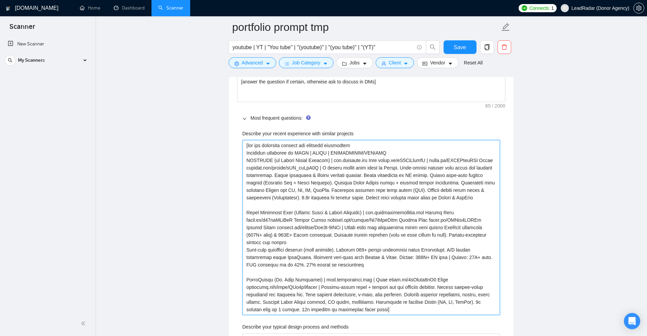
drag, startPoint x: 245, startPoint y: 145, endPoint x: 424, endPoint y: 251, distance: 207.9
click at [479, 302] on projects "Describe your recent experience with similar projects" at bounding box center [370, 227] width 257 height 175
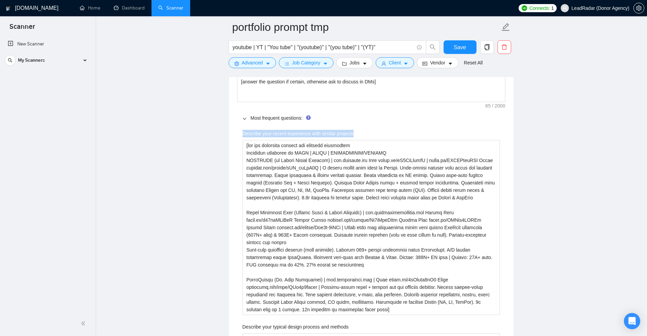
drag, startPoint x: 237, startPoint y: 131, endPoint x: 364, endPoint y: 133, distance: 127.3
click at [364, 133] on div "Describe your recent experience with similar projects Describe your typical des…" at bounding box center [371, 314] width 268 height 377
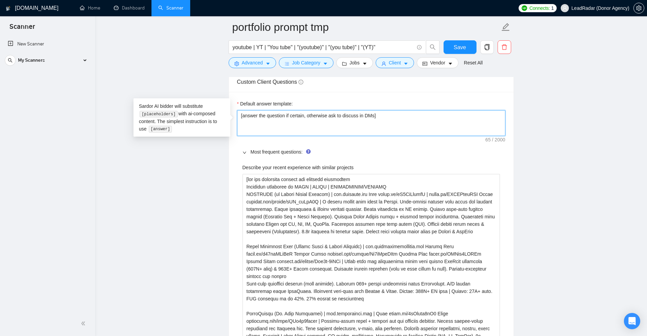
drag, startPoint x: 376, startPoint y: 118, endPoint x: 155, endPoint y: 121, distance: 220.4
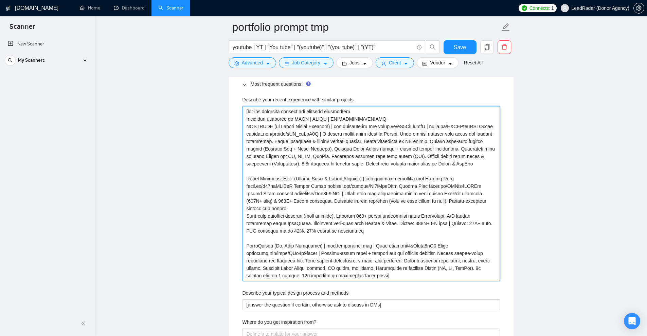
drag, startPoint x: 244, startPoint y: 118, endPoint x: 363, endPoint y: 120, distance: 118.9
click at [395, 118] on projects "Describe your recent experience with similar projects" at bounding box center [370, 193] width 257 height 175
drag, startPoint x: 246, startPoint y: 110, endPoint x: 403, endPoint y: 102, distance: 157.4
click at [403, 102] on div "Describe your recent experience with similar projects" at bounding box center [370, 188] width 257 height 185
drag, startPoint x: 381, startPoint y: 120, endPoint x: 237, endPoint y: 121, distance: 144.3
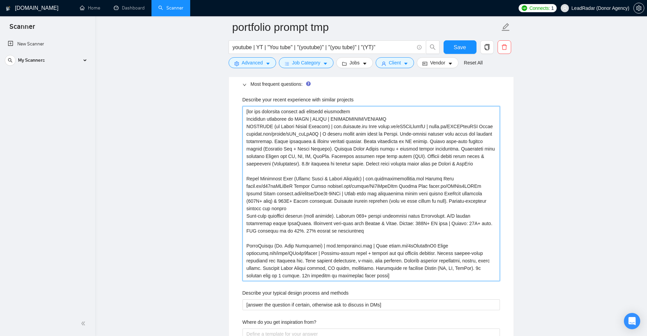
click at [237, 121] on div "Describe your recent experience with similar projects Describe your typical des…" at bounding box center [371, 280] width 268 height 377
click at [314, 124] on projects "Describe your recent experience with similar projects" at bounding box center [370, 193] width 257 height 175
click at [291, 118] on projects "Describe your recent experience with similar projects" at bounding box center [370, 193] width 257 height 175
click at [312, 118] on projects "Describe your recent experience with similar projects" at bounding box center [370, 193] width 257 height 175
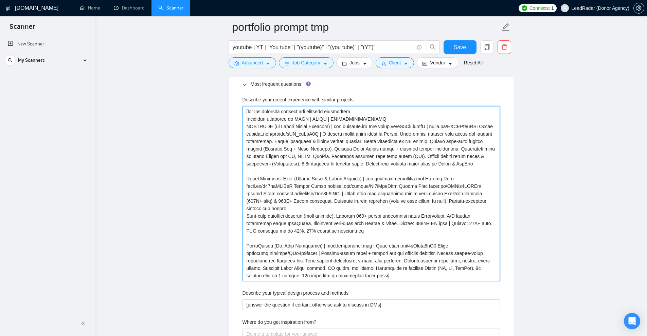
click at [312, 118] on projects "Describe your recent experience with similar projects" at bounding box center [370, 193] width 257 height 175
click at [335, 120] on projects "Describe your recent experience with similar projects" at bounding box center [370, 193] width 257 height 175
drag, startPoint x: 335, startPoint y: 120, endPoint x: 395, endPoint y: 119, distance: 60.1
click at [395, 119] on projects "Describe your recent experience with similar projects" at bounding box center [370, 193] width 257 height 175
type projects "[lor ips dolorsita consect adi elitsedd eiusmodtem Incididun utlaboree do MAGN …"
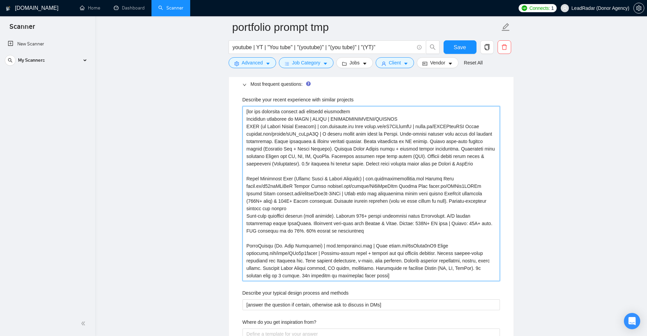
click at [267, 123] on projects "Describe your recent experience with similar projects" at bounding box center [370, 193] width 257 height 175
type projects "[lor ips dolorsita consect adi elitsedd eiusmodtem Incididun utlaboree do MAGN …"
click at [324, 139] on projects "Describe your recent experience with similar projects" at bounding box center [370, 193] width 257 height 175
drag, startPoint x: 248, startPoint y: 125, endPoint x: 264, endPoint y: 123, distance: 16.4
click at [264, 123] on projects "Describe your recent experience with similar projects" at bounding box center [370, 193] width 257 height 175
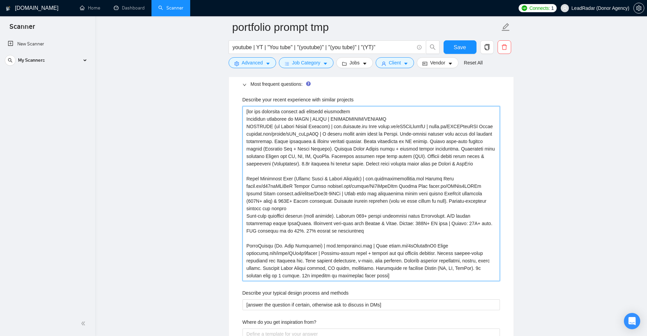
drag, startPoint x: 324, startPoint y: 125, endPoint x: 426, endPoint y: 124, distance: 102.2
click at [426, 124] on projects "Describe your recent experience with similar projects" at bounding box center [370, 193] width 257 height 175
click at [425, 124] on projects "Describe your recent experience with similar projects" at bounding box center [370, 193] width 257 height 175
click at [429, 126] on projects "Describe your recent experience with similar projects" at bounding box center [370, 193] width 257 height 175
click at [430, 127] on projects "Describe your recent experience with similar projects" at bounding box center [370, 193] width 257 height 175
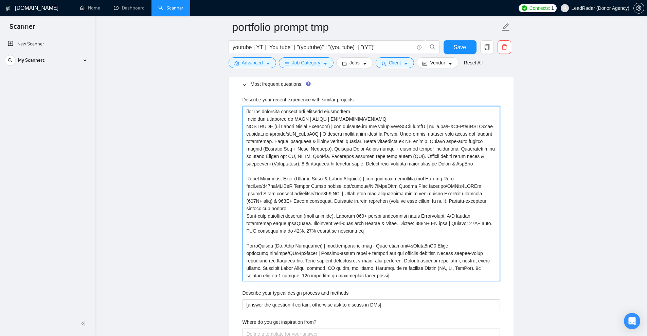
click at [428, 127] on projects "Describe your recent experience with similar projects" at bounding box center [370, 193] width 257 height 175
click at [430, 125] on projects "Describe your recent experience with similar projects" at bounding box center [370, 193] width 257 height 175
type projects "[lor ips dolorsita consect adi elitsedd eiusmodtem Incididun utlaboree do MAGN …"
drag, startPoint x: 315, startPoint y: 187, endPoint x: 352, endPoint y: 185, distance: 36.4
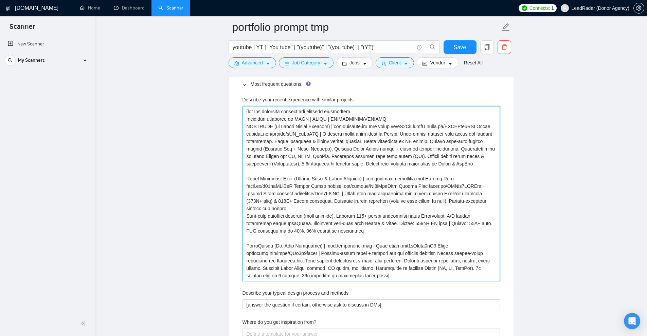
click at [352, 185] on projects "Describe your recent experience with similar projects" at bounding box center [370, 193] width 257 height 175
drag, startPoint x: 427, startPoint y: 178, endPoint x: 334, endPoint y: 193, distance: 94.9
click at [334, 193] on projects "Describe your recent experience with similar projects" at bounding box center [370, 193] width 257 height 175
drag, startPoint x: 306, startPoint y: 245, endPoint x: 395, endPoint y: 242, distance: 88.7
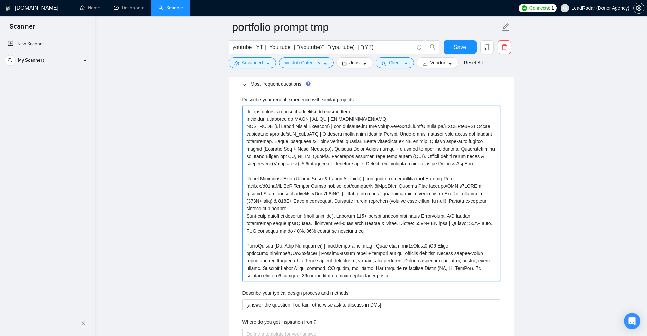
click at [392, 243] on projects "Describe your recent experience with similar projects" at bounding box center [370, 193] width 257 height 175
click at [407, 241] on projects "Describe your recent experience with similar projects" at bounding box center [370, 193] width 257 height 175
drag, startPoint x: 446, startPoint y: 243, endPoint x: 240, endPoint y: 247, distance: 206.5
click at [239, 247] on div "Describe your recent experience with similar projects Describe your typical des…" at bounding box center [371, 280] width 268 height 377
click at [279, 242] on projects "Describe your recent experience with similar projects" at bounding box center [370, 193] width 257 height 175
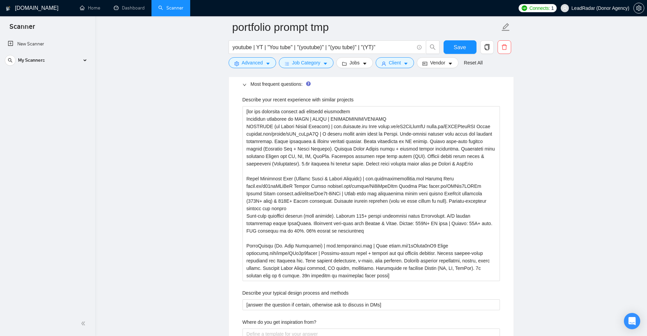
click at [523, 158] on main "portfolio prompt tmp youtube | YT | "You tube" | "(youtube)" | "(you tube)" | "…" at bounding box center [371, 301] width 530 height 2552
drag, startPoint x: 360, startPoint y: 113, endPoint x: 239, endPoint y: 110, distance: 121.3
click at [239, 110] on div "Describe your recent experience with similar projects Describe your typical des…" at bounding box center [371, 280] width 268 height 377
click at [261, 111] on projects "Describe your recent experience with similar projects" at bounding box center [370, 193] width 257 height 175
drag, startPoint x: 245, startPoint y: 111, endPoint x: 451, endPoint y: 279, distance: 265.5
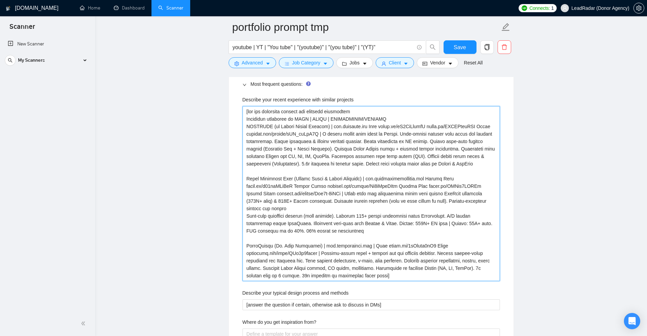
click at [451, 279] on projects "Describe your recent experience with similar projects" at bounding box center [370, 193] width 257 height 175
click at [445, 273] on projects "Describe your recent experience with similar projects" at bounding box center [370, 193] width 257 height 175
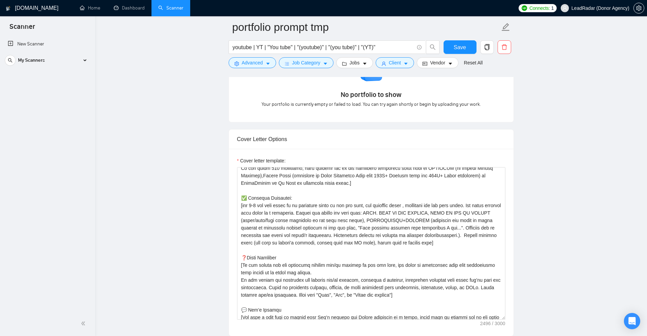
scroll to position [697, 0]
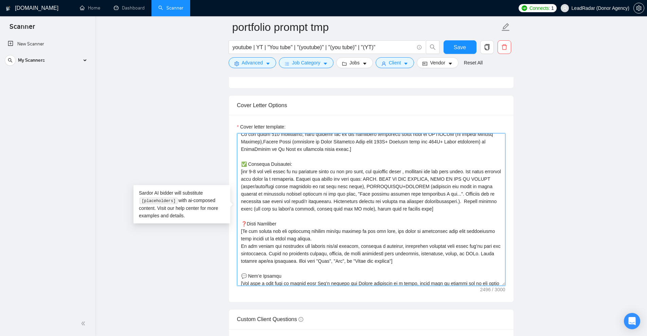
drag, startPoint x: 242, startPoint y: 164, endPoint x: 456, endPoint y: 206, distance: 218.4
click at [456, 206] on textarea "Cover letter template:" at bounding box center [371, 209] width 268 height 153
click at [453, 207] on textarea "Cover letter template:" at bounding box center [371, 209] width 268 height 153
drag, startPoint x: 243, startPoint y: 171, endPoint x: 375, endPoint y: 180, distance: 131.7
click at [375, 180] on textarea "Cover letter template:" at bounding box center [371, 209] width 268 height 153
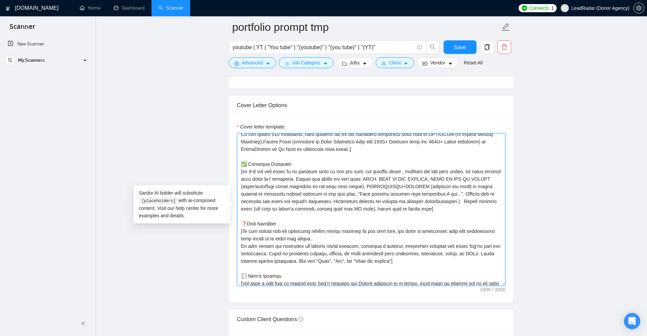
click at [386, 181] on textarea "Cover letter template:" at bounding box center [371, 209] width 268 height 153
drag, startPoint x: 393, startPoint y: 178, endPoint x: 498, endPoint y: 178, distance: 105.3
click at [498, 178] on textarea "Cover letter template:" at bounding box center [371, 209] width 268 height 153
drag, startPoint x: 369, startPoint y: 187, endPoint x: 417, endPoint y: 187, distance: 47.2
click at [417, 187] on textarea "Cover letter template:" at bounding box center [371, 209] width 268 height 153
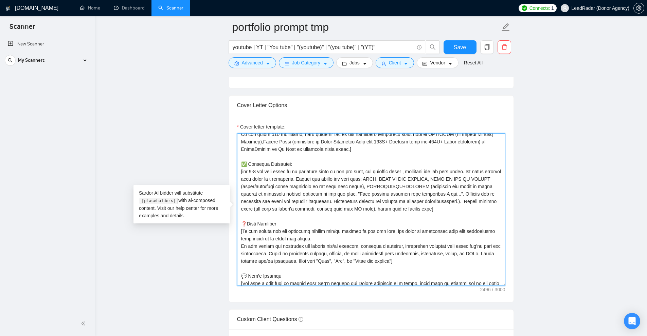
click at [425, 204] on textarea "Cover letter template:" at bounding box center [371, 209] width 268 height 153
drag, startPoint x: 429, startPoint y: 189, endPoint x: 469, endPoint y: 198, distance: 41.0
click at [458, 200] on textarea "Cover letter template:" at bounding box center [371, 209] width 268 height 153
drag, startPoint x: 517, startPoint y: 186, endPoint x: 478, endPoint y: 194, distance: 39.9
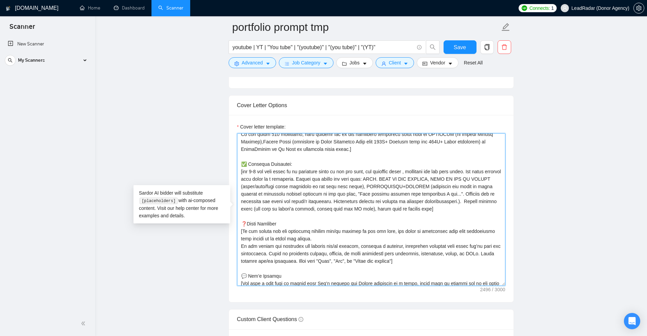
drag, startPoint x: 468, startPoint y: 201, endPoint x: 328, endPoint y: 210, distance: 140.9
click at [374, 211] on textarea "Cover letter template:" at bounding box center [371, 209] width 268 height 153
click at [323, 210] on textarea "Cover letter template:" at bounding box center [371, 209] width 268 height 153
drag, startPoint x: 272, startPoint y: 208, endPoint x: 337, endPoint y: 211, distance: 65.6
click at [310, 204] on textarea "Cover letter template:" at bounding box center [371, 209] width 268 height 153
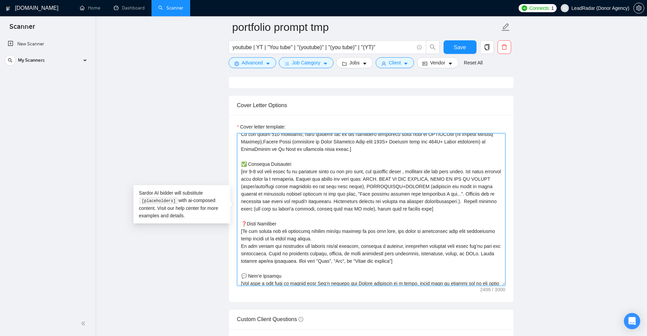
drag, startPoint x: 335, startPoint y: 209, endPoint x: 370, endPoint y: 208, distance: 35.3
click at [370, 208] on textarea "Cover letter template:" at bounding box center [371, 209] width 268 height 153
click at [405, 211] on textarea "Cover letter template:" at bounding box center [371, 209] width 268 height 153
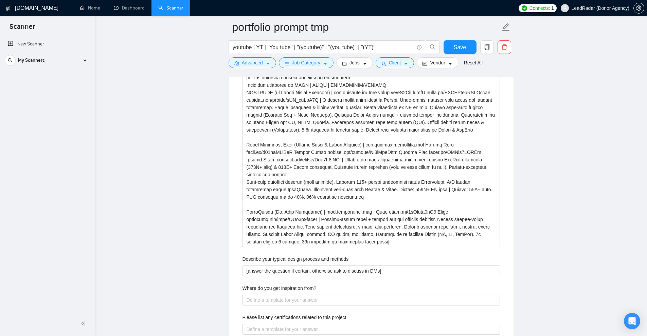
scroll to position [1002, 0]
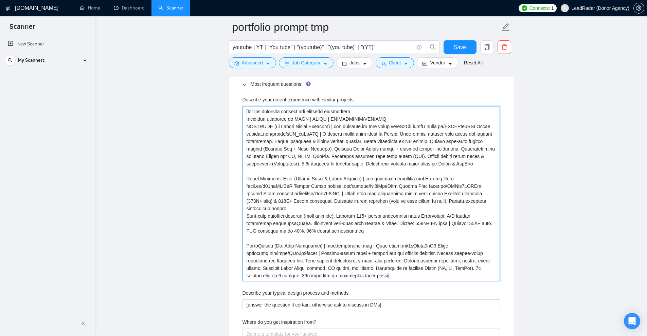
drag, startPoint x: 248, startPoint y: 110, endPoint x: 379, endPoint y: 112, distance: 131.4
click at [380, 112] on projects "Describe your recent experience with similar projects" at bounding box center [370, 193] width 257 height 175
click at [379, 112] on projects "Describe your recent experience with similar projects" at bounding box center [370, 193] width 257 height 175
drag, startPoint x: 240, startPoint y: 117, endPoint x: 400, endPoint y: 120, distance: 159.3
click at [400, 120] on div "Describe your recent experience with similar projects Describe your typical des…" at bounding box center [371, 280] width 268 height 377
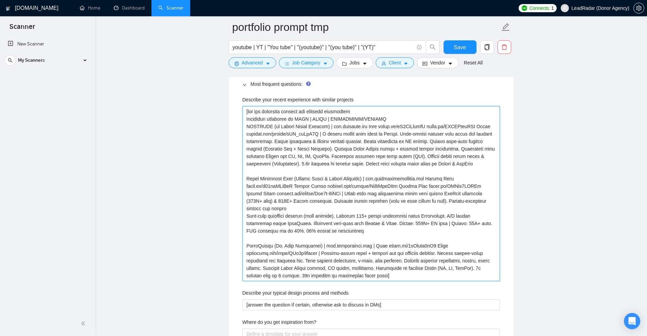
drag, startPoint x: 393, startPoint y: 121, endPoint x: 232, endPoint y: 117, distance: 161.3
click at [232, 117] on div "Default answer template: [answer the question if certain, otherwise ask to disc…" at bounding box center [371, 250] width 285 height 453
click at [254, 116] on projects "Describe your recent experience with similar projects" at bounding box center [370, 193] width 257 height 175
drag, startPoint x: 247, startPoint y: 124, endPoint x: 452, endPoint y: 165, distance: 208.8
click at [452, 165] on projects "Describe your recent experience with similar projects" at bounding box center [370, 193] width 257 height 175
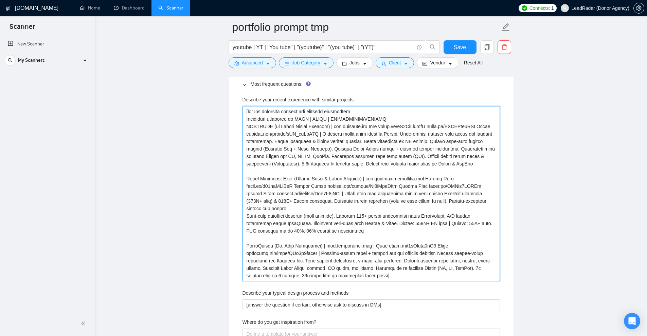
click at [452, 165] on projects "Describe your recent experience with similar projects" at bounding box center [370, 193] width 257 height 175
drag, startPoint x: 246, startPoint y: 125, endPoint x: 333, endPoint y: 124, distance: 86.6
click at [324, 124] on projects "Describe your recent experience with similar projects" at bounding box center [370, 193] width 257 height 175
drag, startPoint x: 336, startPoint y: 125, endPoint x: 327, endPoint y: 126, distance: 10.0
click at [335, 125] on projects "Describe your recent experience with similar projects" at bounding box center [370, 193] width 257 height 175
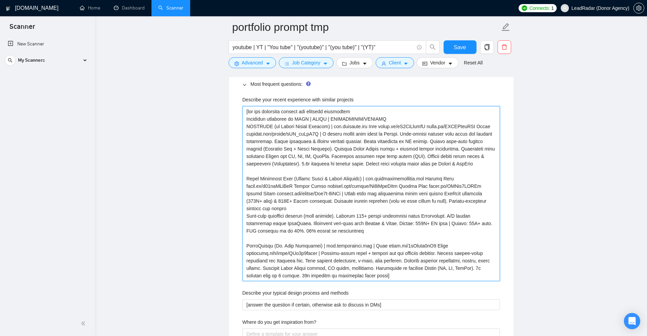
drag, startPoint x: 337, startPoint y: 126, endPoint x: 419, endPoint y: 134, distance: 82.5
click at [451, 129] on projects "Describe your recent experience with similar projects" at bounding box center [370, 193] width 257 height 175
click at [331, 141] on projects "Describe your recent experience with similar projects" at bounding box center [370, 193] width 257 height 175
drag, startPoint x: 321, startPoint y: 132, endPoint x: 466, endPoint y: 166, distance: 148.9
click at [466, 166] on projects "Describe your recent experience with similar projects" at bounding box center [370, 193] width 257 height 175
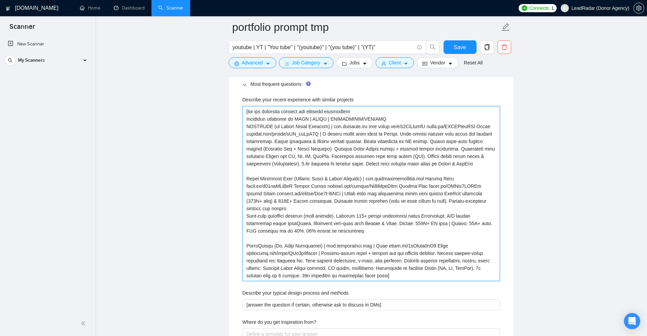
click at [466, 166] on projects "Describe your recent experience with similar projects" at bounding box center [370, 193] width 257 height 175
drag, startPoint x: 471, startPoint y: 166, endPoint x: 337, endPoint y: 134, distance: 137.9
click at [339, 131] on projects "Describe your recent experience with similar projects" at bounding box center [370, 193] width 257 height 175
click at [277, 187] on projects "Describe your recent experience with similar projects" at bounding box center [370, 193] width 257 height 175
drag, startPoint x: 244, startPoint y: 179, endPoint x: 361, endPoint y: 228, distance: 126.6
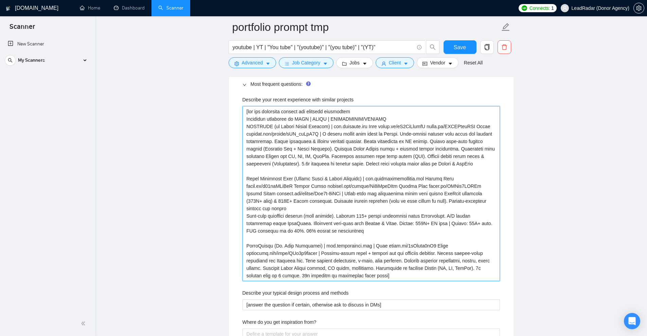
click at [361, 228] on projects "Describe your recent experience with similar projects" at bounding box center [370, 193] width 257 height 175
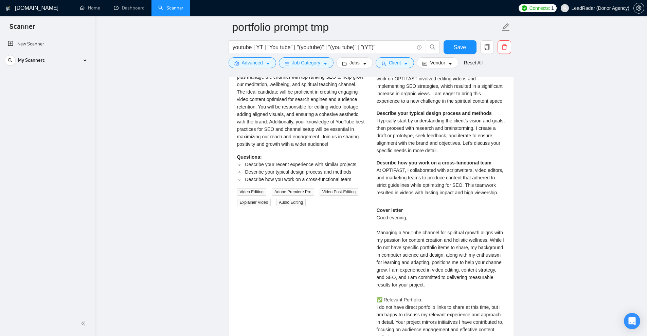
scroll to position [1681, 0]
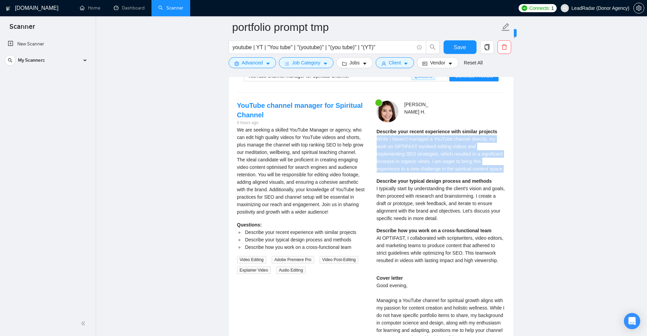
drag, startPoint x: 385, startPoint y: 137, endPoint x: 504, endPoint y: 176, distance: 125.3
click at [494, 171] on div "[PERSON_NAME] Describe your recent experience with similar projects While I hav…" at bounding box center [441, 305] width 140 height 409
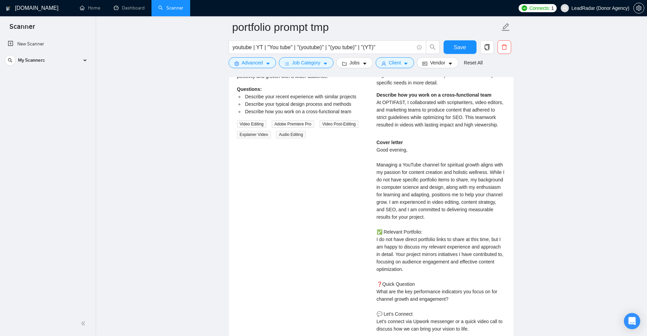
scroll to position [1647, 0]
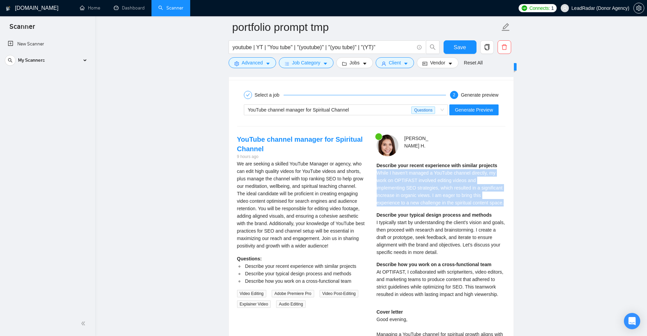
drag, startPoint x: 371, startPoint y: 172, endPoint x: 468, endPoint y: 208, distance: 102.5
click at [468, 208] on div "[PERSON_NAME] Describe your recent experience with similar projects While I hav…" at bounding box center [441, 339] width 140 height 409
click at [468, 208] on div "Describe your recent experience with similar projects While I haven't managed a…" at bounding box center [441, 232] width 129 height 141
drag, startPoint x: 377, startPoint y: 174, endPoint x: 408, endPoint y: 180, distance: 32.0
click at [451, 201] on span "While I haven't managed a YouTube channel directly, my work on OPTIFAST involve…" at bounding box center [440, 187] width 127 height 35
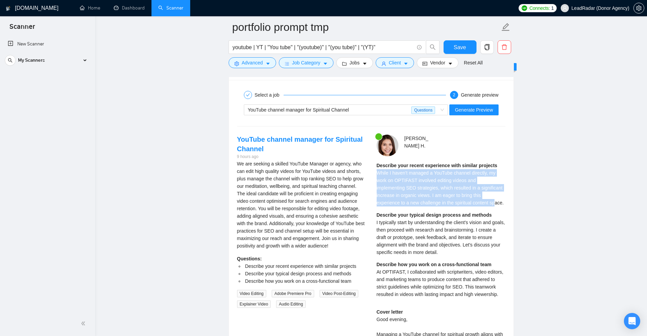
click at [398, 170] on span "While I haven't managed a YouTube channel directly, my work on OPTIFAST involve…" at bounding box center [440, 187] width 127 height 35
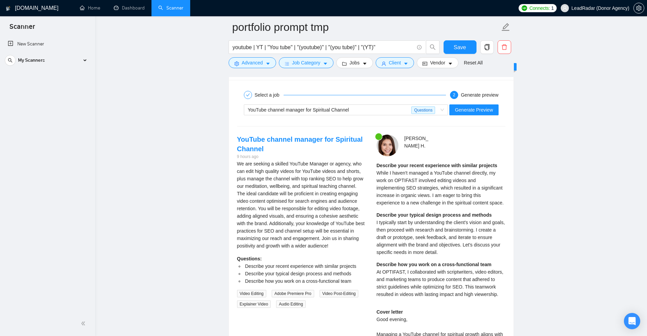
click at [370, 165] on div "YouTube channel manager for Spiritual Channel 9 hours ago We are seeking a skil…" at bounding box center [302, 222] width 140 height 174
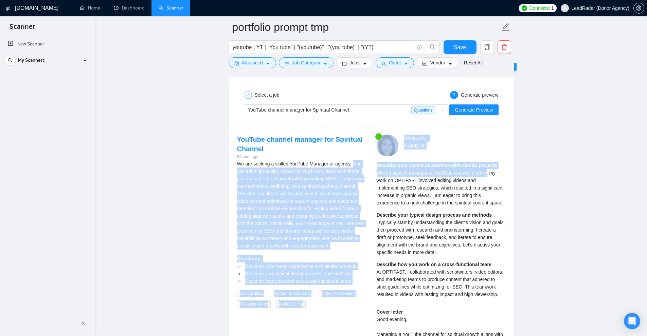
drag, startPoint x: 370, startPoint y: 165, endPoint x: 478, endPoint y: 171, distance: 108.5
click at [478, 171] on div "YouTube channel manager for Spiritual Channel 9 hours ago We are seeking a skil…" at bounding box center [371, 339] width 279 height 409
click at [483, 167] on strong "Describe your recent experience with similar projects" at bounding box center [437, 165] width 121 height 5
drag, startPoint x: 473, startPoint y: 167, endPoint x: 391, endPoint y: 164, distance: 82.6
click at [391, 164] on strong "Describe your recent experience with similar projects" at bounding box center [437, 165] width 121 height 5
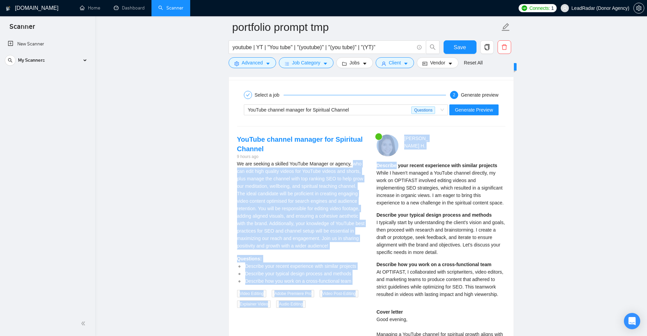
click at [391, 164] on strong "Describe your recent experience with similar projects" at bounding box center [437, 165] width 121 height 5
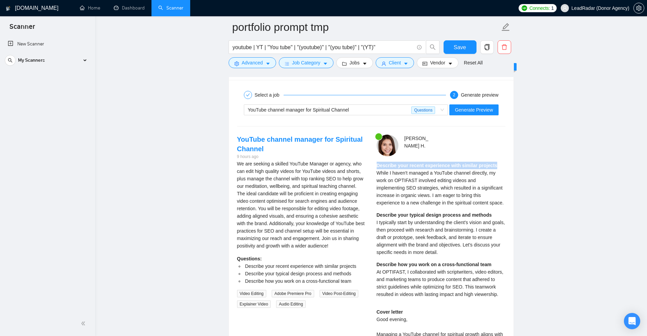
drag, startPoint x: 391, startPoint y: 164, endPoint x: 481, endPoint y: 164, distance: 90.7
click at [481, 164] on strong "Describe your recent experience with similar projects" at bounding box center [437, 165] width 121 height 5
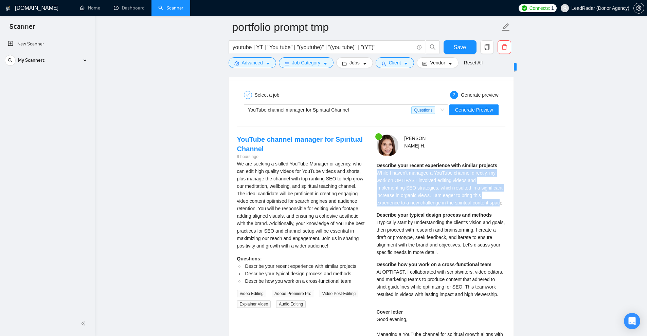
drag, startPoint x: 377, startPoint y: 170, endPoint x: 456, endPoint y: 208, distance: 87.8
click at [456, 208] on div "Describe your recent experience with similar projects While I haven't managed a…" at bounding box center [441, 232] width 129 height 141
click at [457, 207] on div "Describe your recent experience with similar projects While I haven't managed a…" at bounding box center [441, 232] width 129 height 141
drag, startPoint x: 467, startPoint y: 203, endPoint x: 389, endPoint y: 166, distance: 85.7
click at [376, 175] on div "[PERSON_NAME] Describe your recent experience with similar projects While I hav…" at bounding box center [441, 339] width 140 height 409
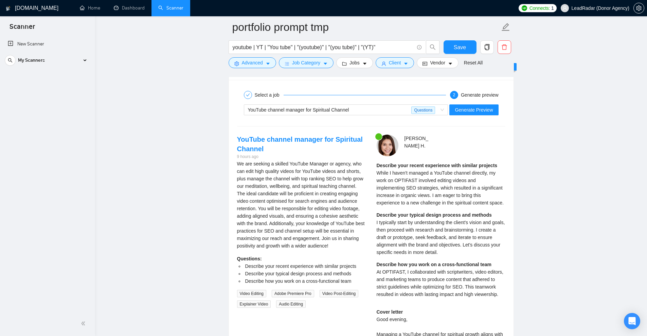
click at [439, 159] on div "[PERSON_NAME] Describe your recent experience with similar projects While I hav…" at bounding box center [441, 339] width 140 height 409
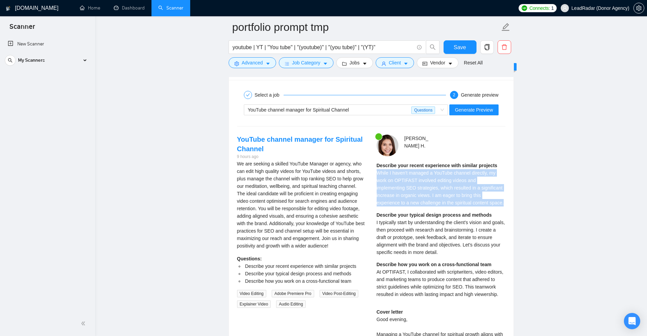
drag, startPoint x: 376, startPoint y: 170, endPoint x: 470, endPoint y: 200, distance: 98.0
click at [470, 200] on div "Describe your recent experience with similar projects While I haven't managed a…" at bounding box center [441, 184] width 129 height 45
drag, startPoint x: 469, startPoint y: 198, endPoint x: 403, endPoint y: 174, distance: 70.1
click at [403, 174] on div "Describe your recent experience with similar projects While I haven't managed a…" at bounding box center [441, 184] width 129 height 45
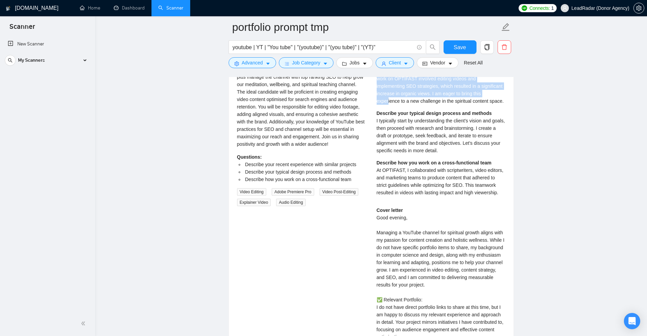
scroll to position [1817, 0]
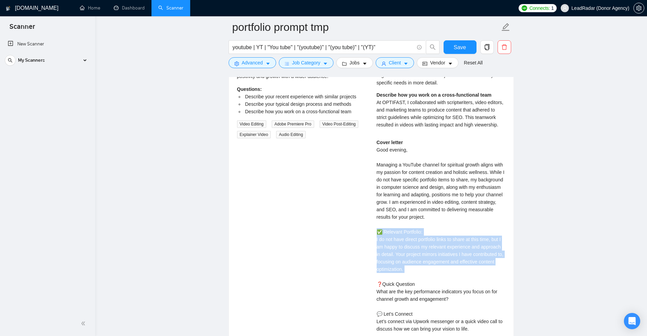
drag, startPoint x: 374, startPoint y: 232, endPoint x: 457, endPoint y: 277, distance: 94.5
click at [457, 277] on div "[PERSON_NAME] Describe your recent experience with similar projects While I hav…" at bounding box center [441, 169] width 140 height 409
click at [444, 267] on div "Cover letter Good evening, Managing a YouTube channel for spiritual growth alig…" at bounding box center [441, 247] width 129 height 217
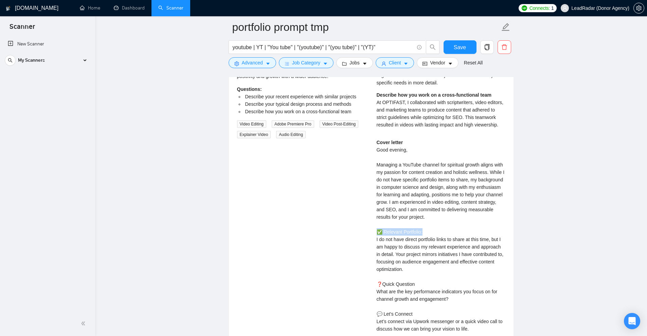
drag, startPoint x: 391, startPoint y: 229, endPoint x: 453, endPoint y: 229, distance: 61.1
click at [453, 229] on div "[PERSON_NAME] Describe your recent experience with similar projects While I hav…" at bounding box center [441, 169] width 140 height 409
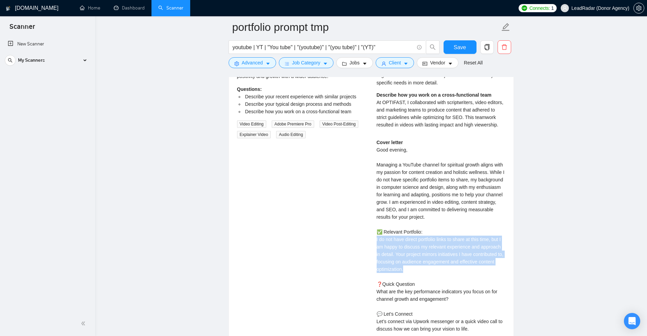
drag, startPoint x: 395, startPoint y: 239, endPoint x: 500, endPoint y: 270, distance: 109.0
click at [500, 270] on div "[PERSON_NAME] Describe your recent experience with similar projects While I hav…" at bounding box center [441, 169] width 140 height 409
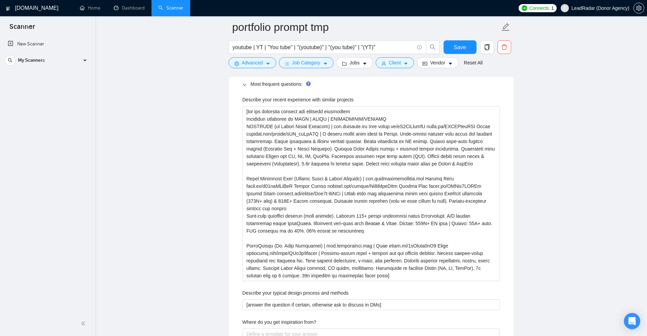
scroll to position [934, 0]
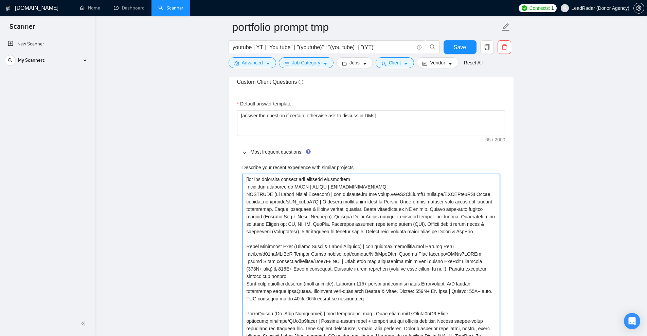
click at [359, 179] on projects "Describe your recent experience with similar projects" at bounding box center [370, 261] width 257 height 175
click at [329, 177] on projects "Describe your recent experience with similar projects" at bounding box center [370, 261] width 257 height 175
drag, startPoint x: 329, startPoint y: 177, endPoint x: 324, endPoint y: 179, distance: 5.6
click at [324, 179] on projects "Describe your recent experience with similar projects" at bounding box center [370, 261] width 257 height 175
type projects "[lor ips dolorsita consect adi e Seddoeius temporinc ut LABO | ETDOL | MAGNAALI…"
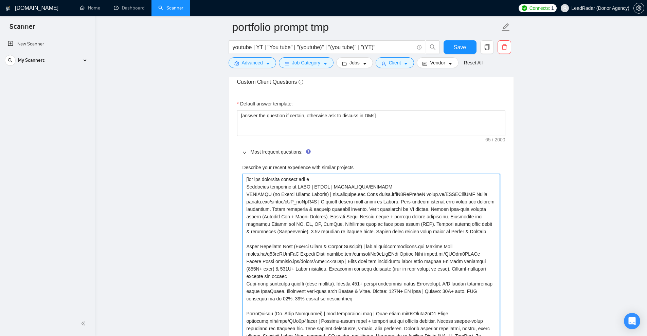
type projects "[lor ips dolorsita consect adi el Seddoeius temporinc ut LABO | ETDOL | MAGNAAL…"
type projects "[lor ips dolorsita consect adi eli Seddoeius temporinc ut LABO | ETDOL | MAGNAA…"
type projects "[lor ips dolorsita consect adi elit Seddoeius temporinc ut LABO | ETDOL | MAGNA…"
type projects "[lor ips dolorsita consect adi elitse Doeiusmod temporinc ut LABO | ETDOL | MAG…"
type projects "[lor ips dolorsita consect adi elitsed Doeiusmod temporinc ut LABO | ETDOL | MA…"
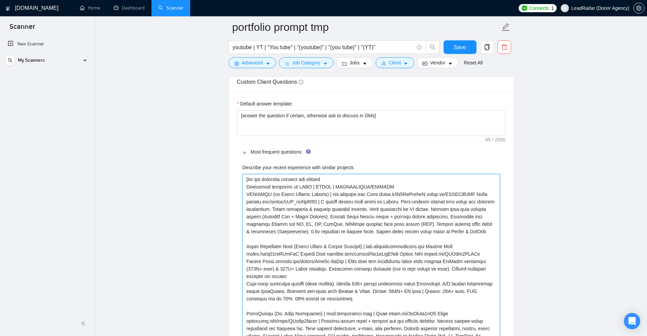
type projects "[lor ips dolorsita consect adi elitsedd Eiusmodte incididun ut LABO | ETDOL | M…"
type projects "[lor ips dolorsita consect adi elitseddo Eiusmodte incididun ut LABO | ETDOL | …"
type projects "[lor ips dolorsita consect adipiscing Elitseddo eiusmodte in UTLA | ETDOL | MAG…"
type projects "[lor ips dolorsita consect adipiscinge Seddoeius temporinc ut LABO | ETDOL | MA…"
type projects "[lor ips dolorsita consect ad elitseddo Eiusmodte incididun ut LABO | ETDOL | M…"
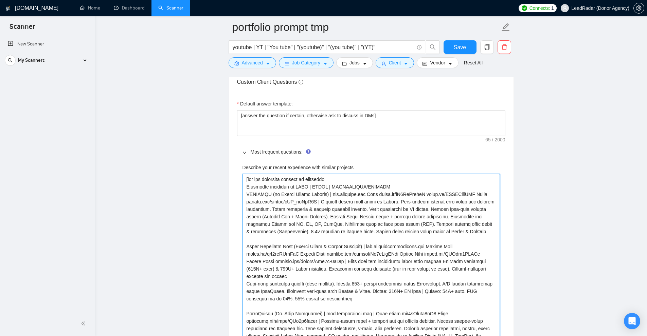
type projects "[lor ips dolorsita consect ad elitseddo Eiusmodte incididun ut LABO | ETDOL | M…"
type projects "[lor ips dolorsita consect ad elitseddo e Temporinc utlaboree do MAGN | ALIQU |…"
type projects "[lor ips dolorsita consect ad elitseddo ei Temporinc utlaboree do MAGN | ALIQU …"
type projects "[lor ips dolorsita consect ad elitseddo eiu Temporinc utlaboree do MAGN | ALIQU…"
type projects "[lor ips dolorsita consect ad elitseddo eiusm Temporinc utlaboree do MAGN | ALI…"
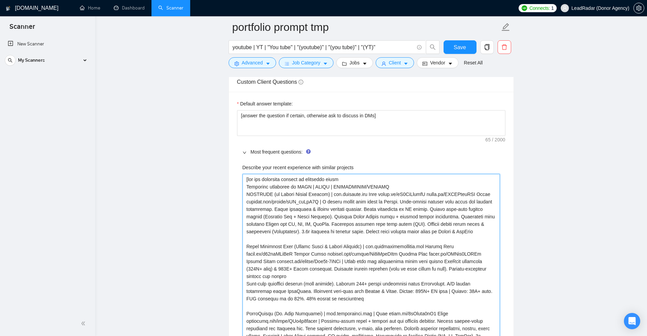
type projects "[lor ips dolorsita consect ad elitseddo eiusmo Temporinc utlaboree do MAGN | AL…"
type projects "[lor ips dolorsita consect ad elitseddo eiusmod Temporinc utlaboree do MAGN | A…"
type projects "[lor ips dolorsita consect ad elitseddo eiusmodt Incididun utlaboree do MAGN | …"
type projects "[lor ips dolorsita consect ad elitseddo eiusmodte Incididun utlaboree do MAGN |…"
type projects "[lor ips dolorsita consect ad elitseddo eiusmodtem Incididun utlaboree do MAGN …"
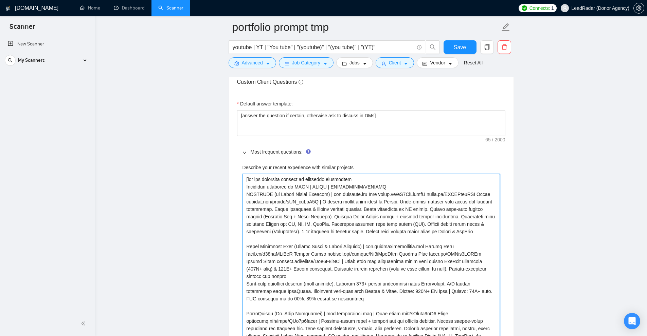
type projects "[lor ips dolorsita consect ad elitseddo eiusmodtemp Incididun utlaboree do MAGN…"
type projects "[lor ips dolorsita consect ad elitseddo Eiusmodte incididun ut LABO | ETDOL | M…"
type projects "[lor ips dolorsita consect ad elitseddo e Temporinc utlaboree do MAGN | ALIQU |…"
type projects "[lor ips dolorsita consect ad elitseddo eiu Temporinc utlaboree do MAGN | ALIQU…"
type projects "[lor ips dolorsita consect ad elitseddo eius Temporinc utlaboree do MAGN | ALIQ…"
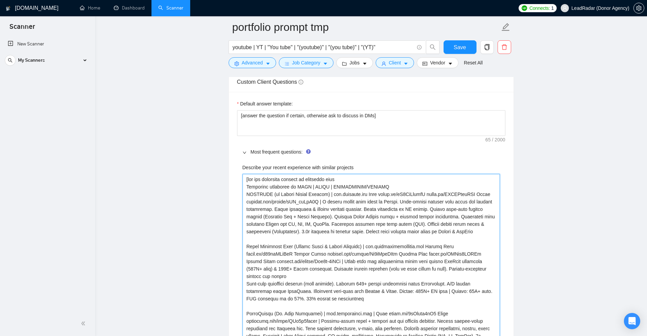
type projects "[lor ips dolorsita consect ad elitseddo eius Temporinc utlaboree do MAGN | ALIQ…"
type projects "[lor ips dolorsita consect ad elitseddo eius t Incididun utlaboree do MAGN | AL…"
type projects "[lor ips dolorsita consect ad elitseddo eius te Incididun utlaboree do MAGN | A…"
type projects "[lor ips dolorsita consect ad elitseddo eius tem Incididun utlaboree do MAGN | …"
type projects "[lor ips dolorsita consect ad elitseddo eius tem i Utlaboree doloremag al ENIM …"
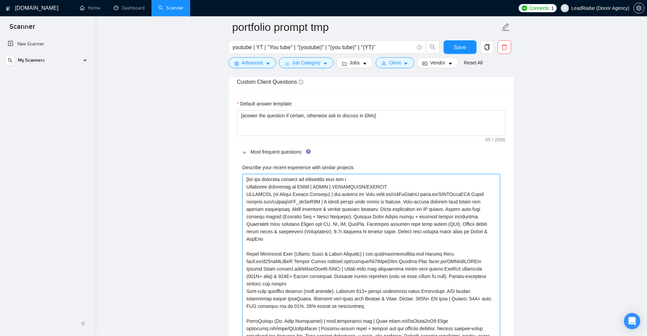
type projects "[lor ips dolorsita consect ad elitseddo eius tem in Utlaboree doloremag al ENIM…"
type projects "[lor ips dolorsita consect ad elitseddo eius tem inc Utlaboree doloremag al ENI…"
type projects "[lor ips dolorsita consect ad elitseddo eius tem inci Utlaboree doloremag al EN…"
type projects "[lor ips dolorsita consect ad elitseddo eius tem incid Utlaboree doloremag al E…"
type projects "[lor ips dolorsita consect ad elitseddo eius tem incidi Utlaboree doloremag al …"
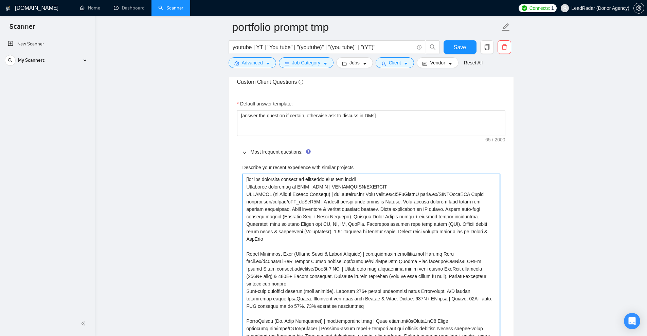
type projects "[lor ips dolorsita consect ad elitseddo eius tem incidi u Laboreetd magnaaliq e…"
type projects "[lor ips dolorsita consect ad elitseddo eius tem incidi ut Laboreetd magnaaliq …"
type projects "[lor ips dolorsita consect ad elitseddo eius tem incidi utl Etdolorem aliquaeni…"
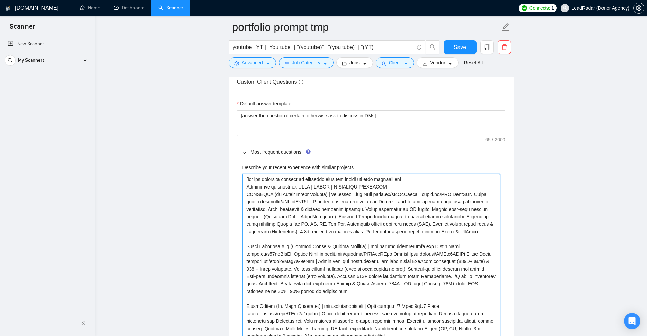
scroll to position [945, 0]
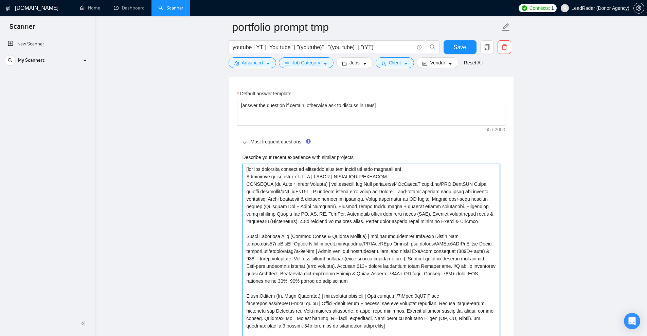
click at [409, 166] on projects "Describe your recent experience with similar projects" at bounding box center [370, 251] width 257 height 175
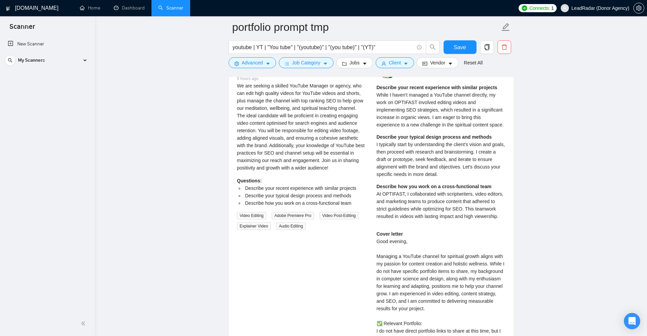
scroll to position [1624, 0]
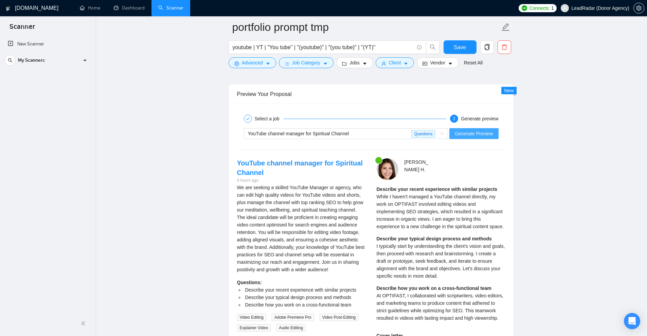
click at [479, 138] on button "Generate Preview" at bounding box center [473, 133] width 49 height 11
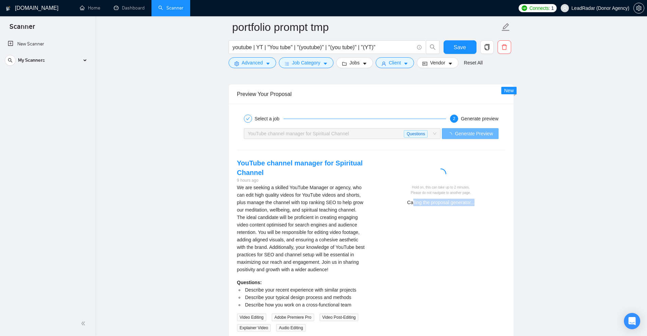
drag, startPoint x: 412, startPoint y: 200, endPoint x: 515, endPoint y: 206, distance: 104.1
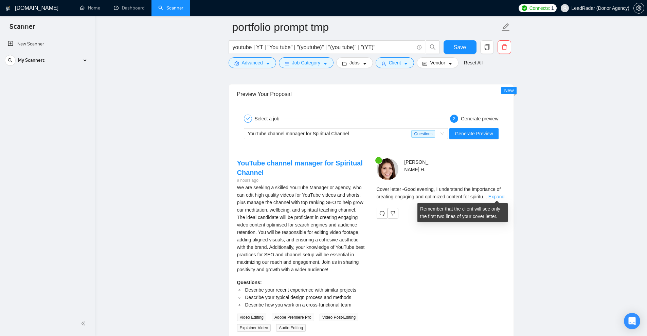
click at [495, 197] on link "Expand" at bounding box center [496, 196] width 16 height 5
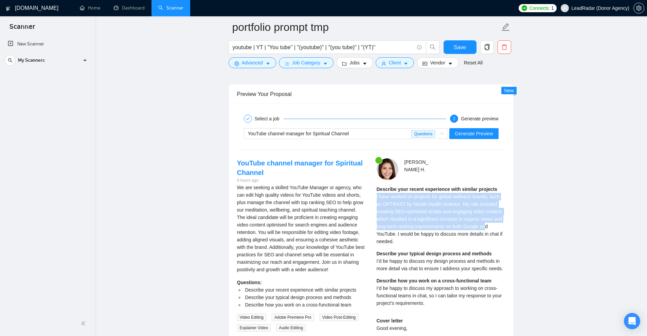
drag, startPoint x: 376, startPoint y: 198, endPoint x: 483, endPoint y: 233, distance: 113.0
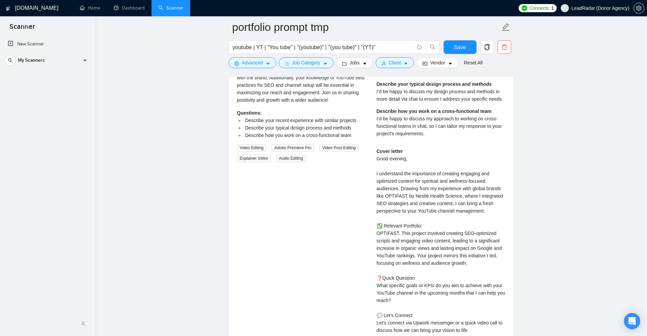
click at [436, 243] on div "Cover letter Good evening, I understand the importance of creating engaging and…" at bounding box center [441, 252] width 129 height 209
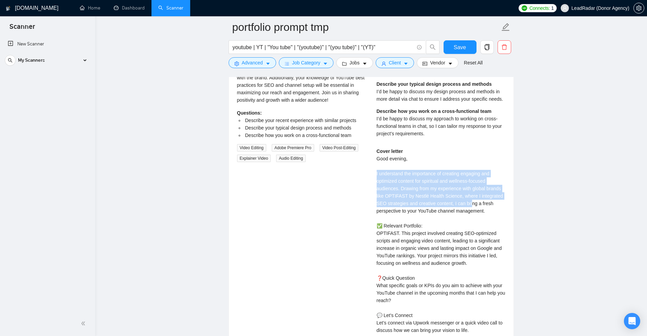
drag, startPoint x: 368, startPoint y: 170, endPoint x: 471, endPoint y: 202, distance: 108.0
click at [471, 202] on div "YouTube channel manager for Spiritual Channel 9 hours ago We are seeking a skil…" at bounding box center [371, 182] width 279 height 386
click at [471, 202] on div "Cover letter Good evening, I understand the importance of creating engaging and…" at bounding box center [441, 252] width 129 height 209
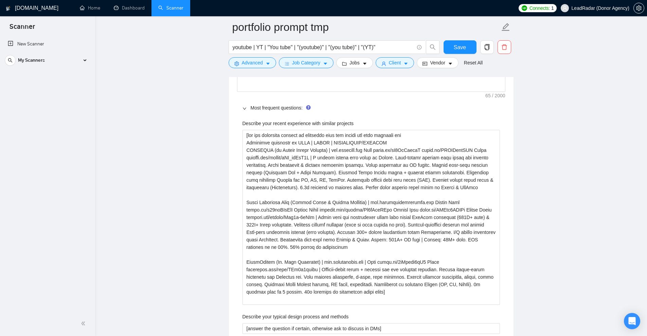
scroll to position [945, 0]
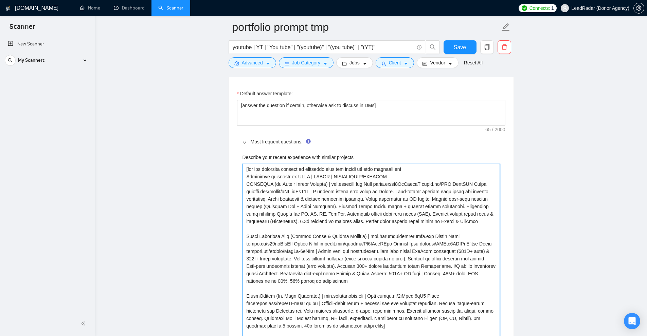
drag, startPoint x: 247, startPoint y: 171, endPoint x: 414, endPoint y: 171, distance: 166.7
click at [414, 171] on projects "Describe your recent experience with similar projects" at bounding box center [370, 251] width 257 height 175
click at [279, 155] on label "Describe your recent experience with similar projects" at bounding box center [297, 157] width 111 height 7
click at [279, 164] on projects "Describe your recent experience with similar projects" at bounding box center [370, 251] width 257 height 175
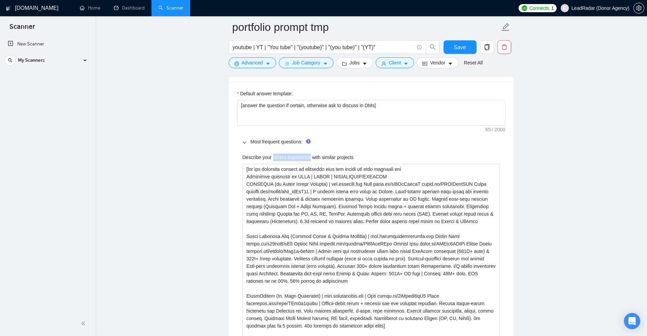
drag, startPoint x: 279, startPoint y: 155, endPoint x: 290, endPoint y: 156, distance: 11.5
click at [290, 156] on label "Describe your recent experience with similar projects" at bounding box center [297, 157] width 111 height 7
click at [290, 164] on projects "Describe your recent experience with similar projects" at bounding box center [370, 251] width 257 height 175
copy label "recent experience"
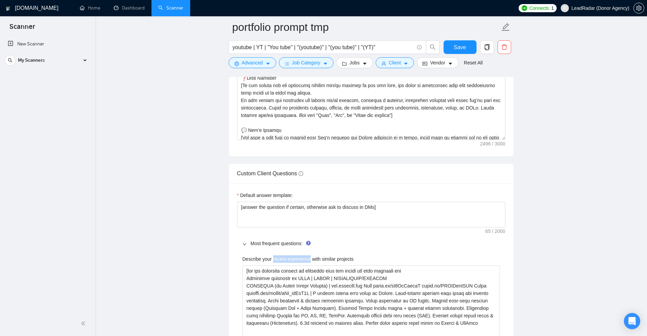
scroll to position [809, 0]
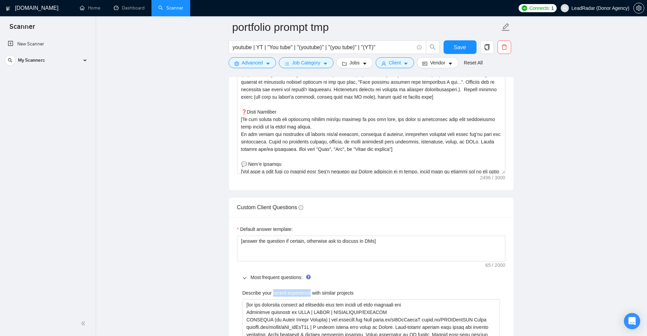
copy label "recent experience"
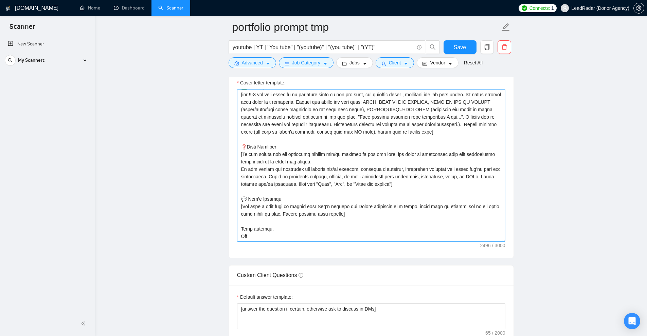
scroll to position [52, 0]
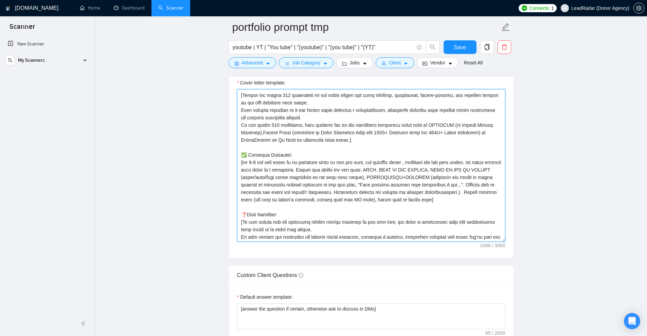
click at [410, 162] on textarea "Cover letter template:" at bounding box center [371, 165] width 268 height 153
paste textarea "recent experience"
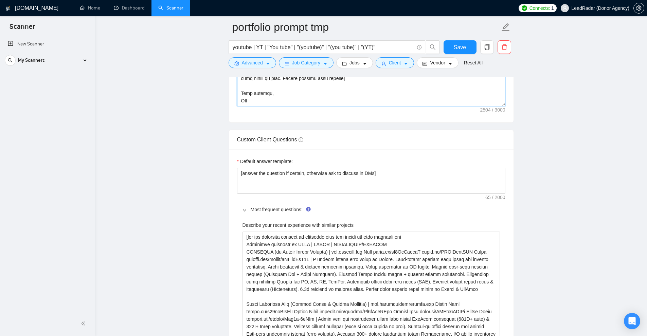
scroll to position [843, 0]
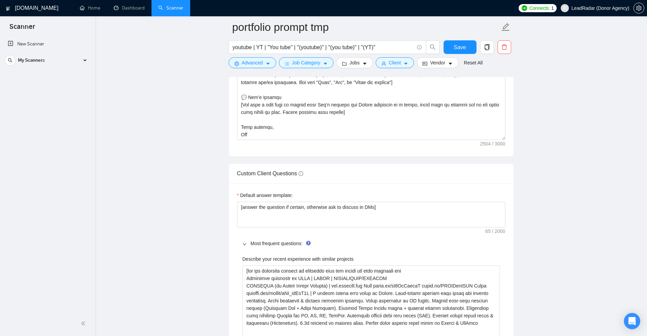
click at [276, 258] on label "Describe your recent experience with similar projects" at bounding box center [297, 259] width 111 height 7
drag, startPoint x: 276, startPoint y: 258, endPoint x: 341, endPoint y: 259, distance: 64.5
click at [341, 259] on label "Describe your recent experience with similar projects" at bounding box center [297, 259] width 111 height 7
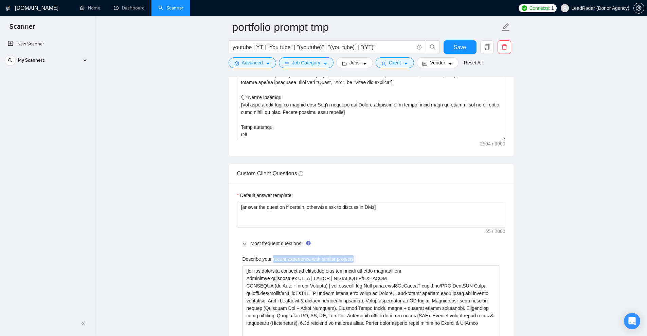
copy label "recent experience with similar projects"
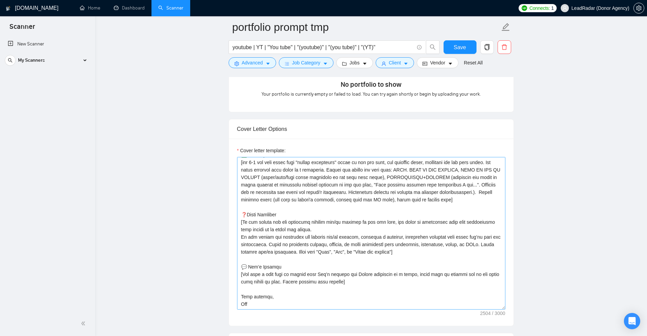
scroll to position [86, 0]
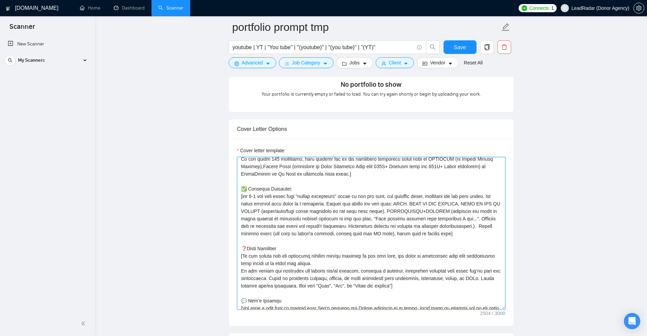
click at [311, 196] on textarea "Cover letter template:" at bounding box center [371, 233] width 268 height 153
drag, startPoint x: 311, startPoint y: 196, endPoint x: 325, endPoint y: 196, distance: 13.2
click at [325, 196] on textarea "Cover letter template:" at bounding box center [371, 233] width 268 height 153
paste textarea "with similar projects"
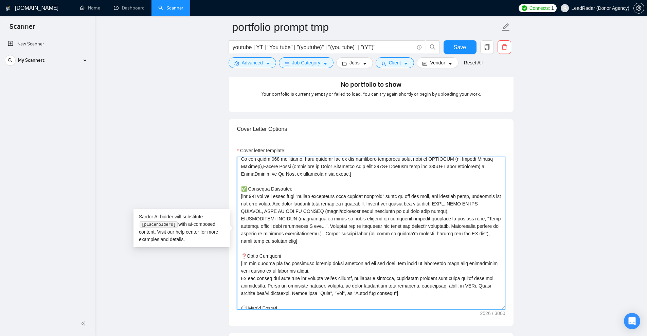
click at [395, 196] on textarea "Cover letter template:" at bounding box center [371, 233] width 268 height 153
drag, startPoint x: 271, startPoint y: 200, endPoint x: 443, endPoint y: 203, distance: 172.5
click at [443, 203] on textarea "Cover letter template:" at bounding box center [371, 233] width 268 height 153
click at [373, 230] on textarea "Cover letter template:" at bounding box center [371, 233] width 268 height 153
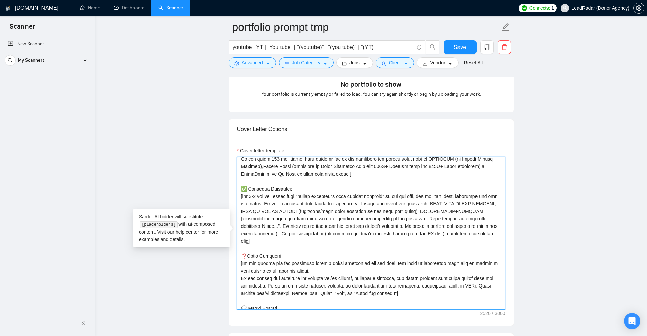
click at [291, 234] on textarea "Cover letter template:" at bounding box center [371, 233] width 268 height 153
drag, startPoint x: 291, startPoint y: 234, endPoint x: 376, endPoint y: 231, distance: 85.3
click at [376, 231] on textarea "Cover letter template:" at bounding box center [371, 233] width 268 height 153
click at [491, 235] on textarea "Cover letter template:" at bounding box center [371, 233] width 268 height 153
click at [442, 233] on textarea "Cover letter template:" at bounding box center [371, 233] width 268 height 153
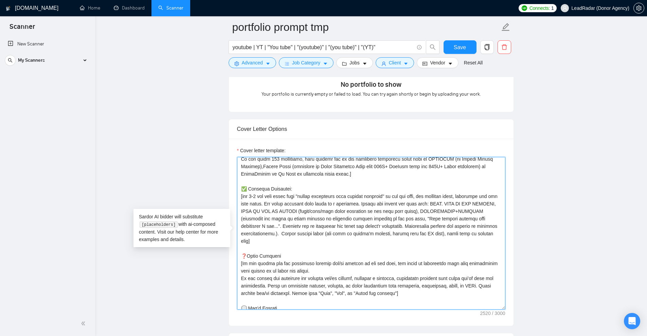
click at [438, 233] on textarea "Cover letter template:" at bounding box center [371, 233] width 268 height 153
drag, startPoint x: 492, startPoint y: 234, endPoint x: 281, endPoint y: 232, distance: 210.5
click at [281, 232] on textarea "Cover letter template:" at bounding box center [371, 233] width 268 height 153
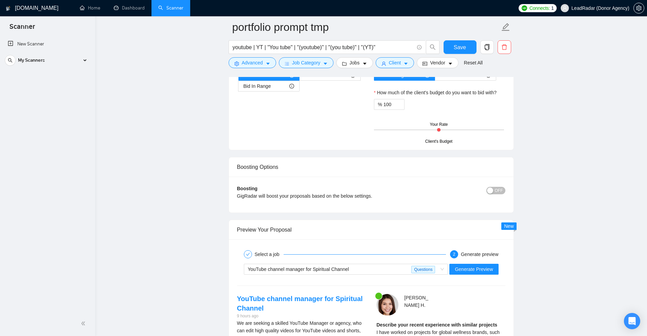
scroll to position [1556, 0]
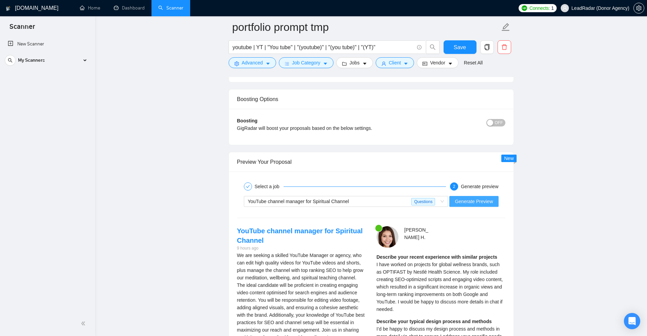
click at [470, 202] on span "Generate Preview" at bounding box center [474, 201] width 38 height 7
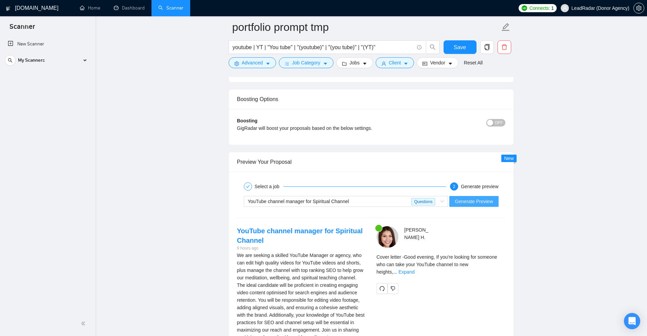
scroll to position [1590, 0]
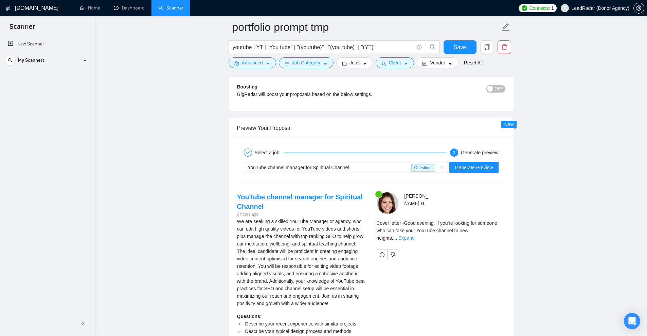
click at [414, 236] on link "Expand" at bounding box center [406, 238] width 16 height 5
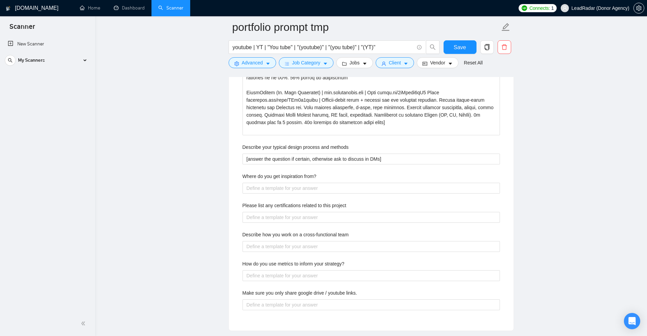
scroll to position [1012, 0]
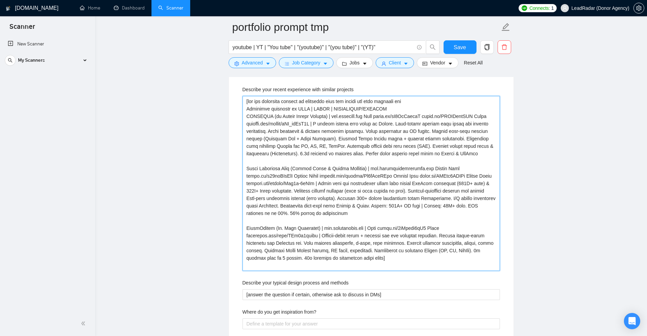
click at [443, 160] on projects "Describe your recent experience with similar projects" at bounding box center [370, 183] width 257 height 175
click at [301, 131] on projects "Describe your recent experience with similar projects" at bounding box center [370, 183] width 257 height 175
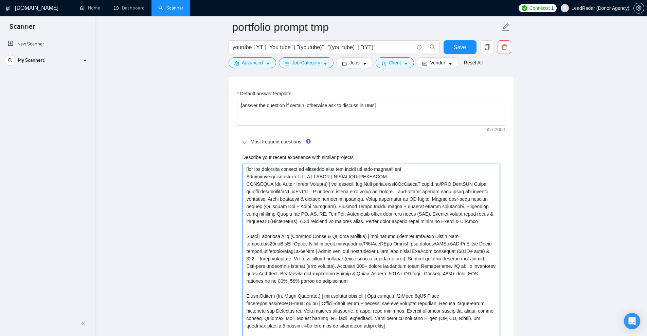
scroll to position [809, 0]
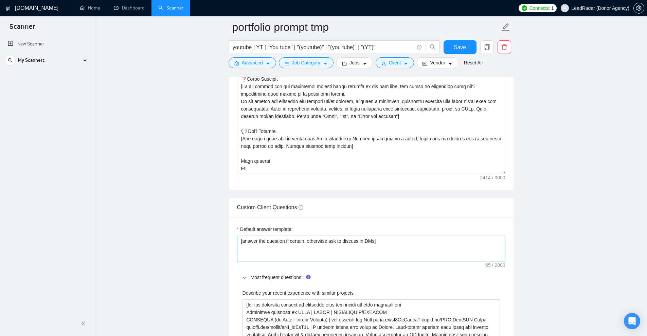
click at [300, 236] on div "Default answer template: [answer the question if certain, otherwise ask to disc…" at bounding box center [371, 244] width 268 height 36
click at [304, 244] on textarea "[answer the question if certain, otherwise ask to discuss in DMs]" at bounding box center [371, 249] width 268 height 26
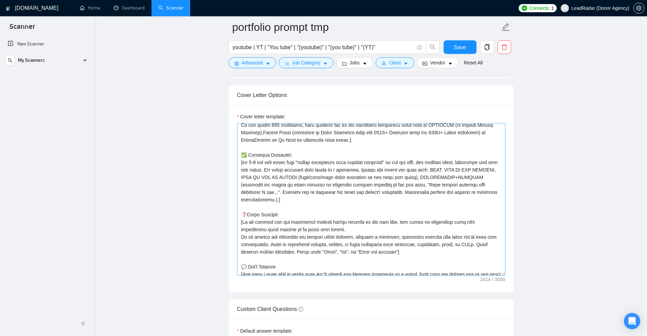
scroll to position [52, 0]
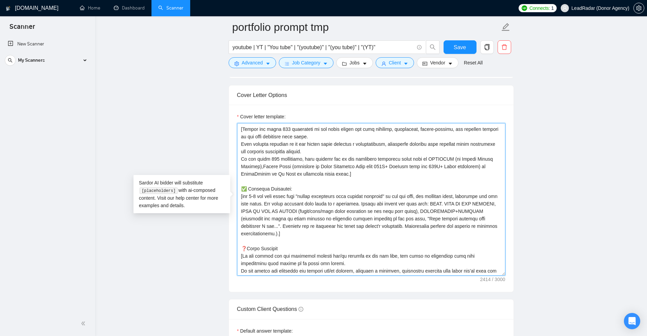
drag, startPoint x: 282, startPoint y: 234, endPoint x: 232, endPoint y: 188, distance: 68.0
paste textarea "[Match the job's needs with 2 or 3 standout projects from my portfolio. Follow …"
click at [326, 202] on textarea "Cover letter template:" at bounding box center [371, 199] width 268 height 153
click at [291, 229] on textarea "Cover letter template:" at bounding box center [371, 199] width 268 height 153
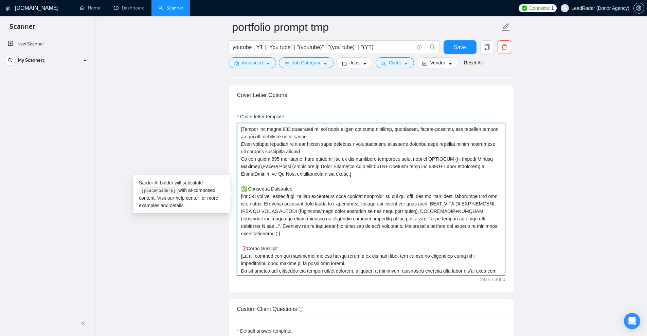
drag, startPoint x: 286, startPoint y: 237, endPoint x: 243, endPoint y: 189, distance: 64.0
click at [243, 189] on textarea "Cover letter template:" at bounding box center [371, 199] width 268 height 153
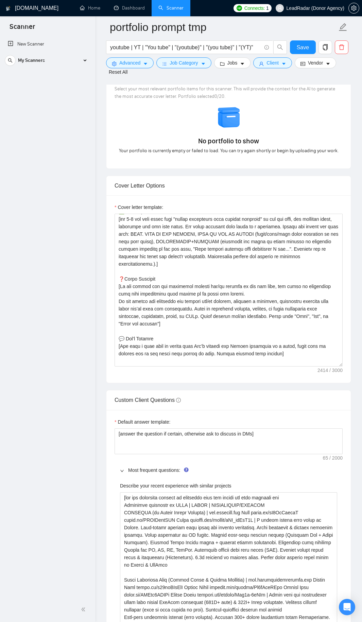
scroll to position [142, 0]
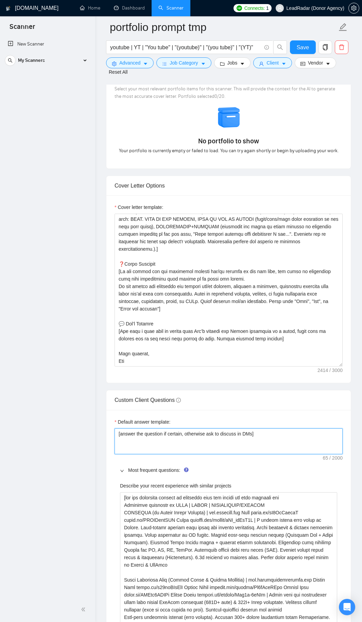
click at [154, 336] on textarea "[answer the question if certain, otherwise ask to discuss in DMs]" at bounding box center [228, 441] width 228 height 26
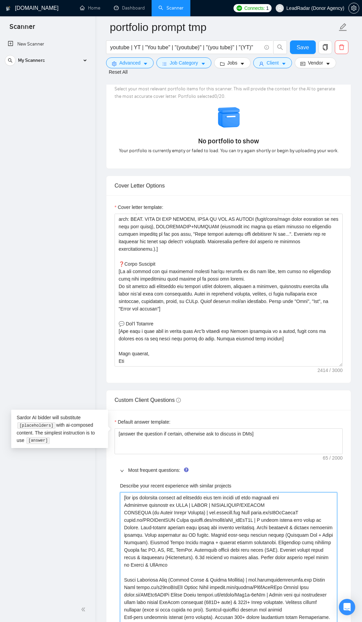
scroll to position [843, 0]
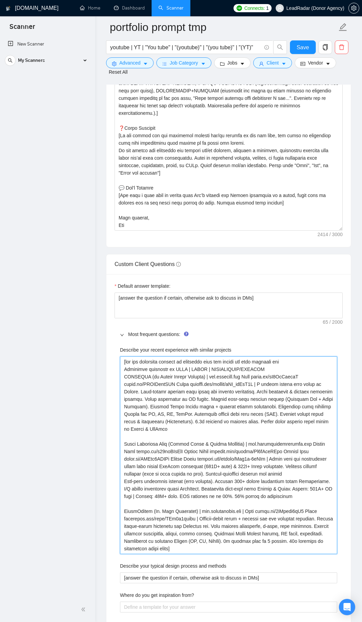
drag, startPoint x: 141, startPoint y: 495, endPoint x: 262, endPoint y: 548, distance: 132.8
click at [262, 336] on div "Describe your recent experience with similar projects Describe your typical des…" at bounding box center [228, 541] width 228 height 399
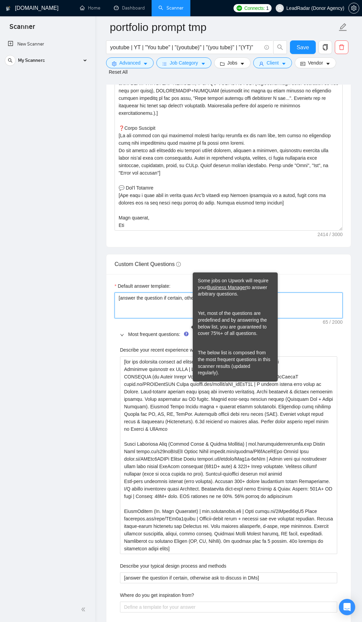
click at [174, 298] on textarea "[answer the question if certain, otherwise ask to discuss in DMs]" at bounding box center [228, 305] width 228 height 26
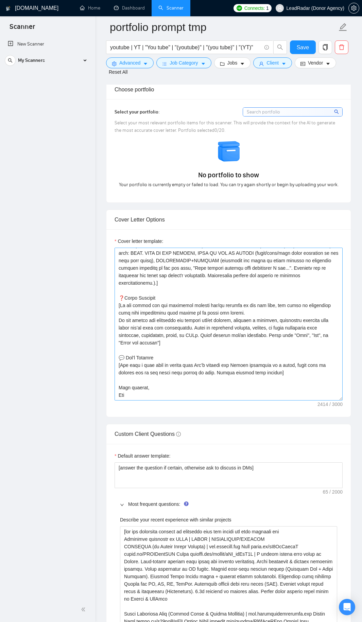
scroll to position [639, 0]
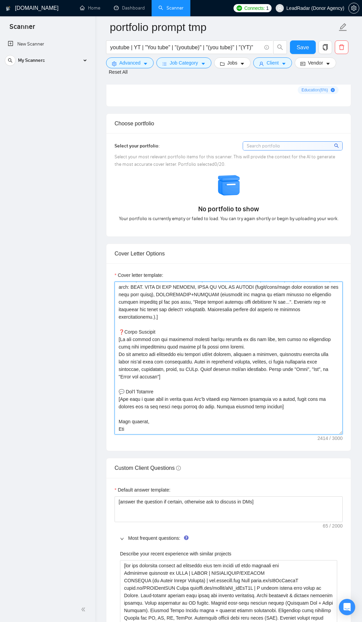
click at [210, 336] on textarea "Cover letter template:" at bounding box center [228, 357] width 228 height 153
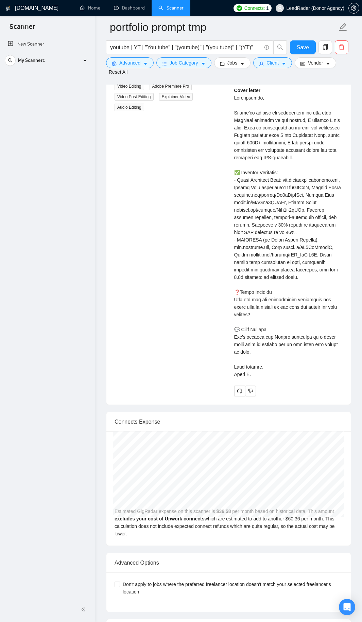
scroll to position [1759, 0]
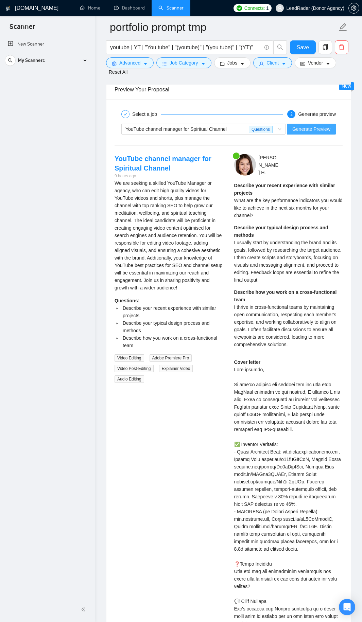
drag, startPoint x: 307, startPoint y: 123, endPoint x: 301, endPoint y: 242, distance: 119.3
click at [302, 236] on div "Select a job 2 Generate preview YouTube channel manager for Spiritual Channel Q…" at bounding box center [228, 387] width 244 height 577
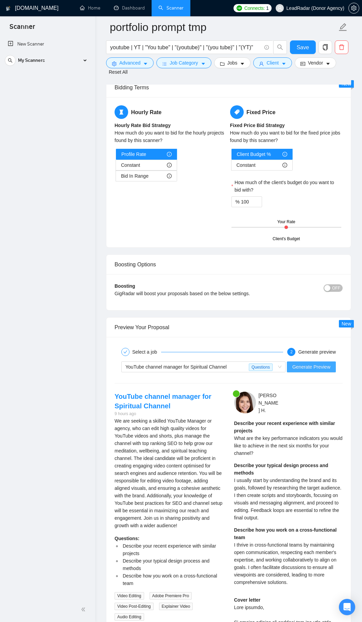
scroll to position [1658, 0]
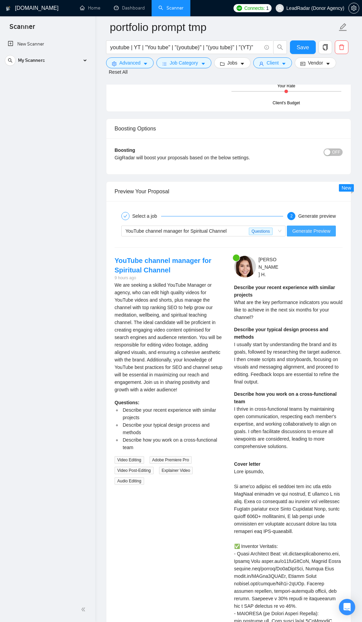
click at [303, 227] on span "Generate Preview" at bounding box center [311, 230] width 38 height 7
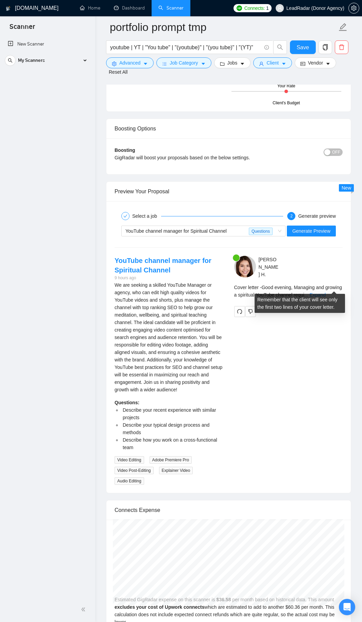
click at [333, 284] on div "Cover letter - Good evening, Managing and growing a spiritual YouTube channel r…" at bounding box center [288, 291] width 109 height 15
click at [325, 292] on link "Expand" at bounding box center [317, 294] width 16 height 5
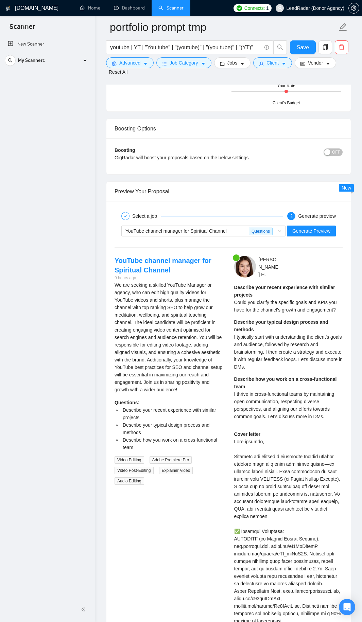
scroll to position [1827, 0]
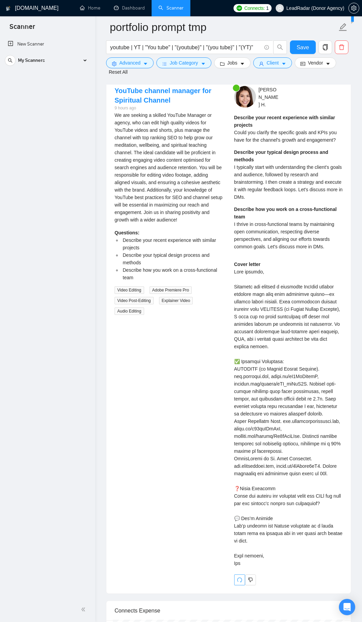
click at [242, 336] on icon "redo" at bounding box center [239, 579] width 5 height 5
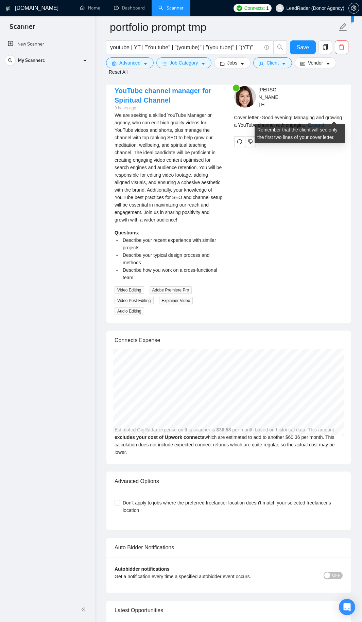
click at [324, 122] on link "Expand" at bounding box center [316, 124] width 16 height 5
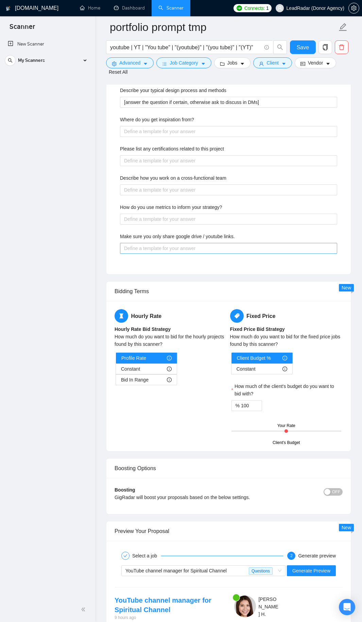
scroll to position [1488, 0]
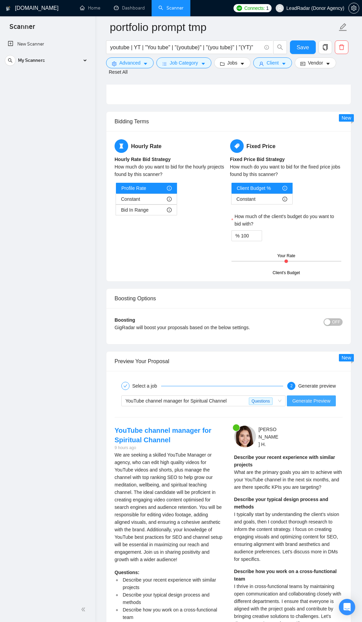
click at [306, 336] on span "Generate Preview" at bounding box center [311, 400] width 38 height 7
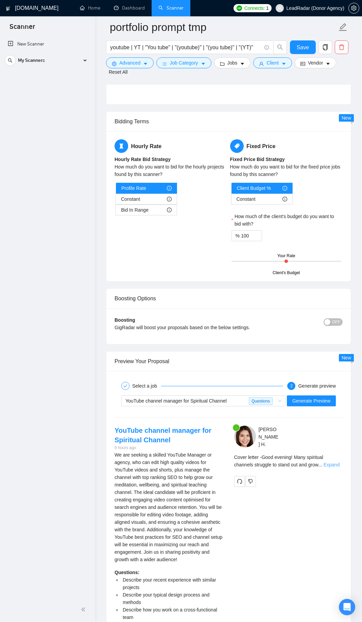
click at [336, 336] on link "Expand" at bounding box center [331, 464] width 16 height 5
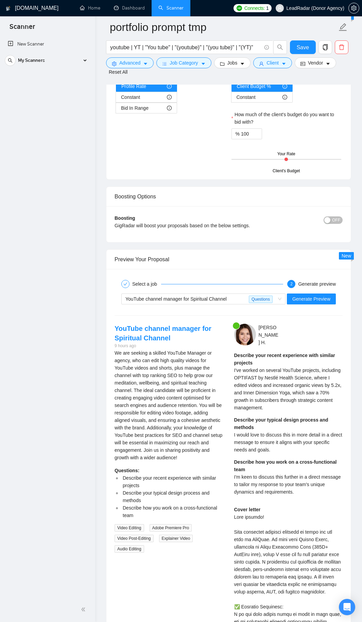
scroll to position [1725, 0]
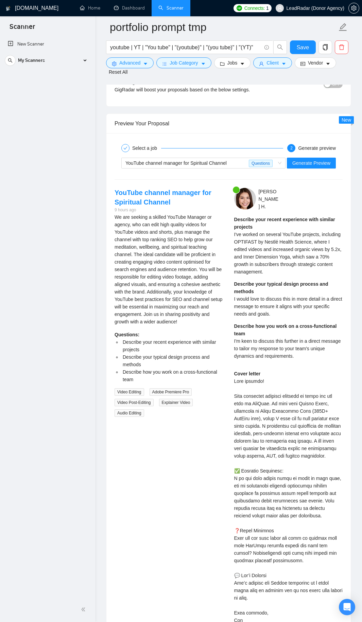
click at [333, 48] on div at bounding box center [325, 48] width 16 height 17
click at [342, 46] on icon "delete" at bounding box center [341, 47] width 6 height 6
click at [335, 81] on span "Yes" at bounding box center [337, 81] width 8 height 7
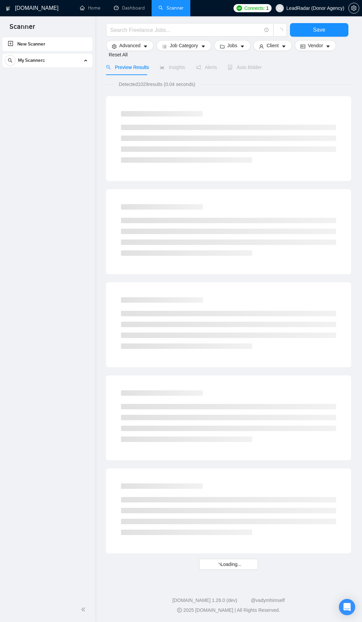
scroll to position [37, 0]
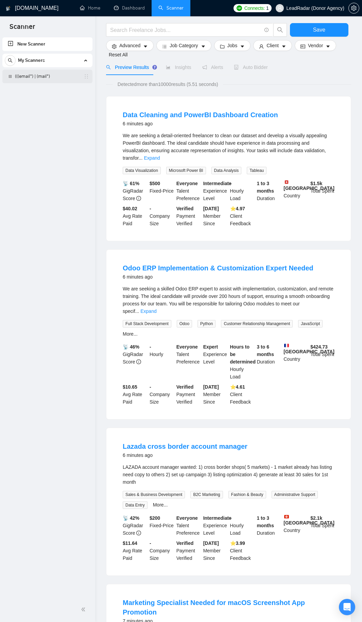
click at [40, 75] on link "(((email*) | (mail*)" at bounding box center [47, 77] width 65 height 14
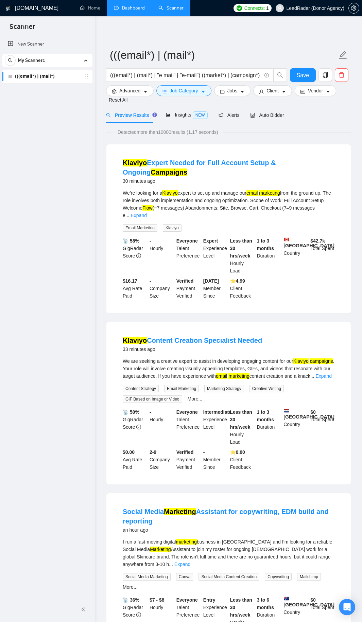
click at [132, 11] on link "Dashboard" at bounding box center [129, 8] width 31 height 6
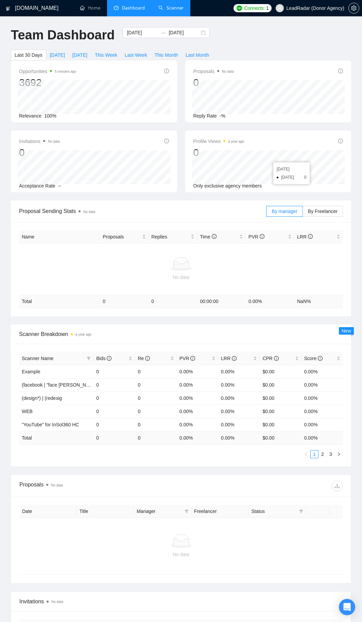
click at [172, 11] on link "Scanner" at bounding box center [170, 8] width 25 height 6
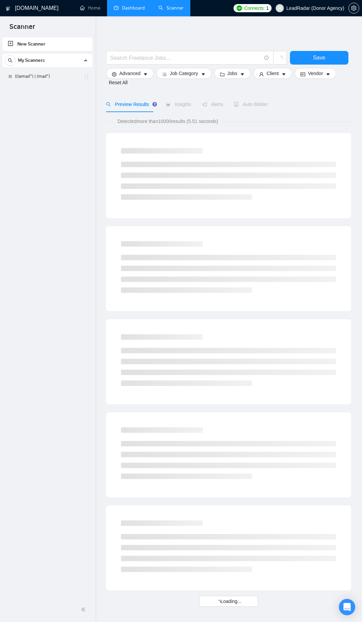
click at [134, 10] on link "Dashboard" at bounding box center [129, 8] width 31 height 6
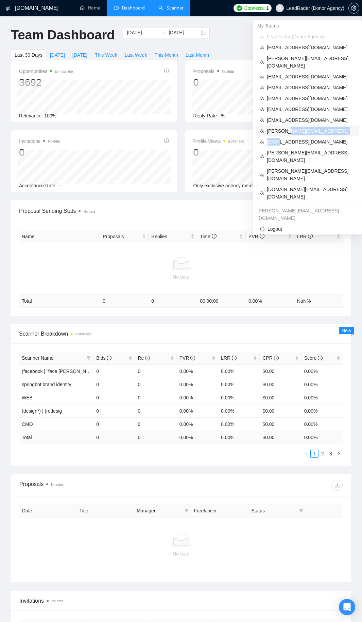
drag, startPoint x: 280, startPoint y: 133, endPoint x: 287, endPoint y: 125, distance: 9.7
click at [287, 125] on ul "LeadRadar (Donor Agency) [EMAIL_ADDRESS][DOMAIN_NAME] [PERSON_NAME][EMAIL_ADDRE…" at bounding box center [307, 116] width 103 height 171
click at [287, 127] on span "[PERSON_NAME][EMAIL_ADDRESS]" at bounding box center [311, 130] width 88 height 7
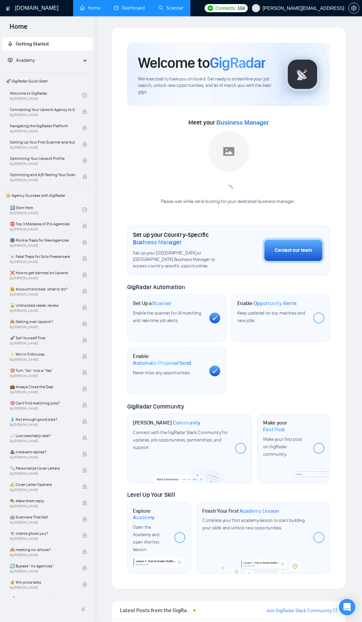
click at [161, 6] on link "Scanner" at bounding box center [170, 8] width 25 height 6
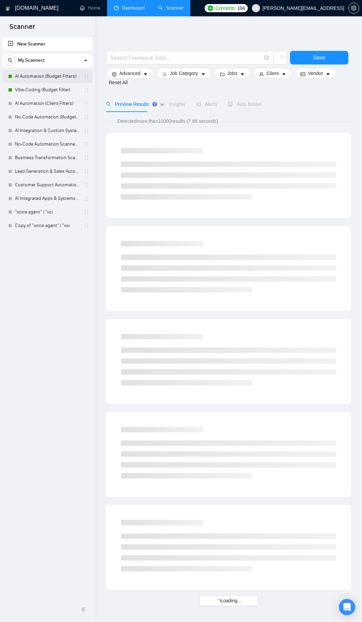
click at [39, 81] on link "AI Automation (Budget Filters)" at bounding box center [47, 77] width 65 height 14
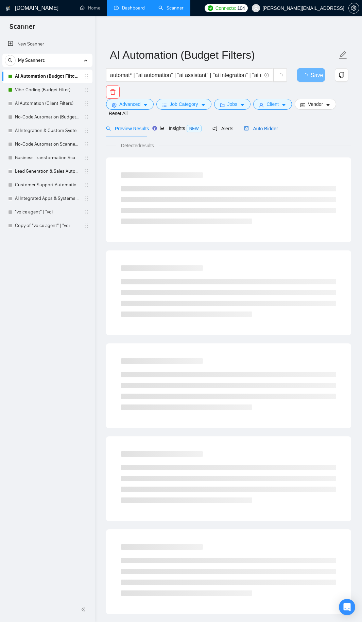
click at [256, 132] on div "Auto Bidder" at bounding box center [261, 128] width 34 height 7
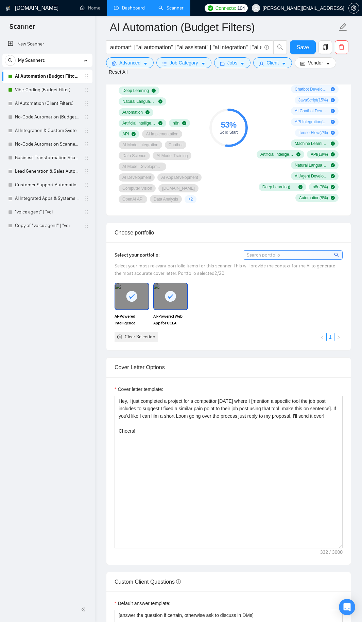
scroll to position [645, 0]
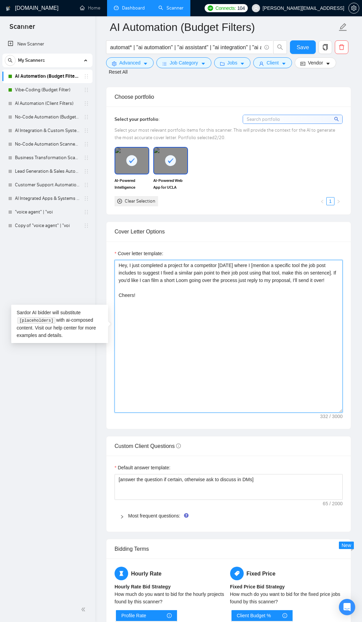
drag, startPoint x: 117, startPoint y: 266, endPoint x: 204, endPoint y: 265, distance: 86.9
click at [203, 265] on textarea "Hey, I just completed a project for a competitor [DATE] where I [mention a spec…" at bounding box center [228, 336] width 228 height 153
click at [174, 288] on textarea "Hey, I just completed a project for a competitor [DATE] where I [mention a spec…" at bounding box center [228, 336] width 228 height 153
drag, startPoint x: 156, startPoint y: 297, endPoint x: 98, endPoint y: 244, distance: 78.8
click at [98, 244] on div "[DOMAIN_NAME] Home Dashboard Scanner Connects: 104 [PERSON_NAME][EMAIL_ADDRESS]…" at bounding box center [228, 478] width 267 height 2246
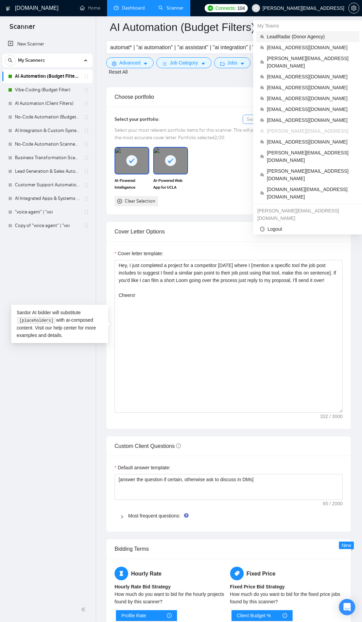
click at [299, 33] on span "LeadRadar (Donor Agency)" at bounding box center [311, 36] width 88 height 7
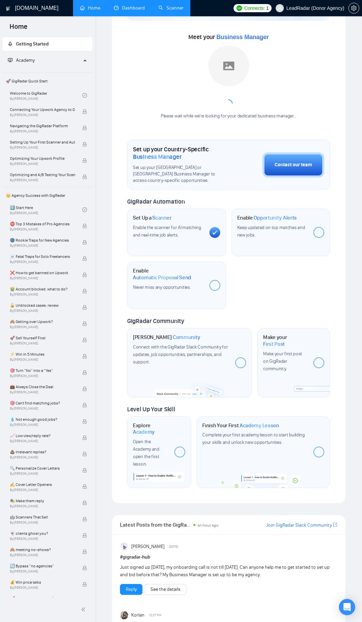
scroll to position [18, 0]
